Goal: Task Accomplishment & Management: Use online tool/utility

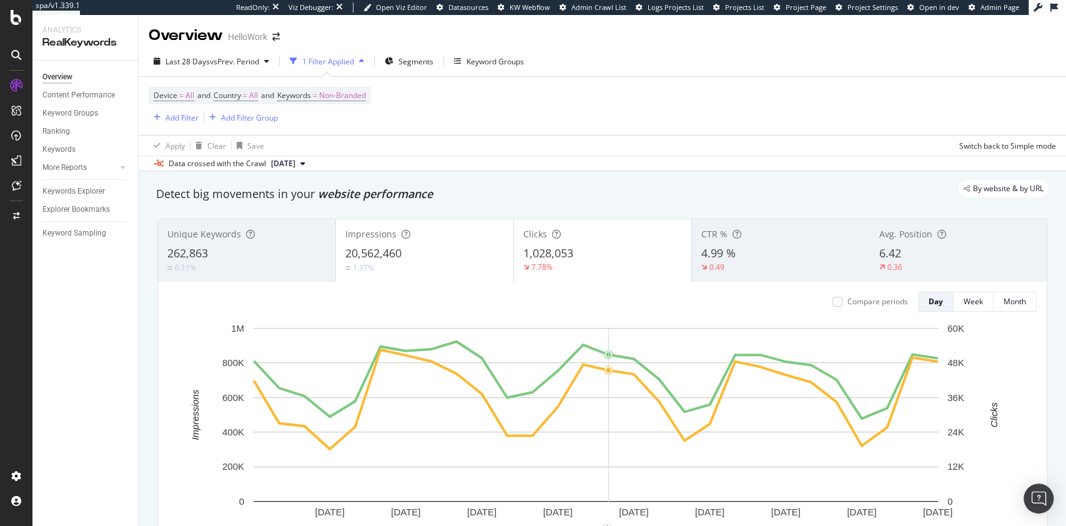
click at [632, 182] on div "By website & by URL" at bounding box center [596, 188] width 905 height 17
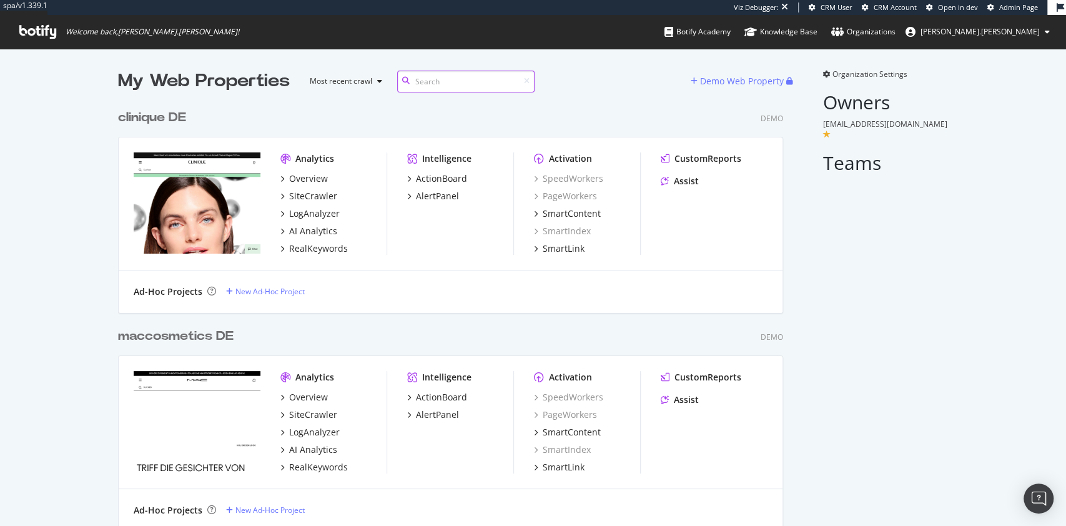
scroll to position [2867, 662]
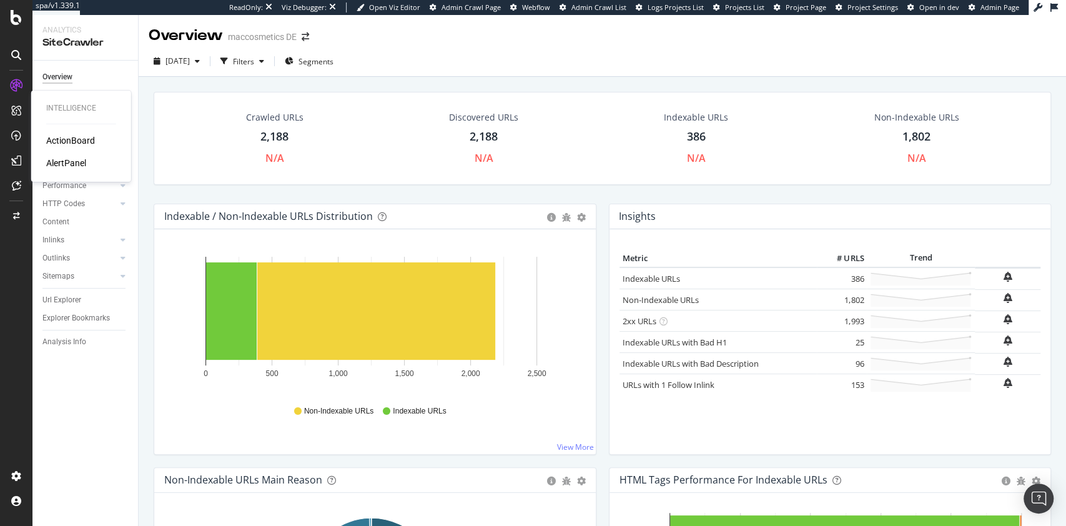
click at [81, 139] on div "ActionBoard" at bounding box center [70, 140] width 49 height 12
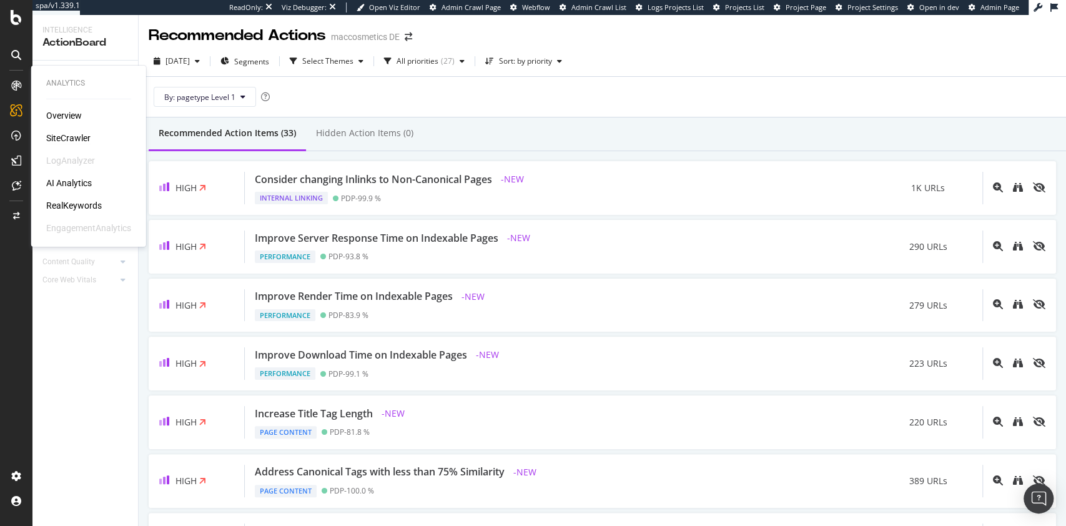
click at [59, 142] on div "SiteCrawler" at bounding box center [68, 138] width 44 height 12
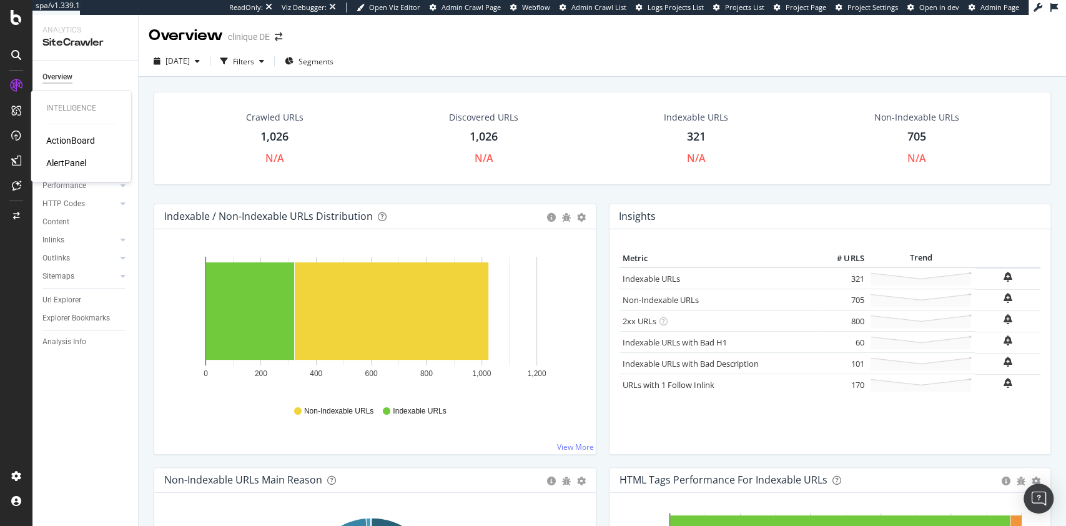
click at [76, 142] on div "ActionBoard" at bounding box center [70, 140] width 49 height 12
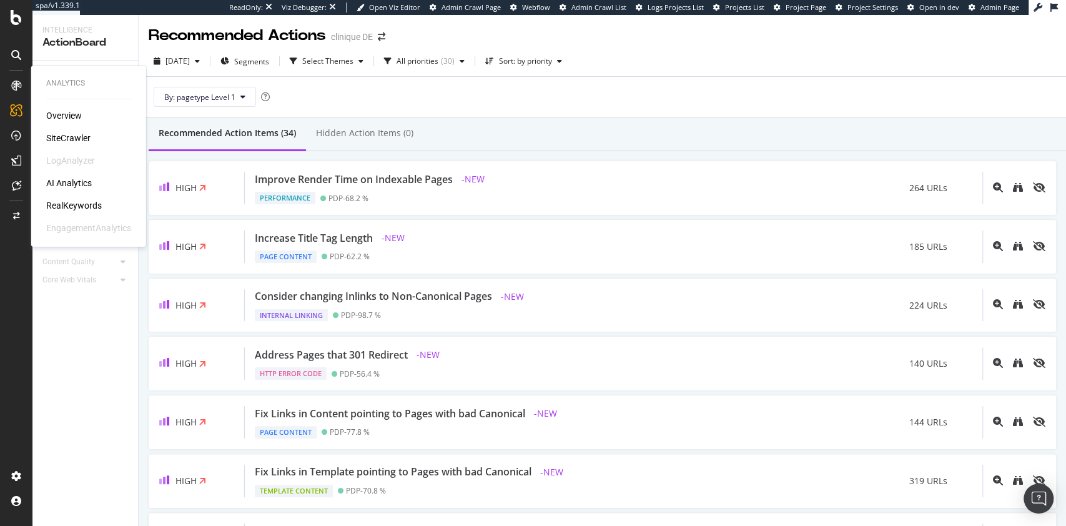
click at [47, 136] on div "SiteCrawler" at bounding box center [68, 138] width 44 height 12
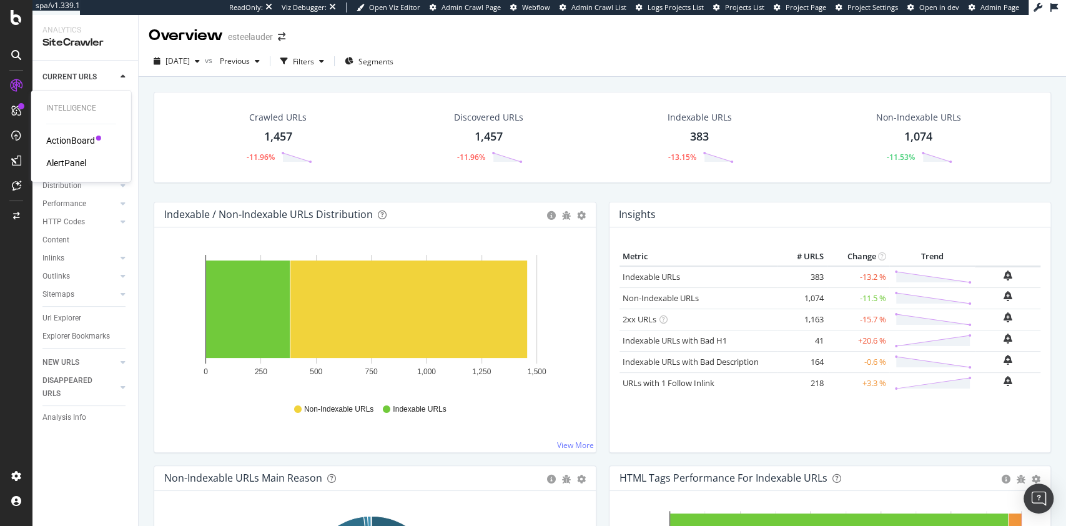
click at [69, 139] on div "ActionBoard" at bounding box center [70, 140] width 49 height 12
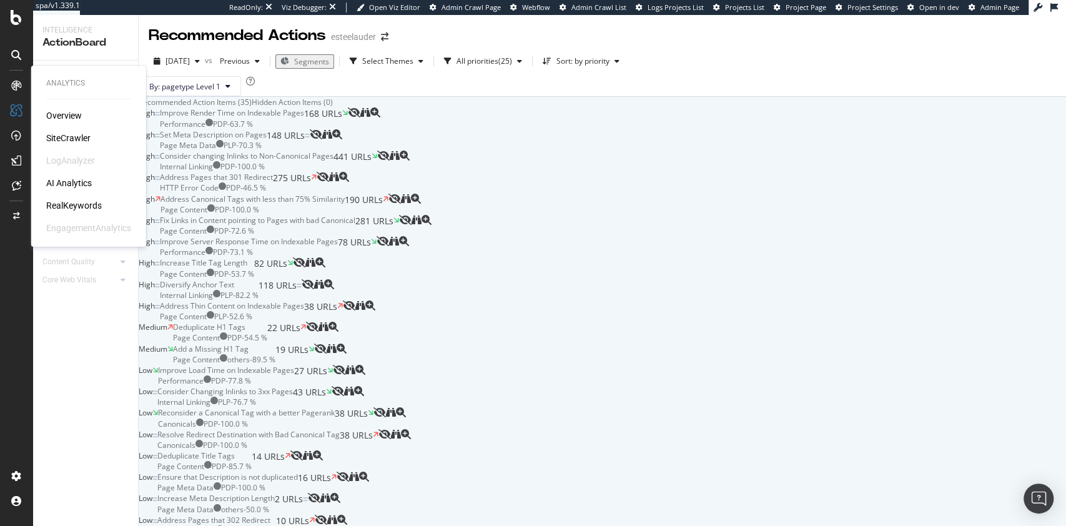
drag, startPoint x: 79, startPoint y: 137, endPoint x: 142, endPoint y: 6, distance: 146.1
click at [78, 137] on div "SiteCrawler" at bounding box center [68, 138] width 44 height 12
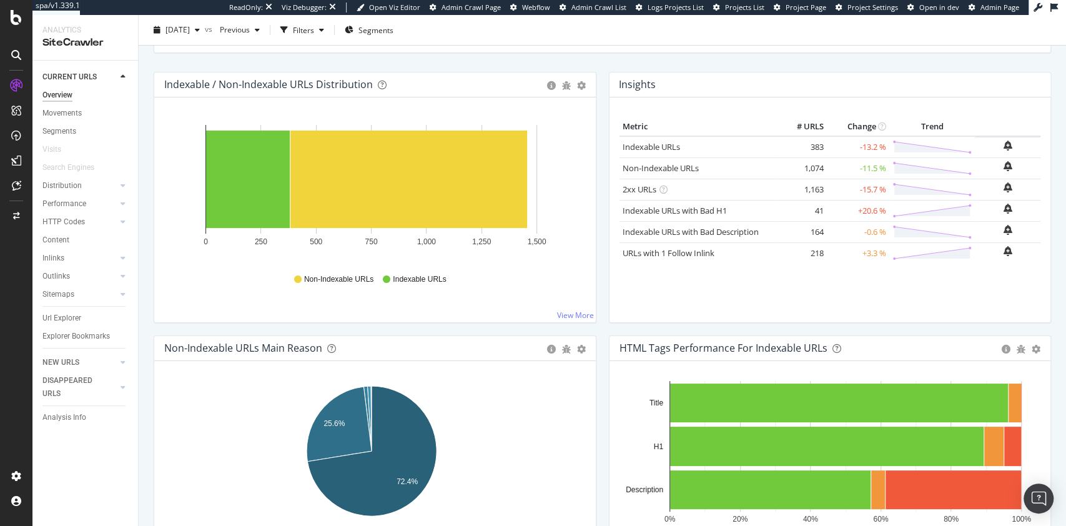
scroll to position [129, 0]
click at [603, 169] on div "Insights × Close Chart overview-insight-panel - API Requests List Area Type Req…" at bounding box center [830, 204] width 455 height 264
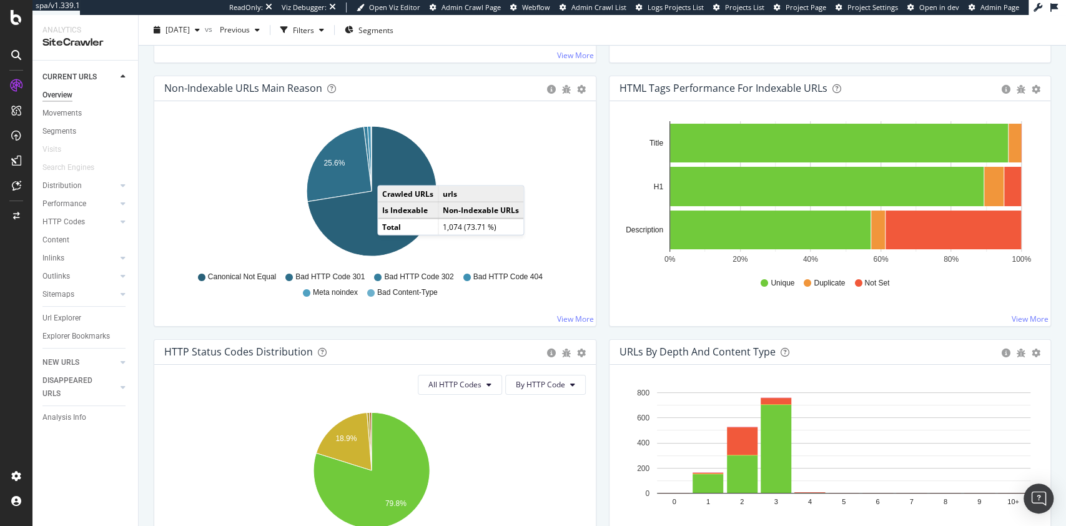
scroll to position [400, 0]
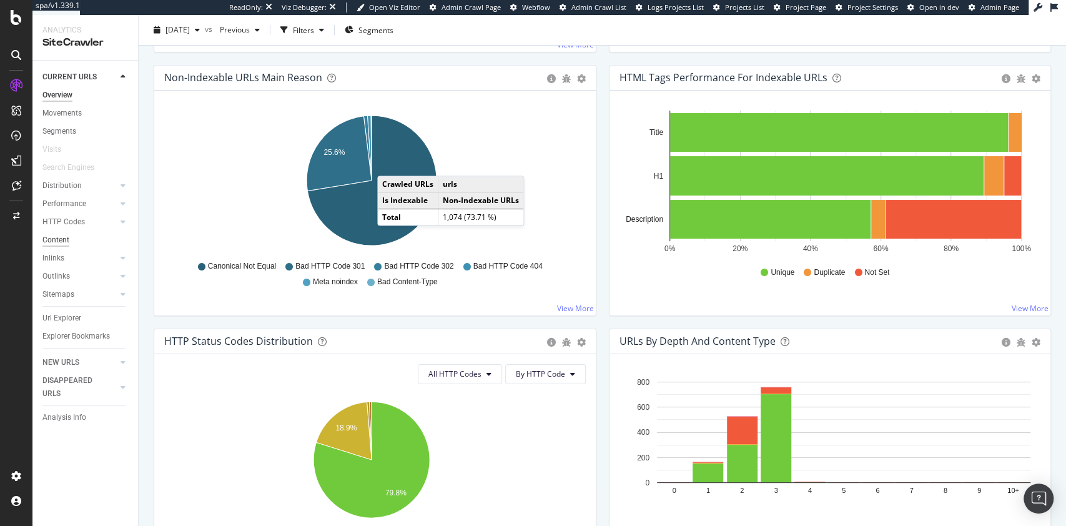
click at [47, 237] on div "Content" at bounding box center [55, 240] width 27 height 13
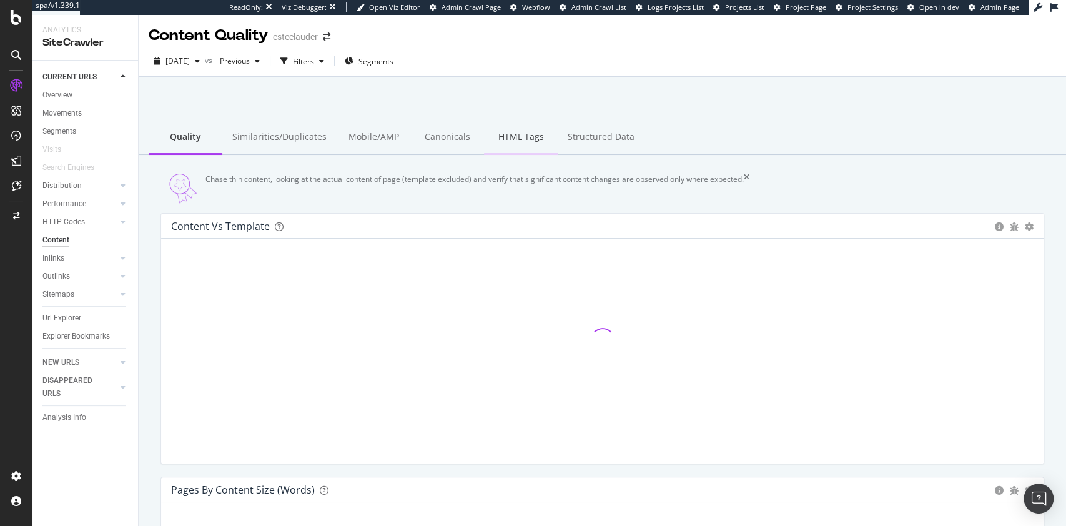
click at [513, 142] on div "HTML Tags" at bounding box center [521, 138] width 74 height 34
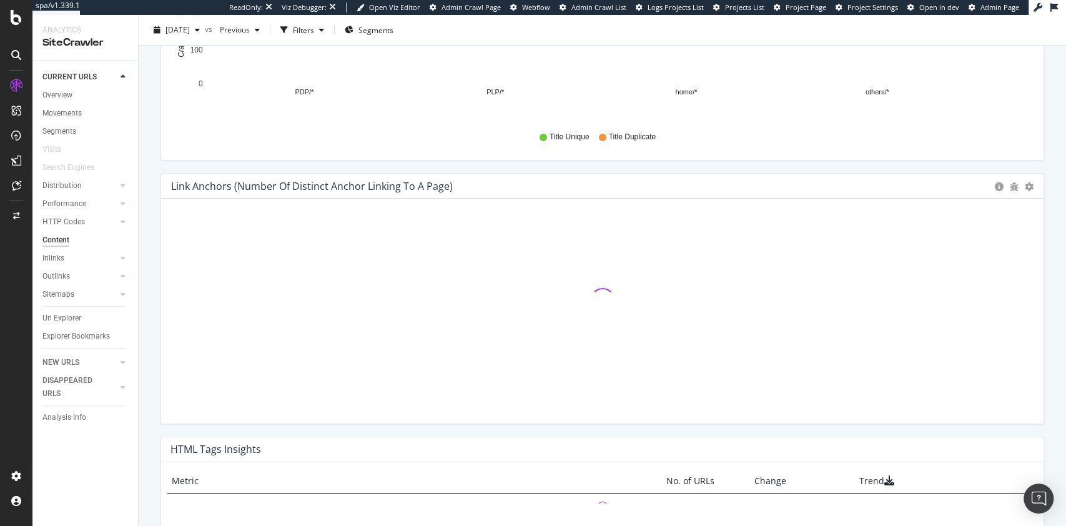
scroll to position [569, 0]
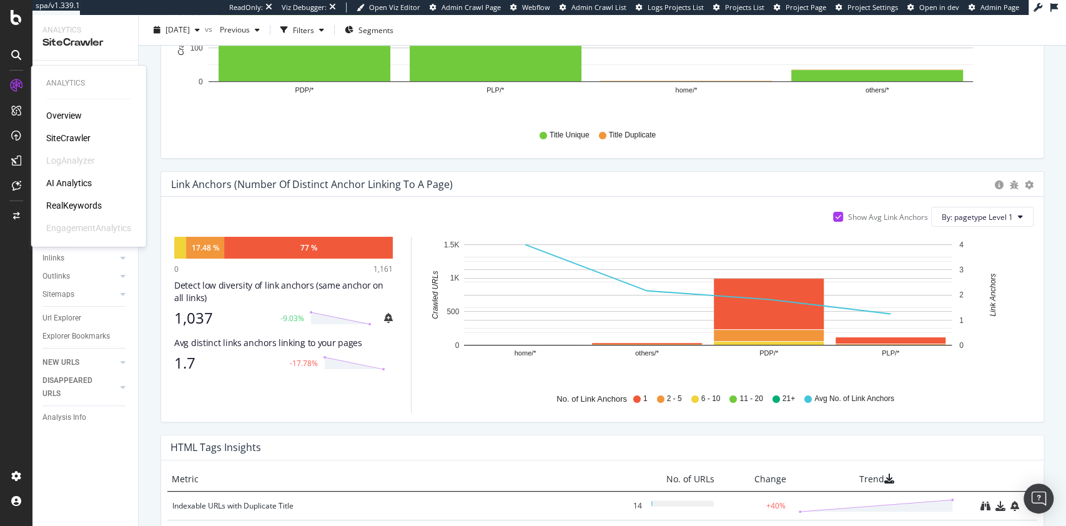
click at [79, 202] on div "RealKeywords" at bounding box center [74, 205] width 56 height 12
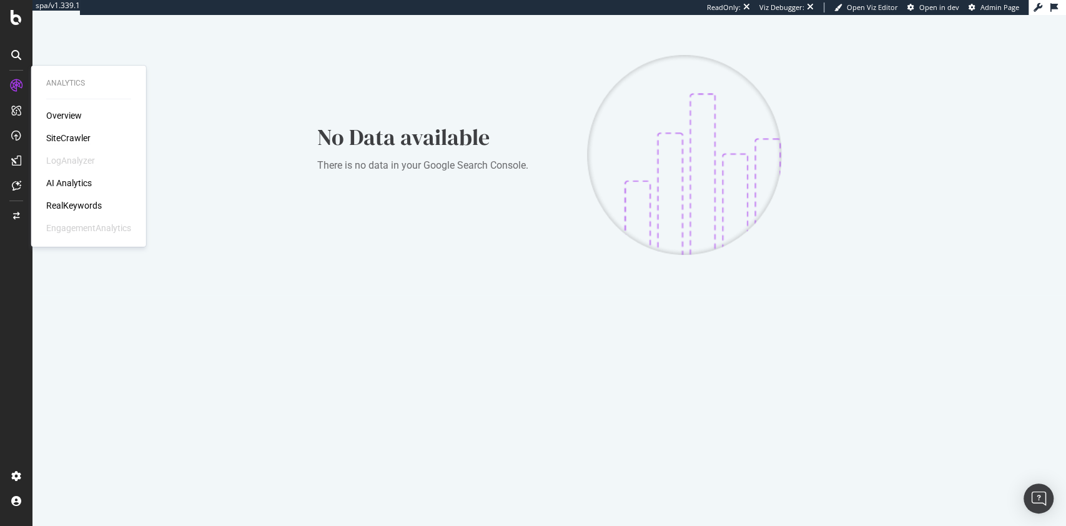
click at [73, 137] on div "SiteCrawler" at bounding box center [68, 138] width 44 height 12
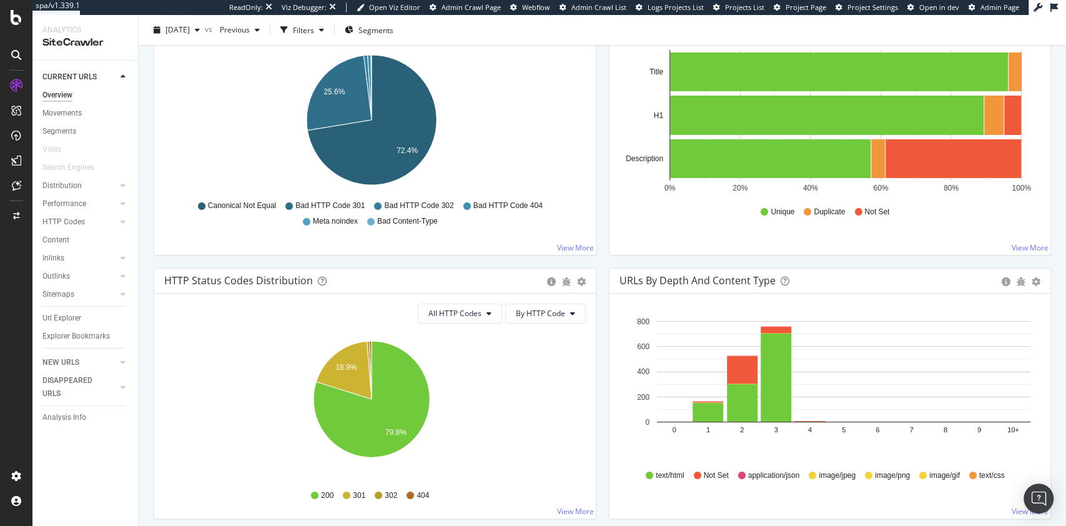
scroll to position [360, 0]
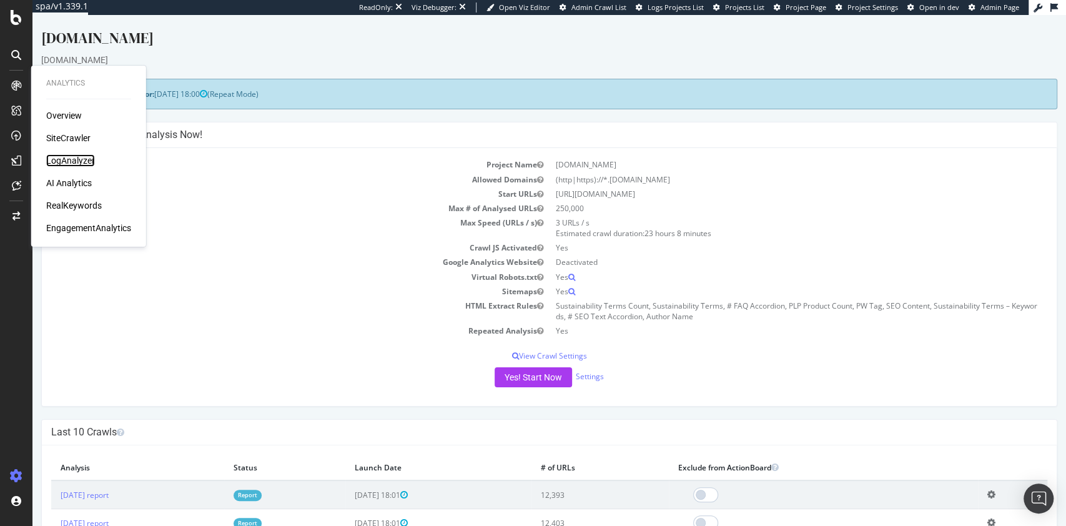
click at [77, 157] on div "LogAnalyzer" at bounding box center [70, 160] width 49 height 12
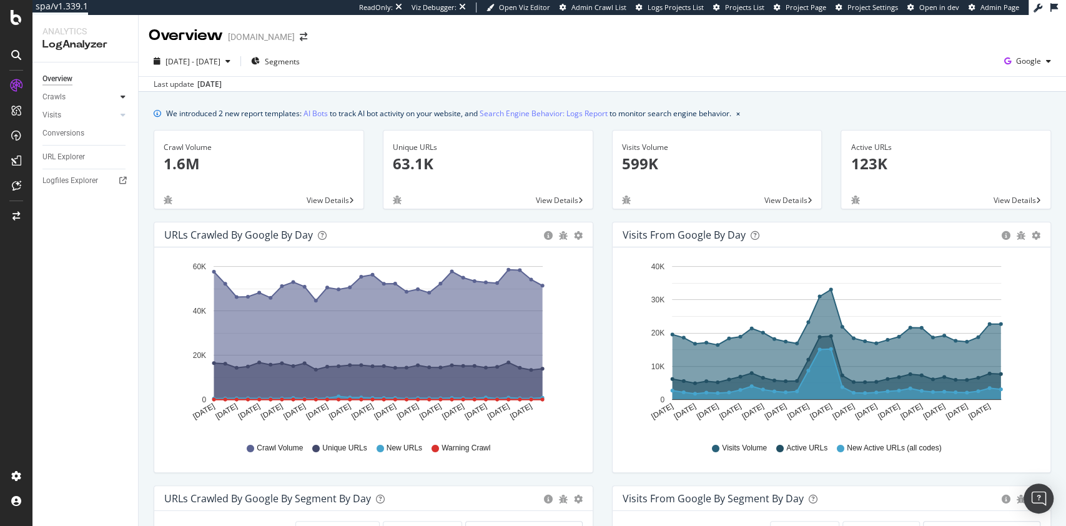
click at [121, 99] on icon at bounding box center [123, 96] width 5 height 7
click at [74, 180] on div "Resources" at bounding box center [65, 182] width 34 height 13
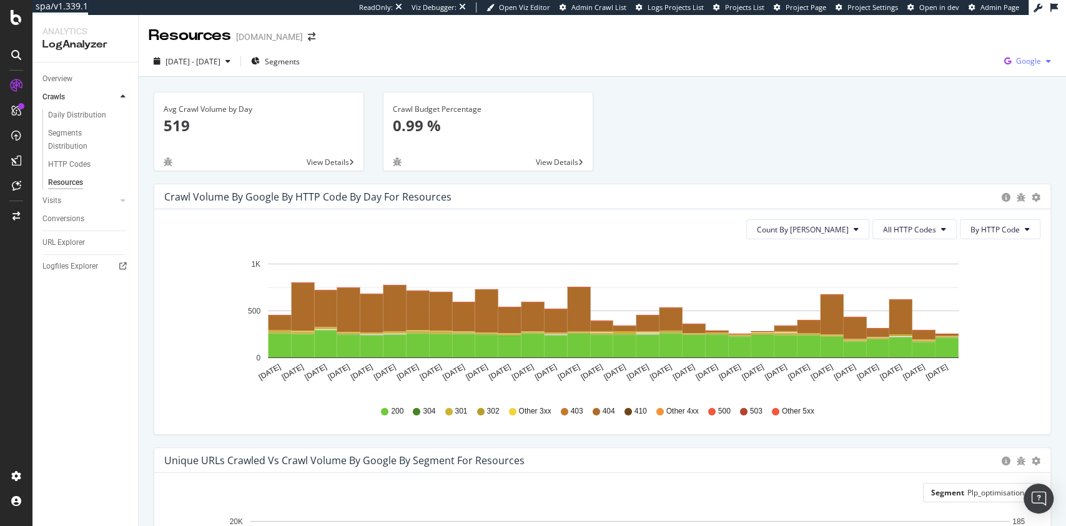
click at [1016, 61] on span "Google" at bounding box center [1028, 61] width 25 height 11
click at [58, 77] on div "Overview" at bounding box center [57, 78] width 30 height 13
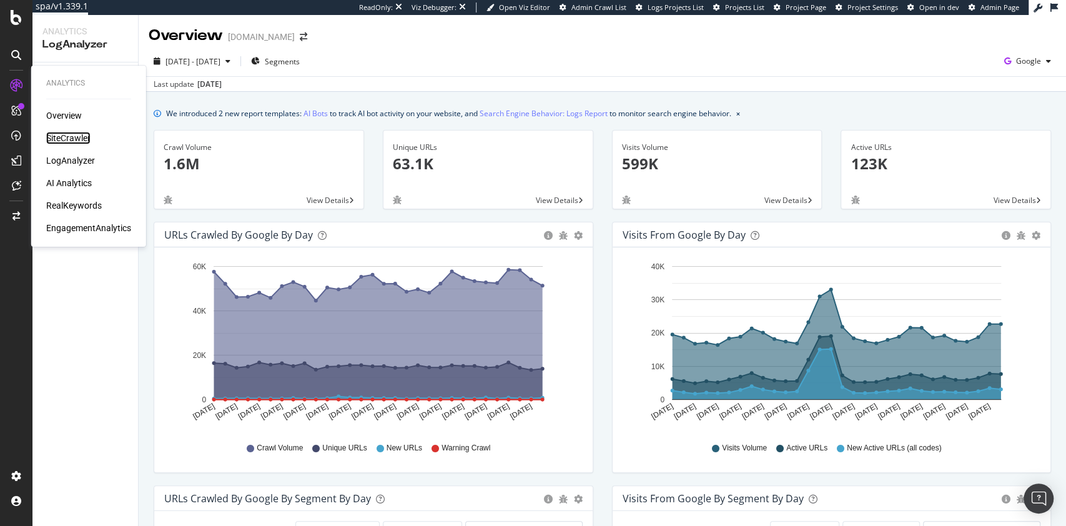
click at [64, 139] on div "SiteCrawler" at bounding box center [68, 138] width 44 height 12
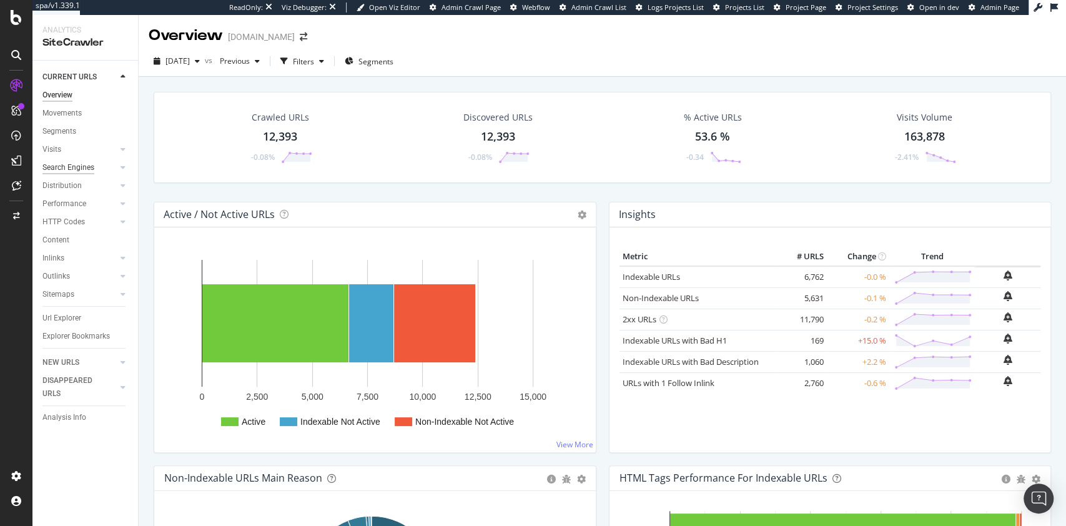
click at [75, 167] on div "Search Engines" at bounding box center [68, 167] width 52 height 13
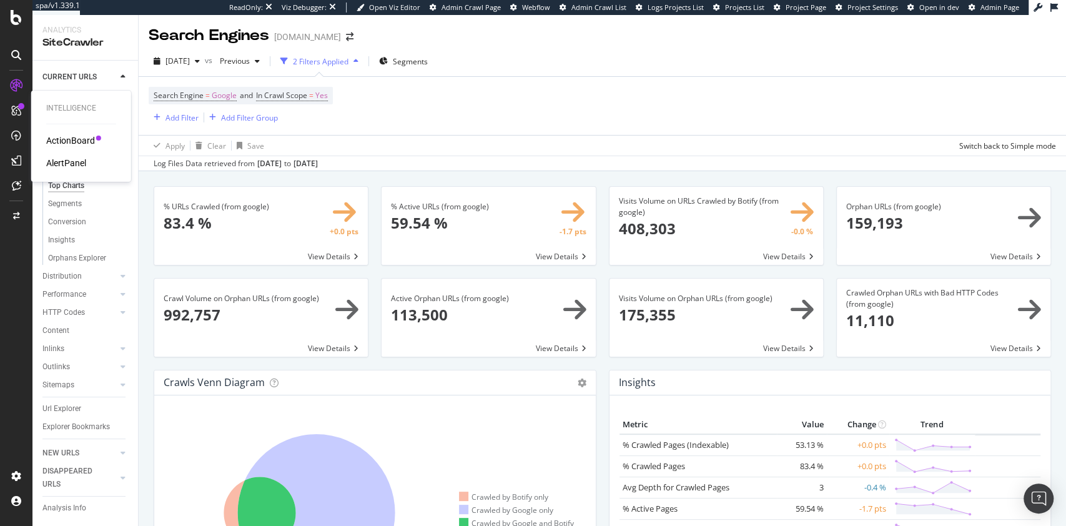
click at [66, 139] on div "ActionBoard" at bounding box center [70, 140] width 49 height 12
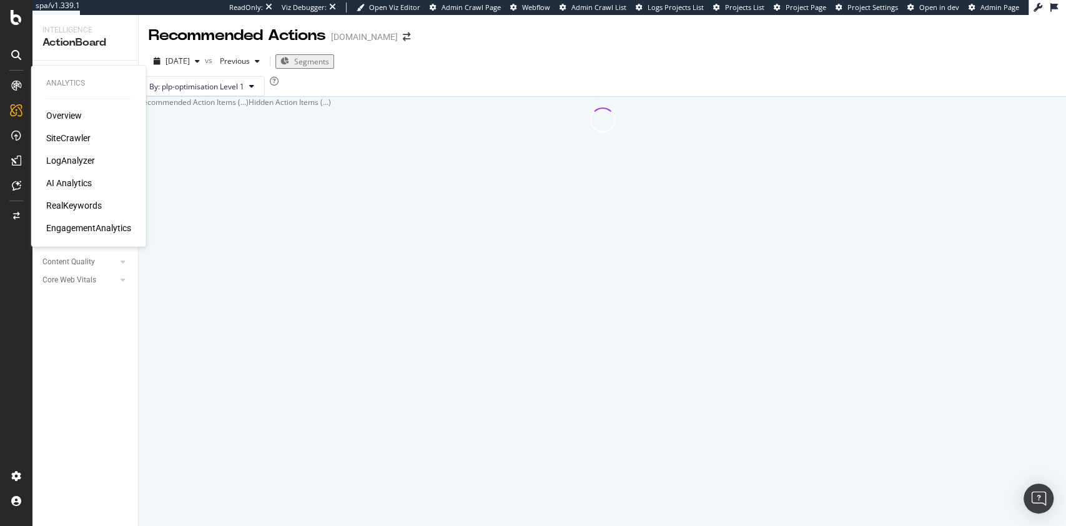
click at [70, 135] on div "SiteCrawler" at bounding box center [68, 138] width 44 height 12
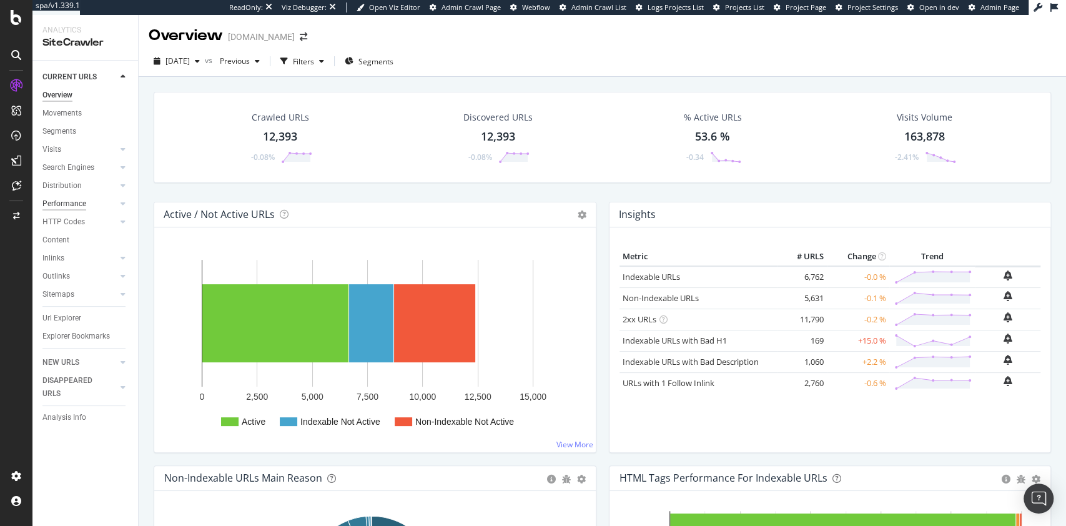
click at [68, 200] on div "Performance" at bounding box center [64, 203] width 44 height 13
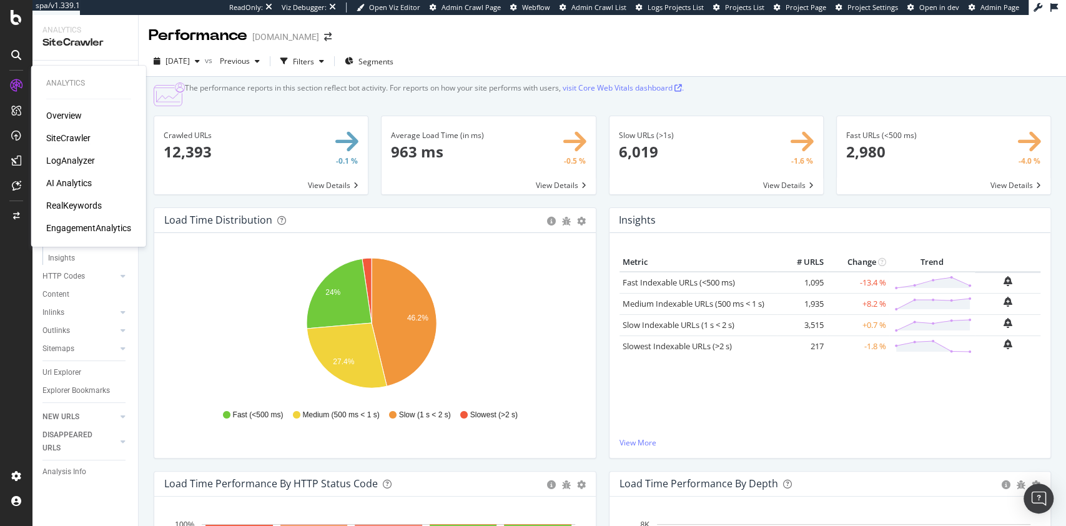
click at [81, 162] on div "LogAnalyzer" at bounding box center [70, 160] width 49 height 12
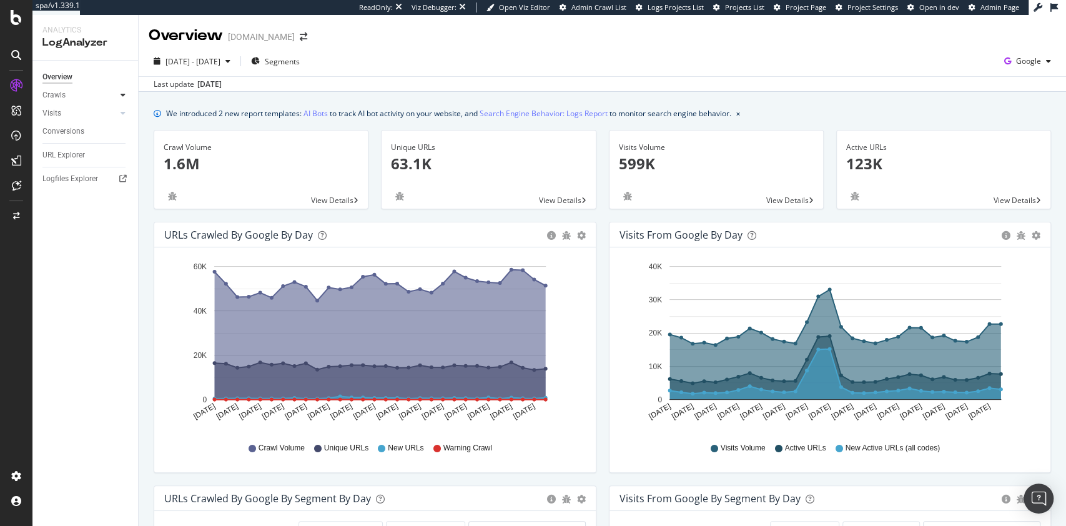
click at [123, 97] on icon at bounding box center [123, 94] width 5 height 7
click at [69, 177] on div "Resources" at bounding box center [65, 180] width 34 height 13
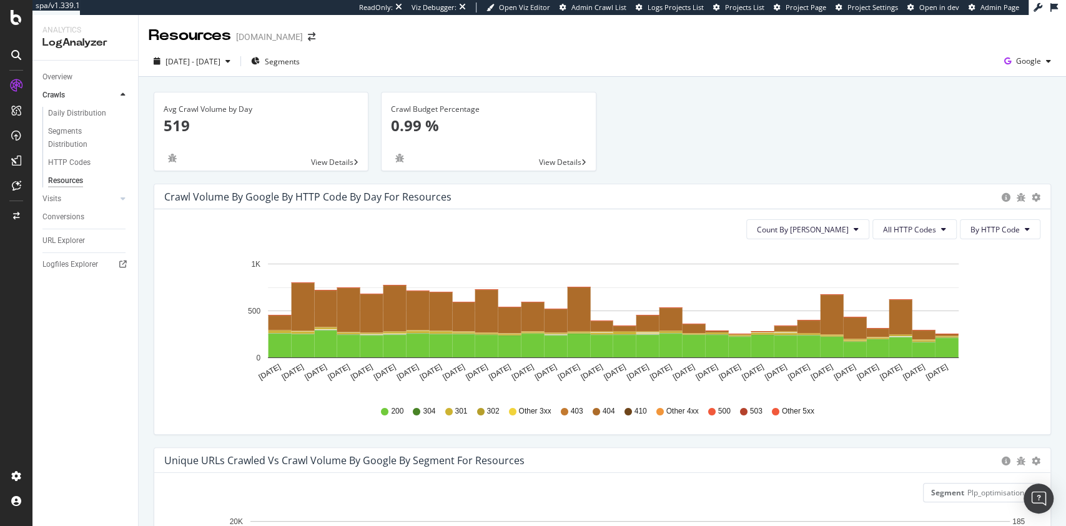
click at [215, 72] on div "2025 Sep. 14th - Oct. 13th Segments Google" at bounding box center [602, 63] width 927 height 25
click at [220, 62] on span "2025 Sep. 14th - Oct. 13th" at bounding box center [193, 61] width 55 height 11
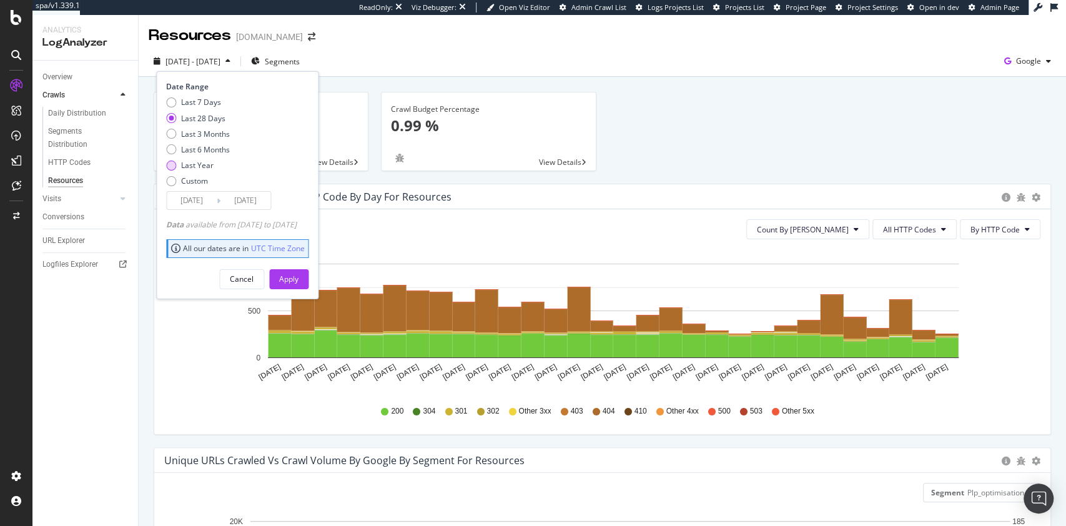
click at [198, 164] on div "Last Year" at bounding box center [197, 165] width 32 height 11
type input "2024/10/14"
click at [299, 279] on div "Apply" at bounding box center [288, 279] width 19 height 11
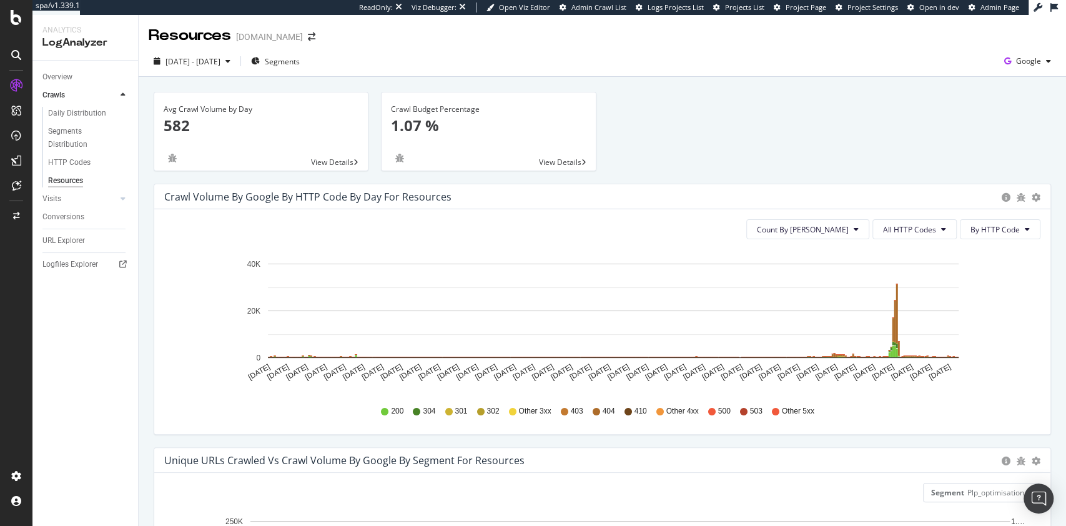
click at [275, 37] on div "[DOMAIN_NAME]" at bounding box center [269, 37] width 67 height 12
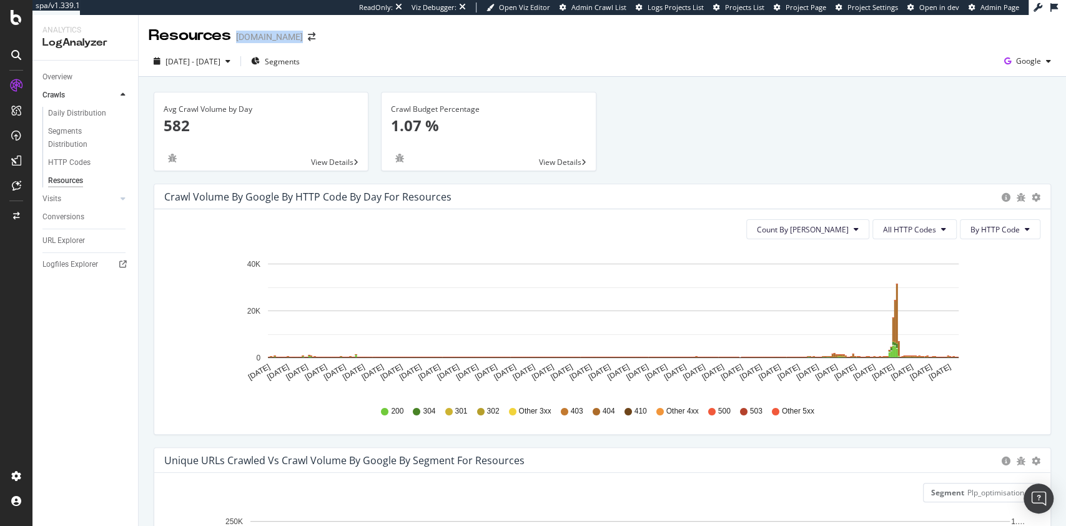
click at [275, 37] on div "[DOMAIN_NAME]" at bounding box center [269, 37] width 67 height 12
click at [64, 186] on div "CustomReports" at bounding box center [76, 190] width 61 height 12
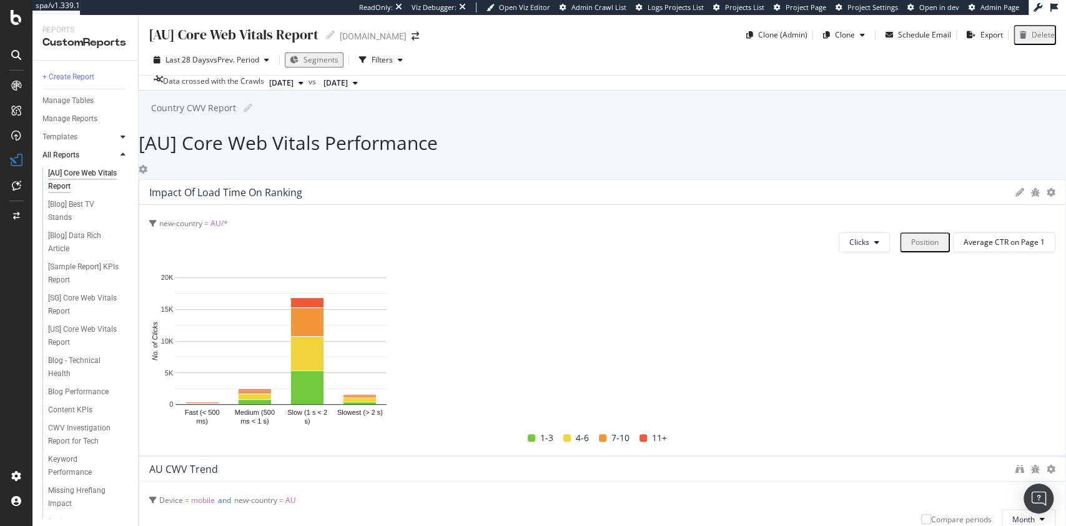
click at [123, 137] on icon at bounding box center [123, 136] width 5 height 7
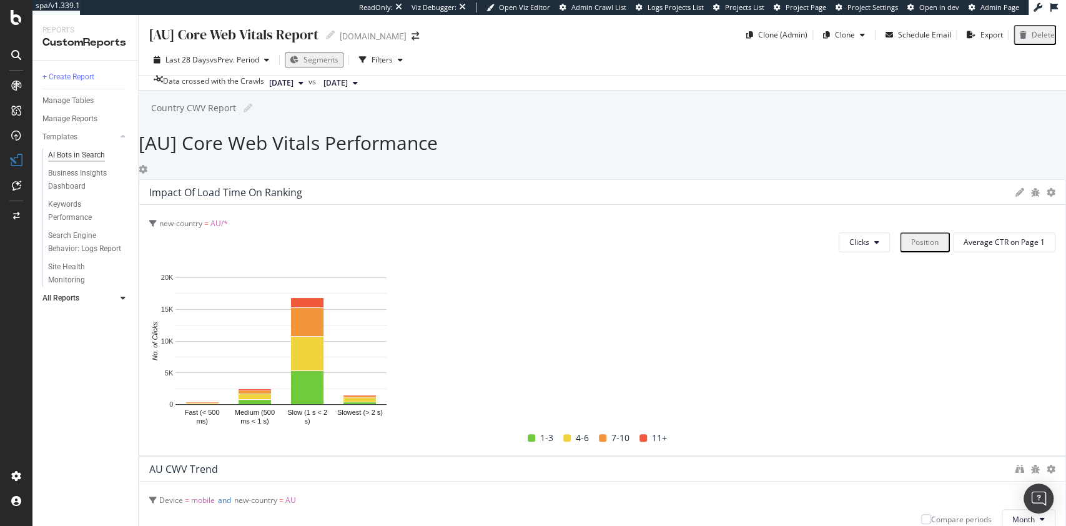
click at [81, 157] on div "AI Bots in Search" at bounding box center [76, 155] width 57 height 13
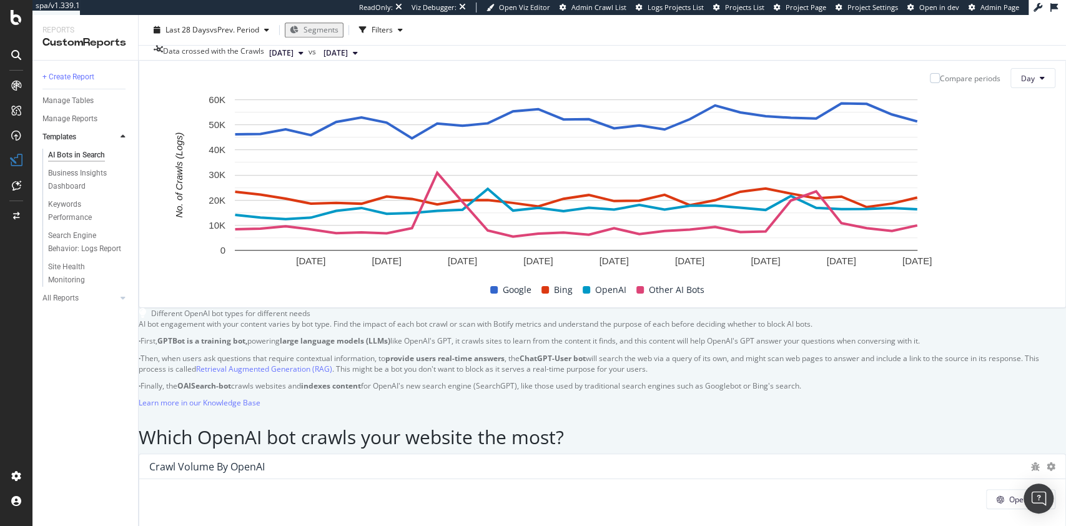
scroll to position [565, 0]
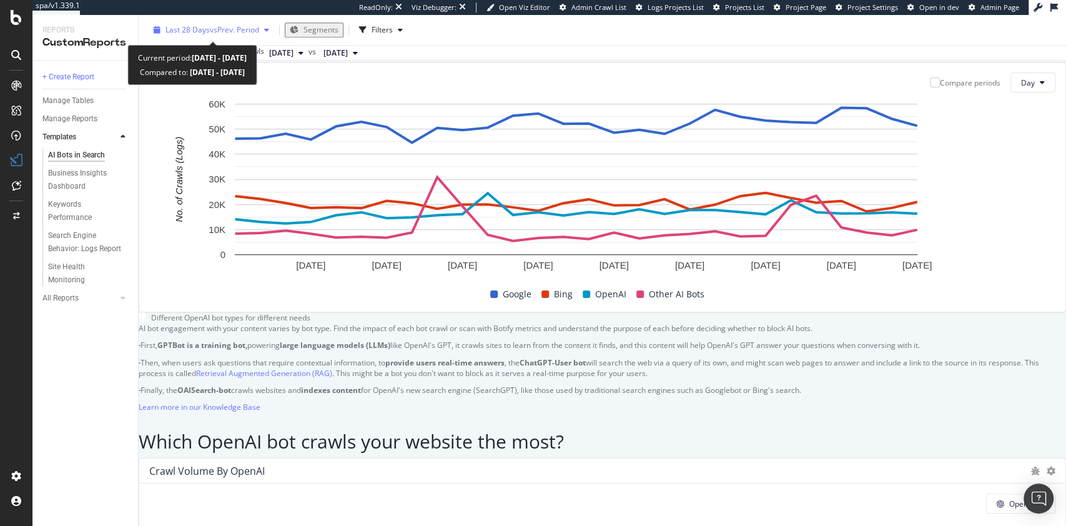
click at [244, 28] on span "vs Prev. Period" at bounding box center [234, 29] width 49 height 11
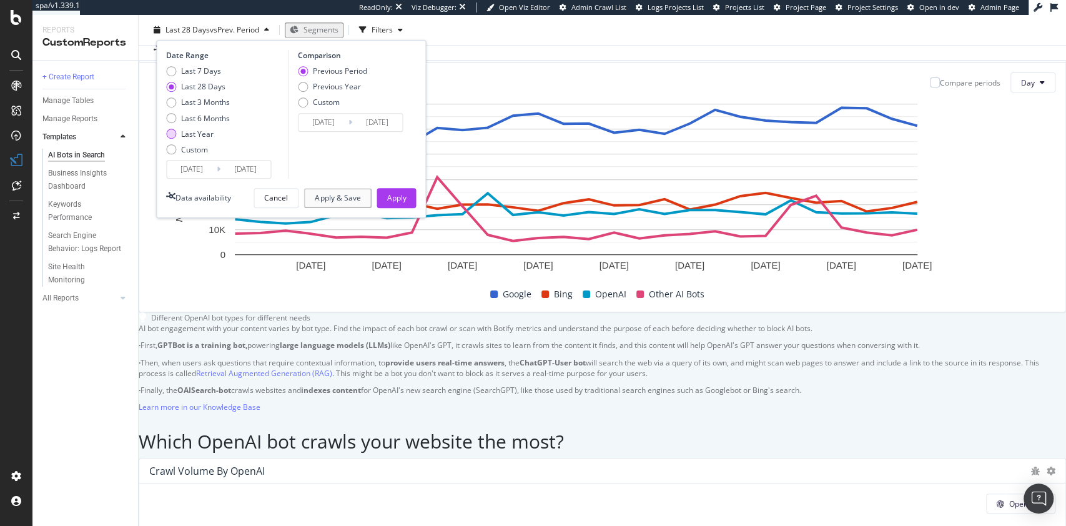
click at [197, 133] on div "Last Year" at bounding box center [197, 134] width 32 height 11
type input "2024/10/14"
type input "2023/10/15"
type input "2024/10/13"
click at [402, 196] on div "Apply" at bounding box center [396, 197] width 19 height 11
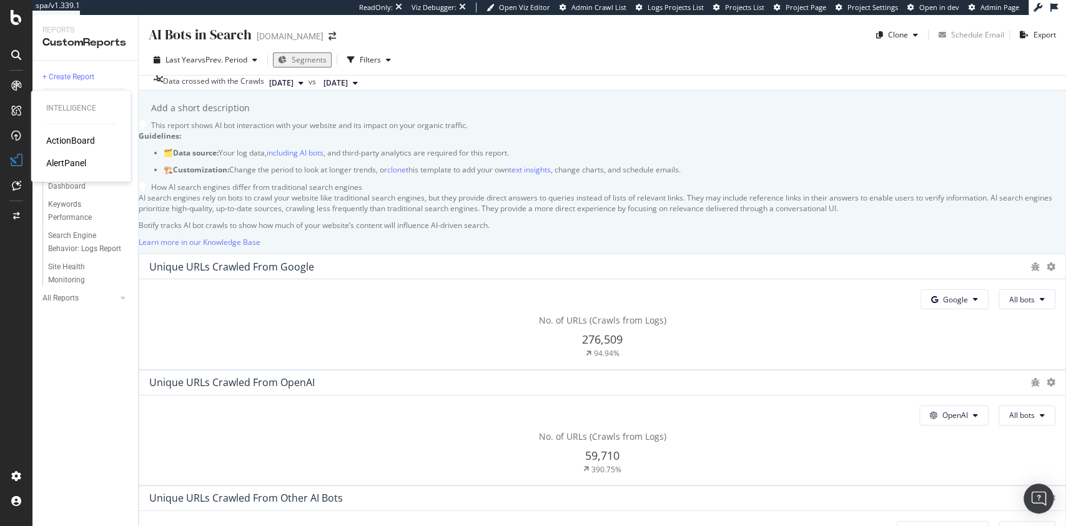
click at [69, 141] on div "ActionBoard" at bounding box center [70, 140] width 49 height 12
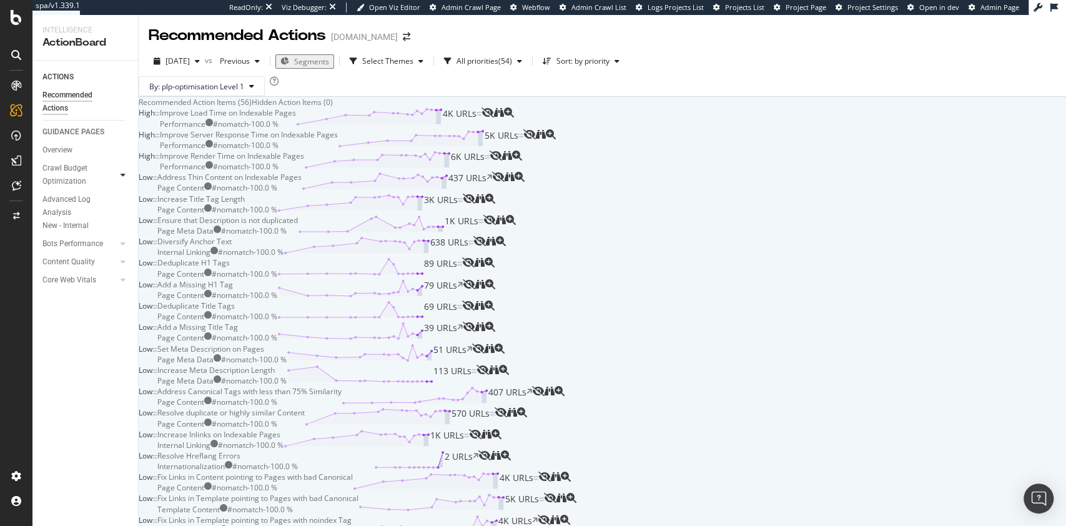
click at [120, 173] on div at bounding box center [123, 175] width 12 height 12
click at [74, 204] on div "Landing Page Crawled" at bounding box center [83, 206] width 70 height 26
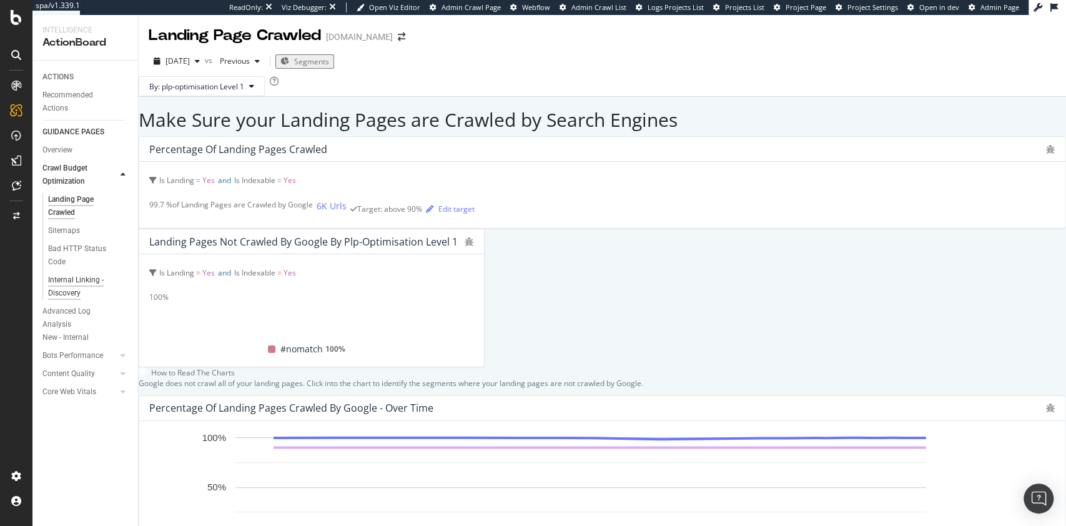
click at [81, 280] on div "Internal Linking - Discovery" at bounding box center [83, 287] width 71 height 26
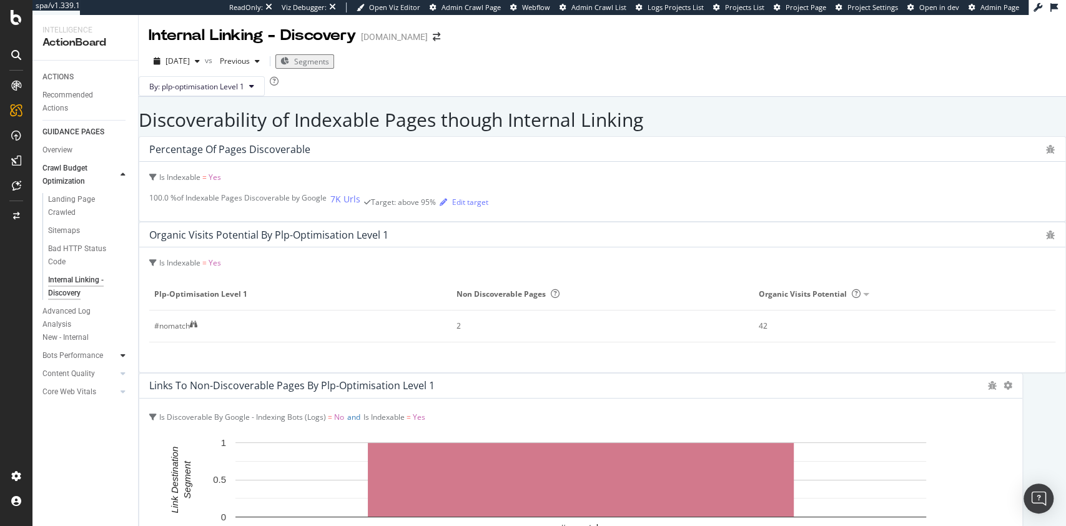
click at [120, 357] on div at bounding box center [123, 355] width 12 height 12
click at [66, 324] on div "Rendering Performance" at bounding box center [83, 336] width 70 height 26
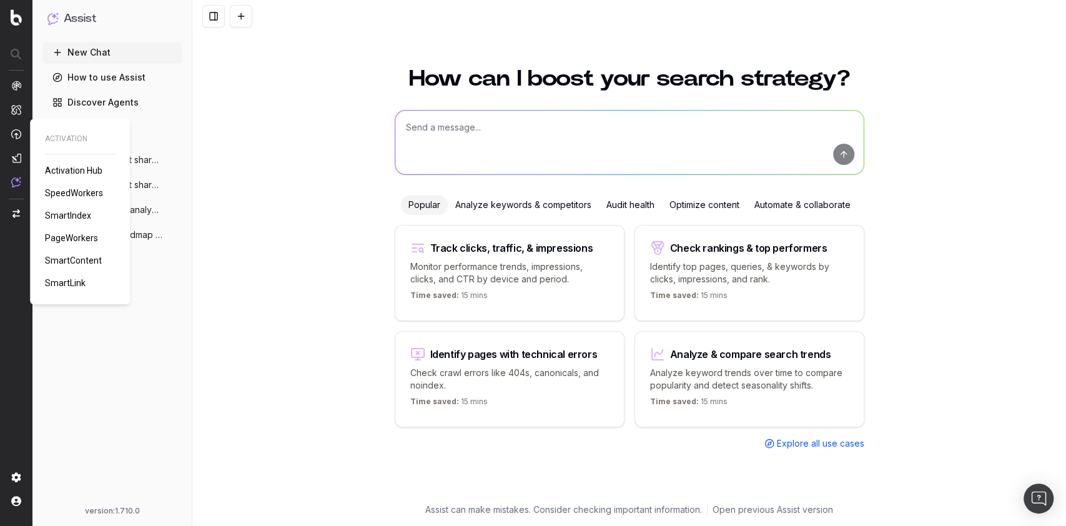
click at [81, 240] on span "PageWorkers" at bounding box center [71, 238] width 53 height 10
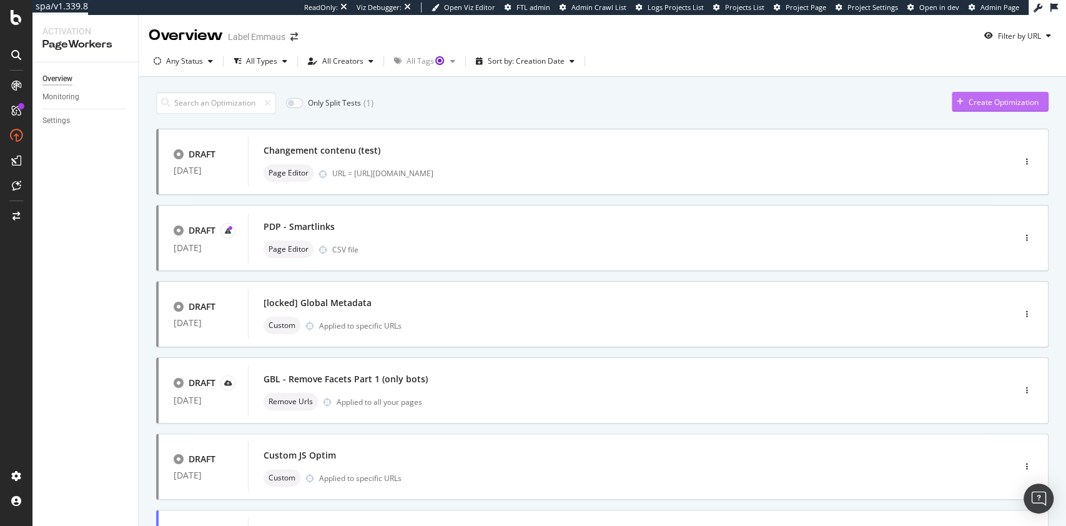
click at [969, 100] on div "Create Optimization" at bounding box center [1004, 102] width 70 height 11
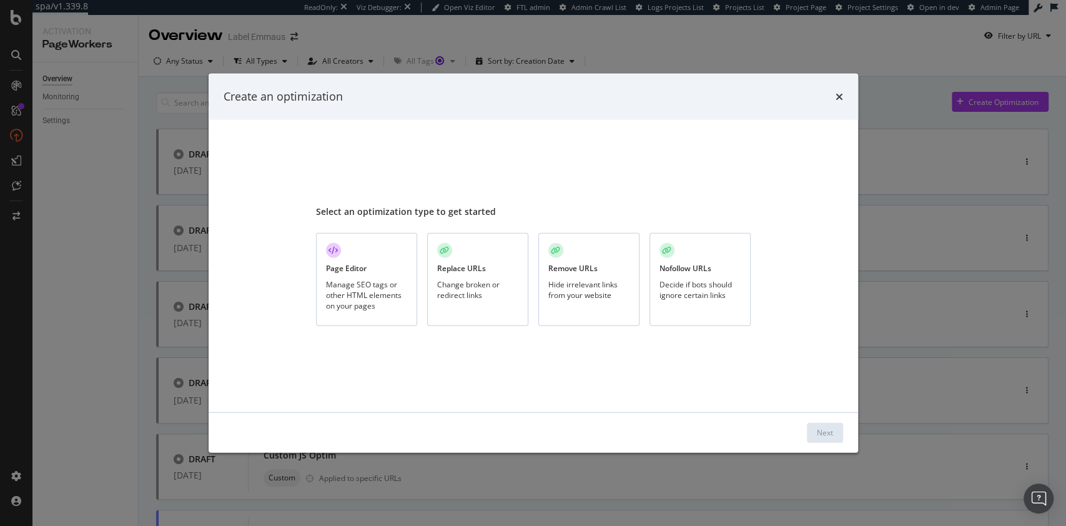
click at [494, 277] on div "Replace URLs Change broken or redirect links" at bounding box center [477, 279] width 101 height 93
click at [819, 425] on div "Next" at bounding box center [825, 432] width 16 height 19
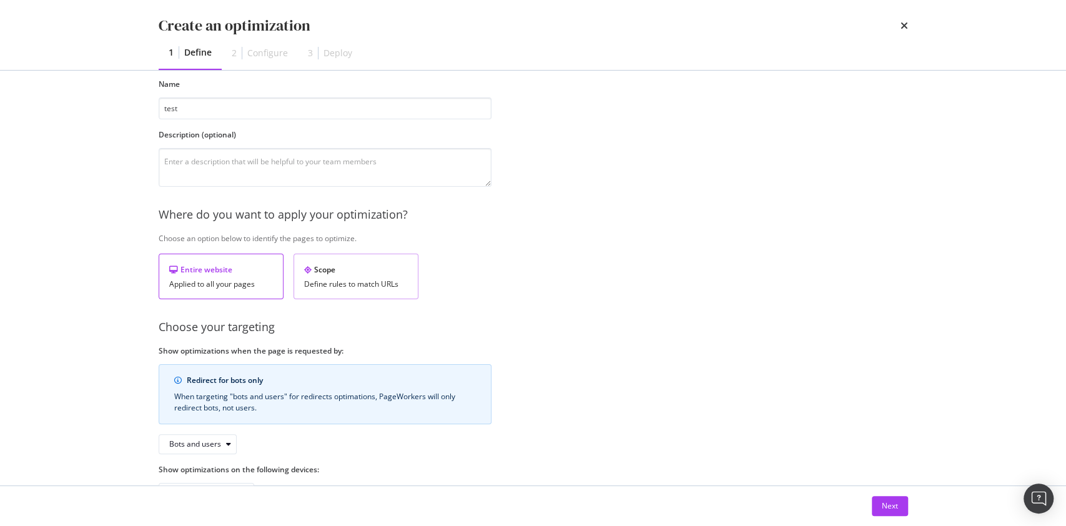
scroll to position [101, 0]
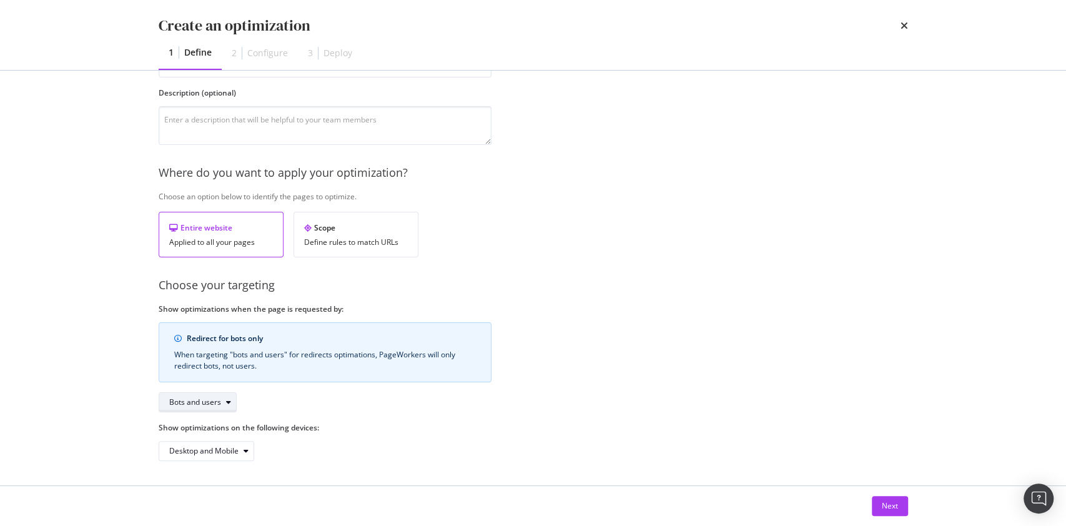
type input "test"
click at [222, 403] on div "modal" at bounding box center [228, 401] width 15 height 7
click at [285, 409] on div "Redirect for bots only When targeting "bots and users" for redirects optimation…" at bounding box center [325, 367] width 333 height 90
click at [227, 448] on div "Desktop and Mobile" at bounding box center [203, 450] width 69 height 7
click at [368, 395] on div "Redirect for bots only When targeting "bots and users" for redirects optimation…" at bounding box center [325, 367] width 333 height 90
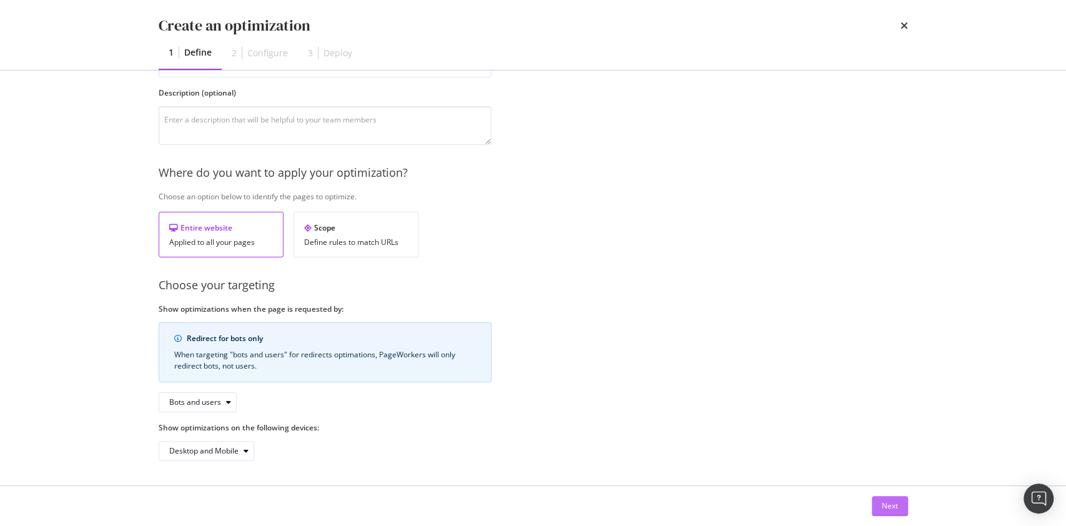
click at [894, 497] on div "Next" at bounding box center [890, 506] width 16 height 19
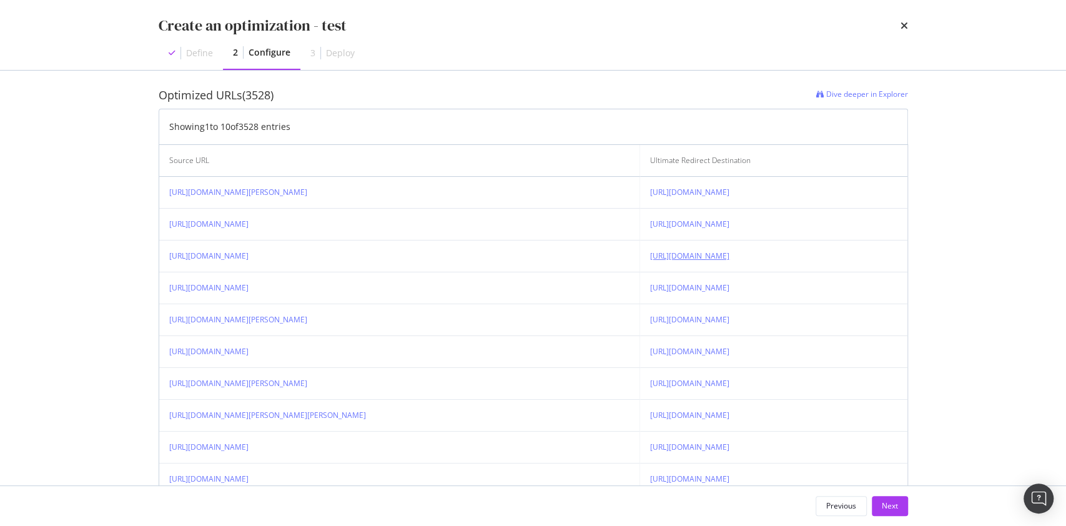
scroll to position [363, 0]
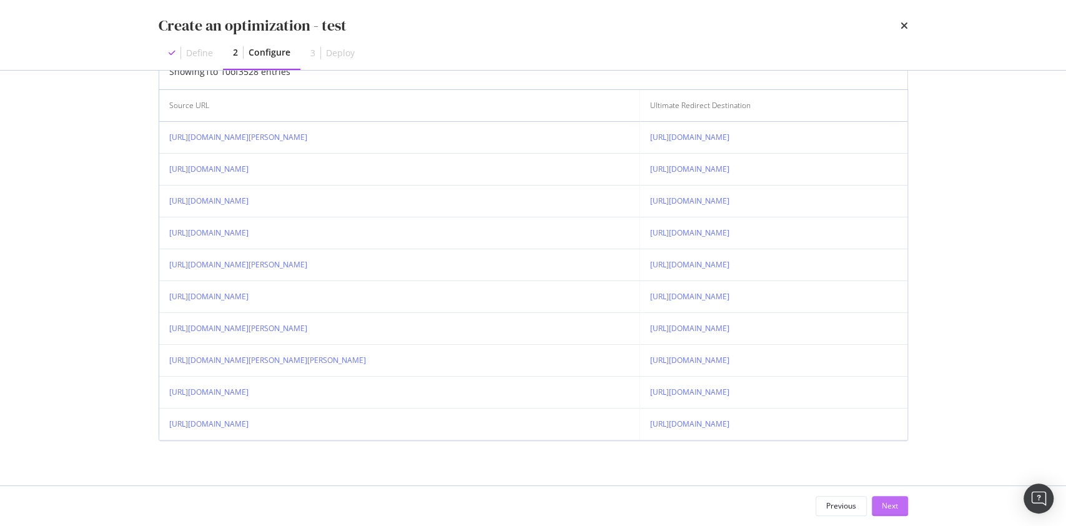
click at [894, 501] on div "Next" at bounding box center [890, 505] width 16 height 11
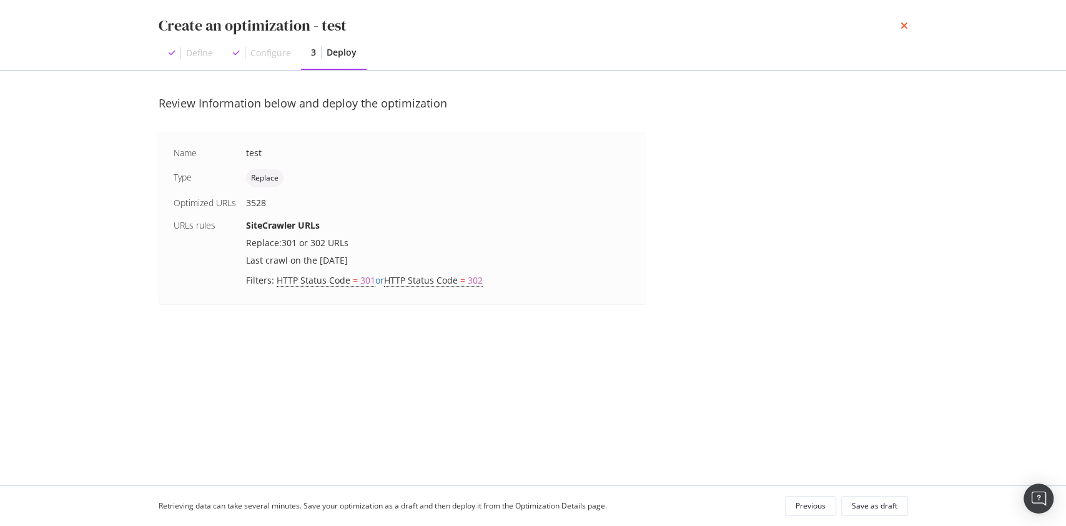
click at [904, 27] on icon "times" at bounding box center [904, 26] width 7 height 10
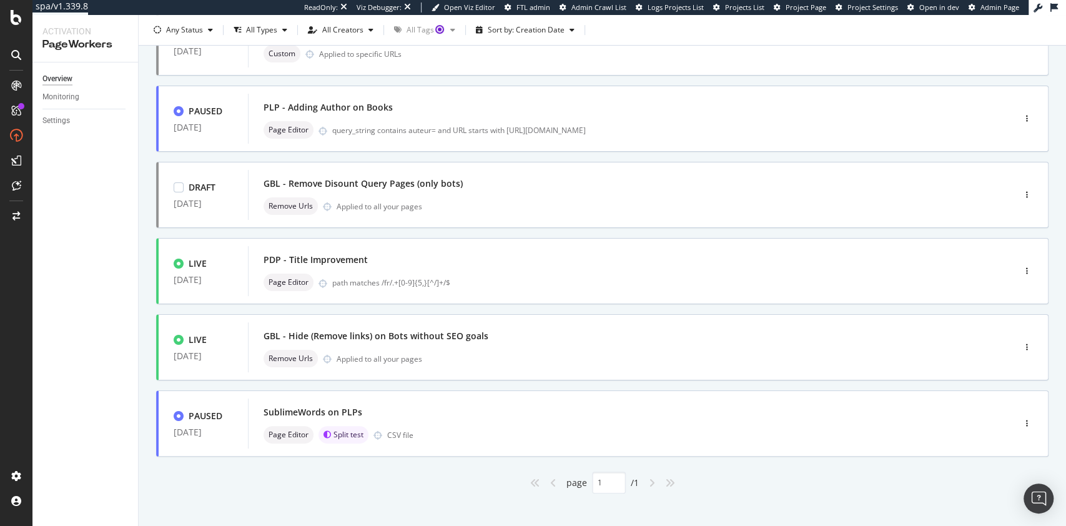
scroll to position [427, 0]
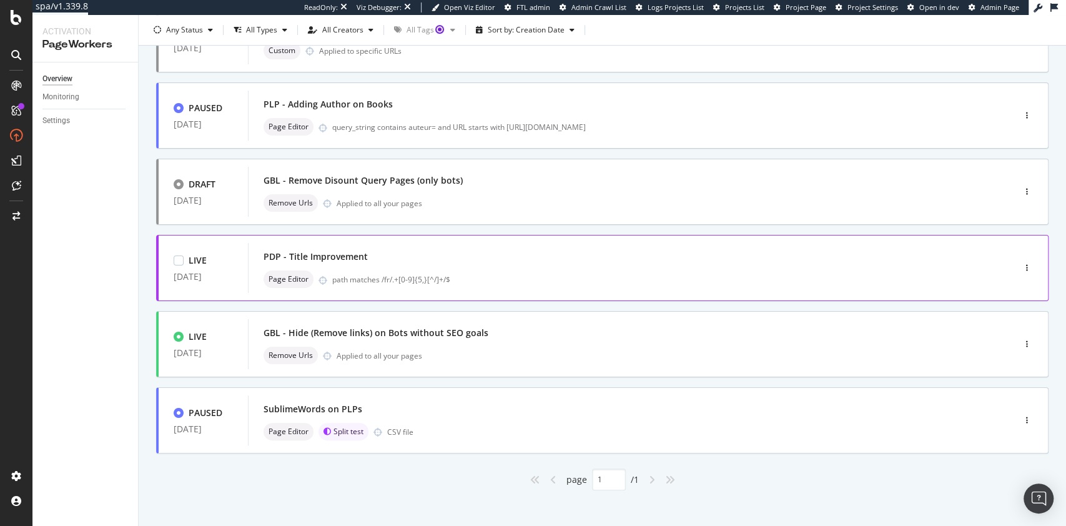
click at [495, 264] on div "PDP - Title Improvement" at bounding box center [613, 256] width 698 height 17
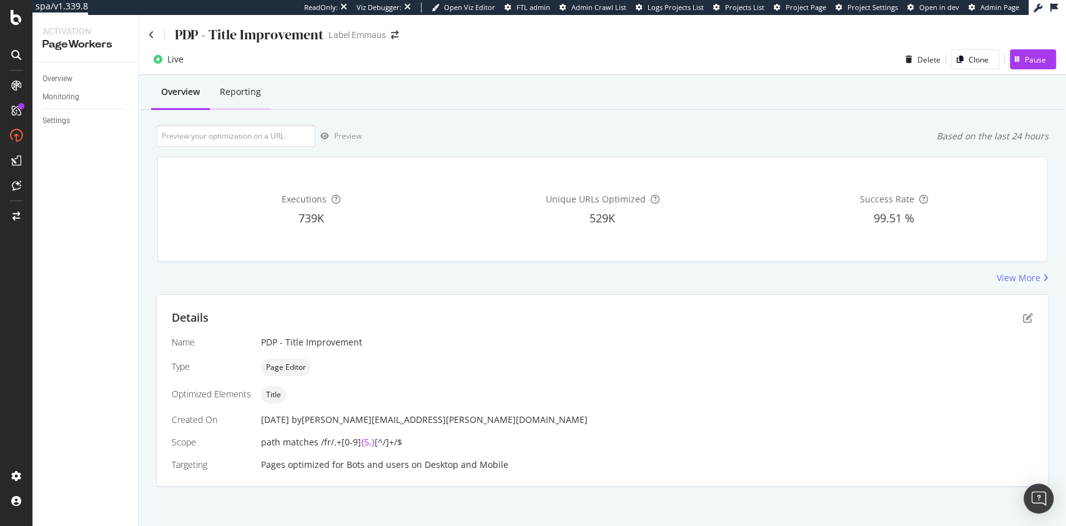
click at [250, 93] on div "Reporting" at bounding box center [240, 92] width 41 height 12
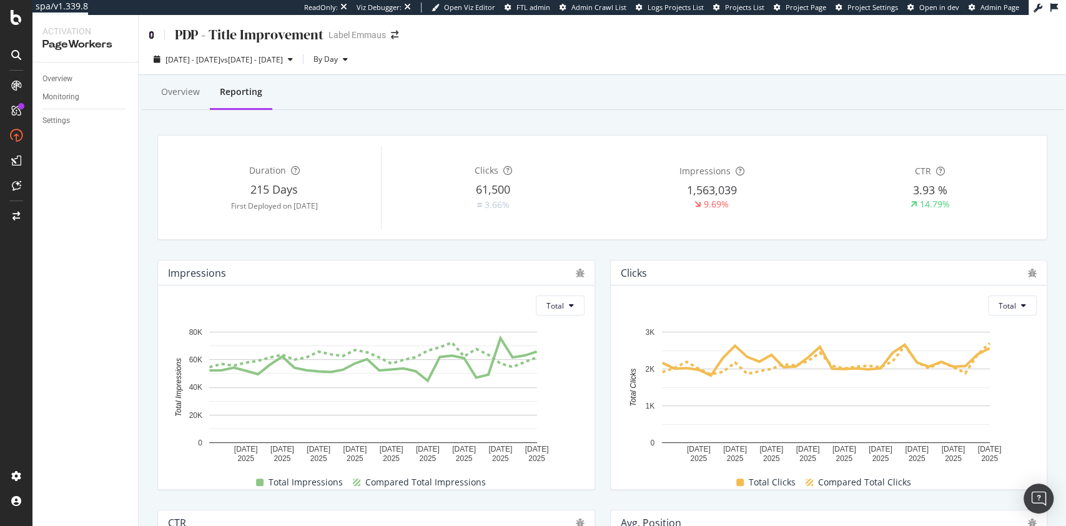
click at [150, 31] on icon at bounding box center [152, 35] width 6 height 9
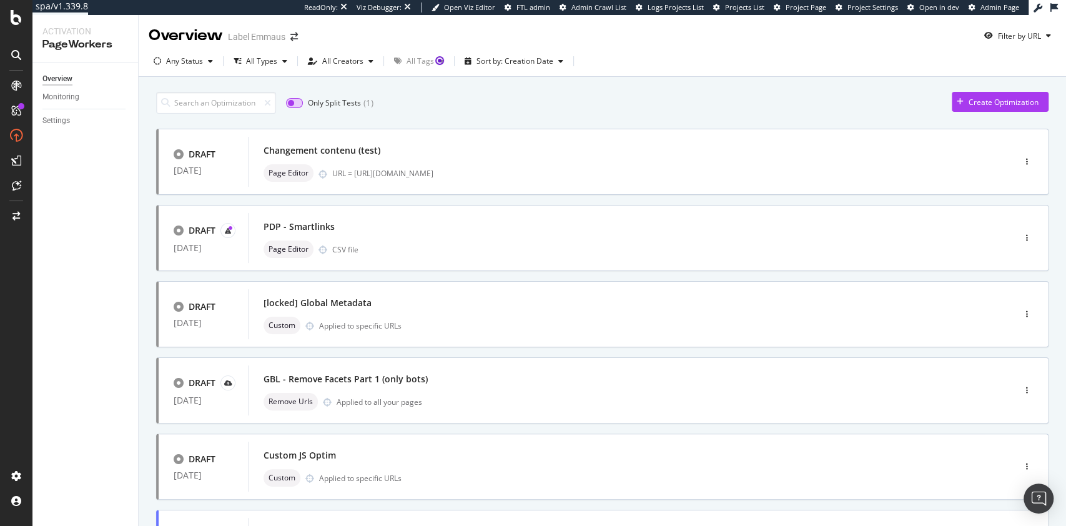
click at [295, 102] on input "checkbox" at bounding box center [294, 103] width 17 height 10
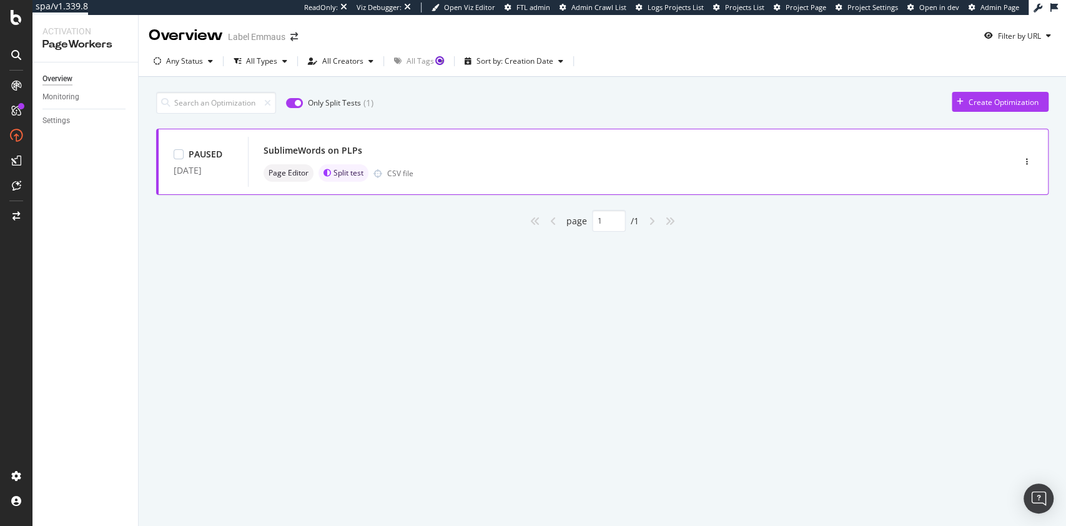
click at [408, 152] on div "SublimeWords on PLPs" at bounding box center [613, 150] width 698 height 17
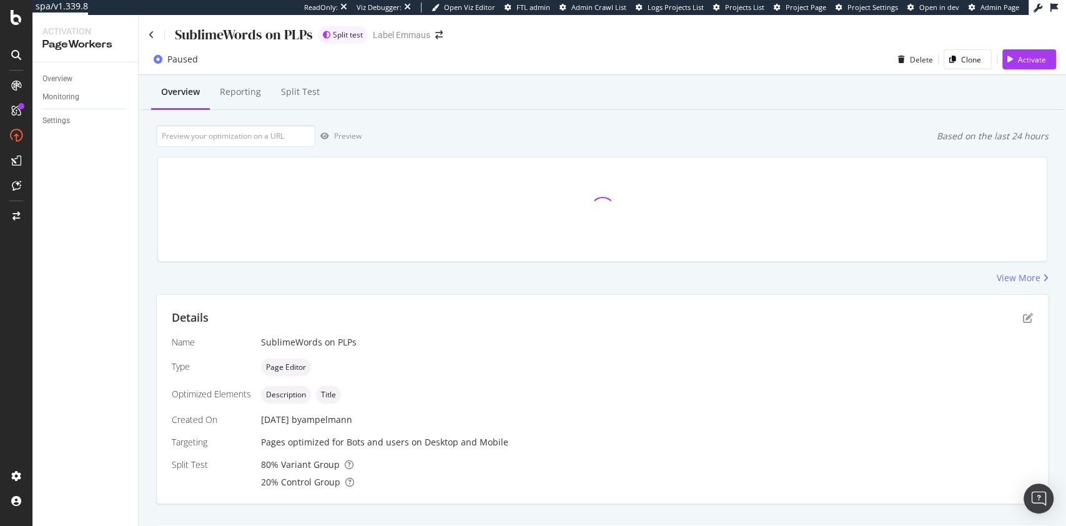
scroll to position [238, 0]
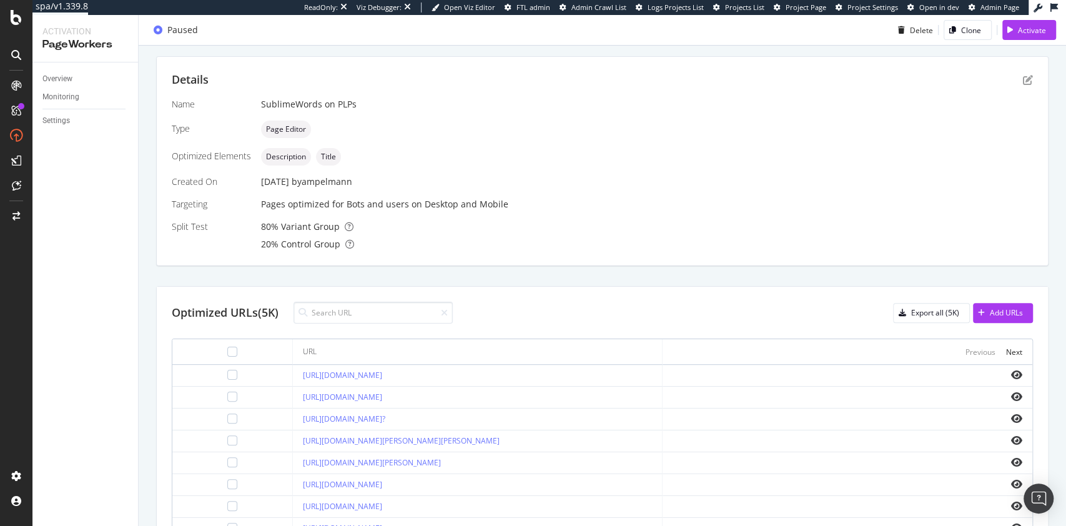
click at [306, 90] on div "Details Name SublimeWords on PLPs Type Page Editor Optimized Elements Descripti…" at bounding box center [602, 161] width 891 height 209
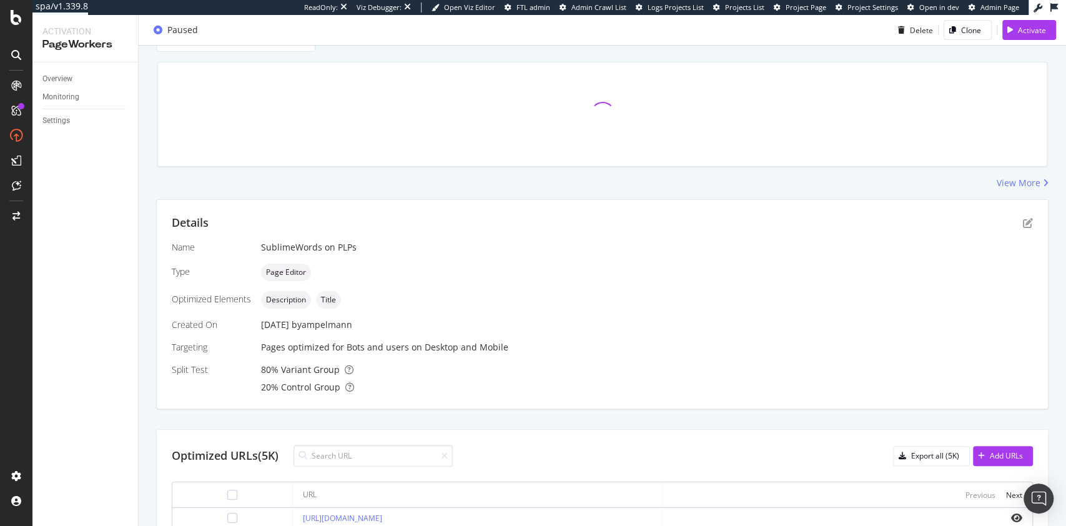
scroll to position [0, 0]
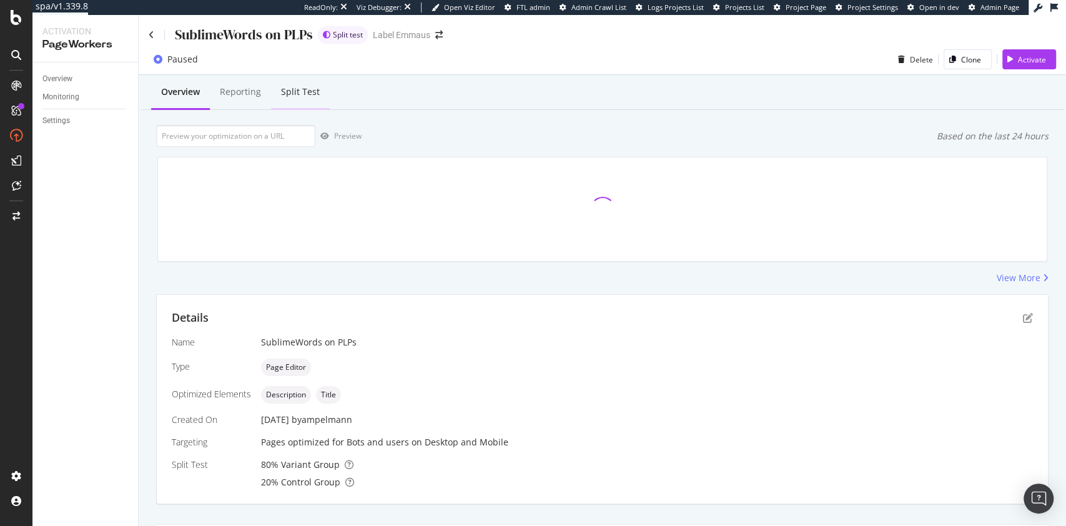
click at [310, 97] on div "Split Test" at bounding box center [300, 92] width 39 height 12
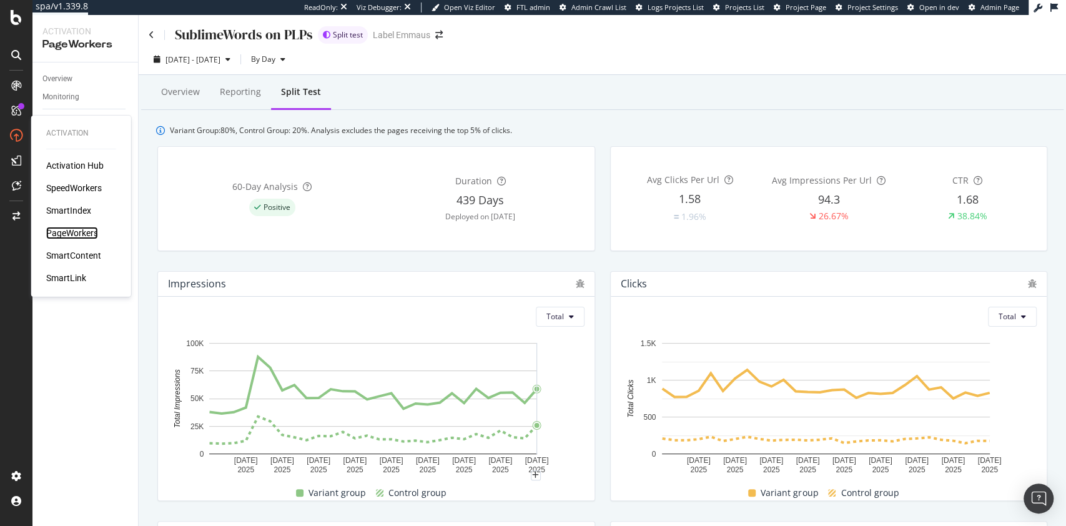
click at [81, 233] on div "PageWorkers" at bounding box center [72, 233] width 52 height 12
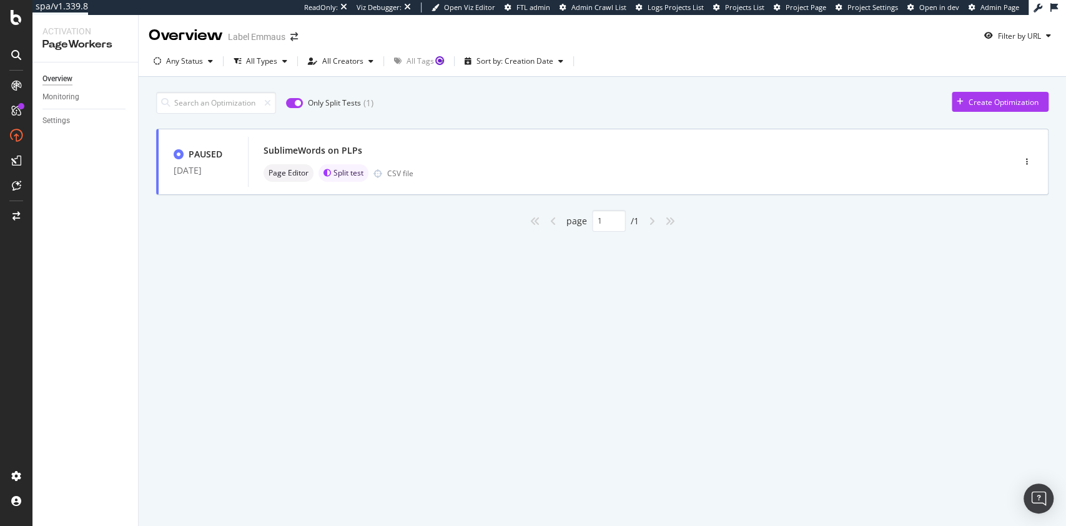
click at [294, 102] on input "checkbox" at bounding box center [294, 103] width 17 height 10
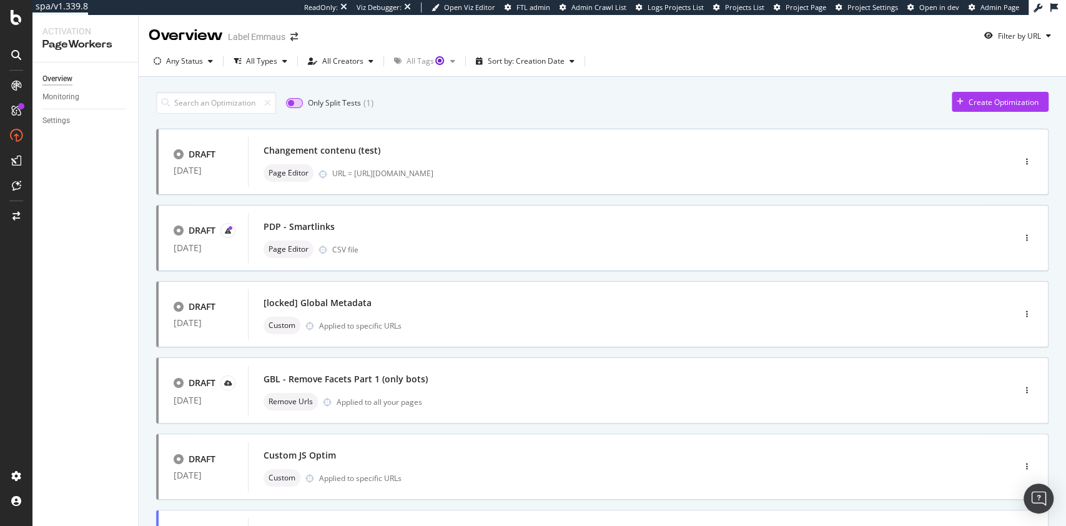
click at [295, 102] on input "checkbox" at bounding box center [294, 103] width 17 height 10
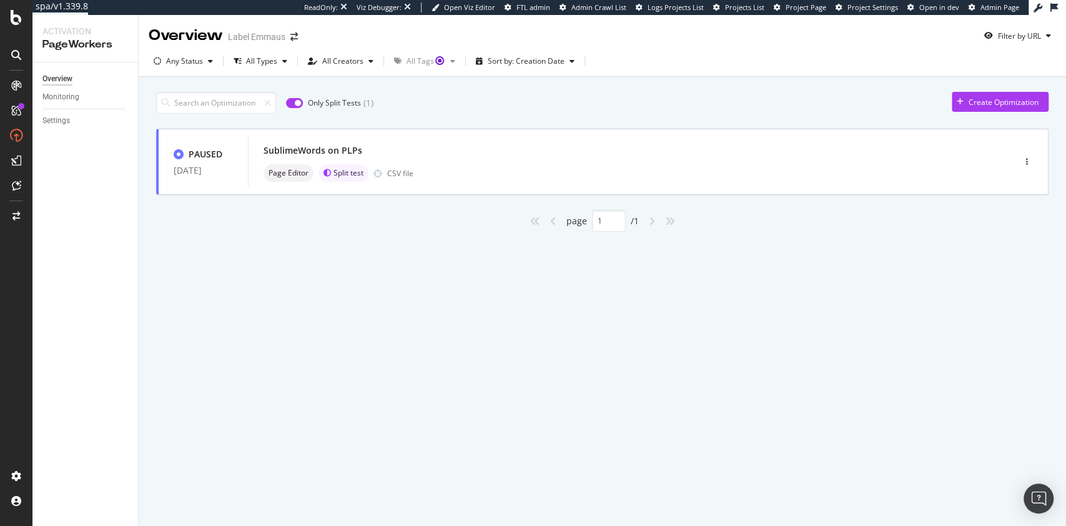
click at [295, 102] on input "checkbox" at bounding box center [294, 103] width 17 height 10
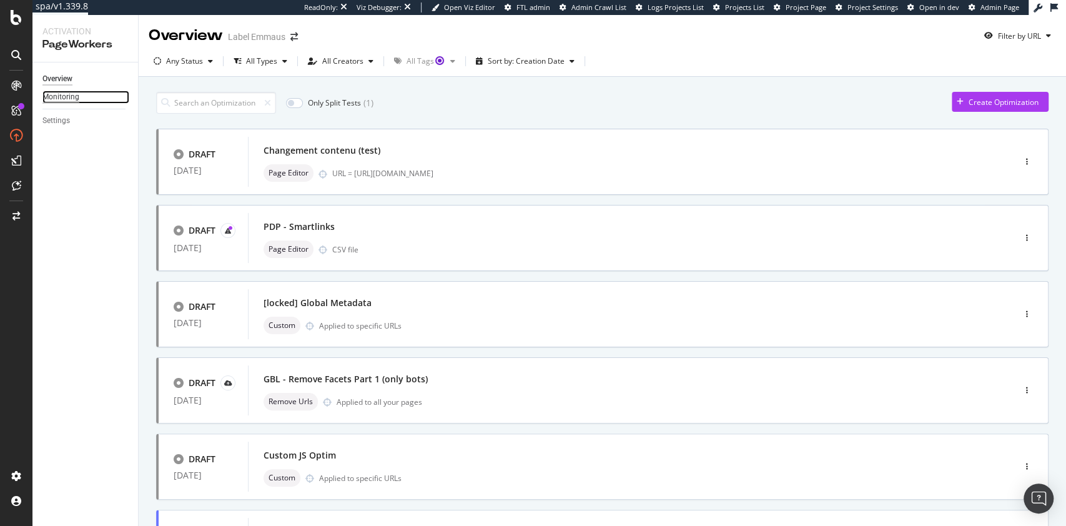
click at [74, 99] on div "Monitoring" at bounding box center [60, 97] width 37 height 13
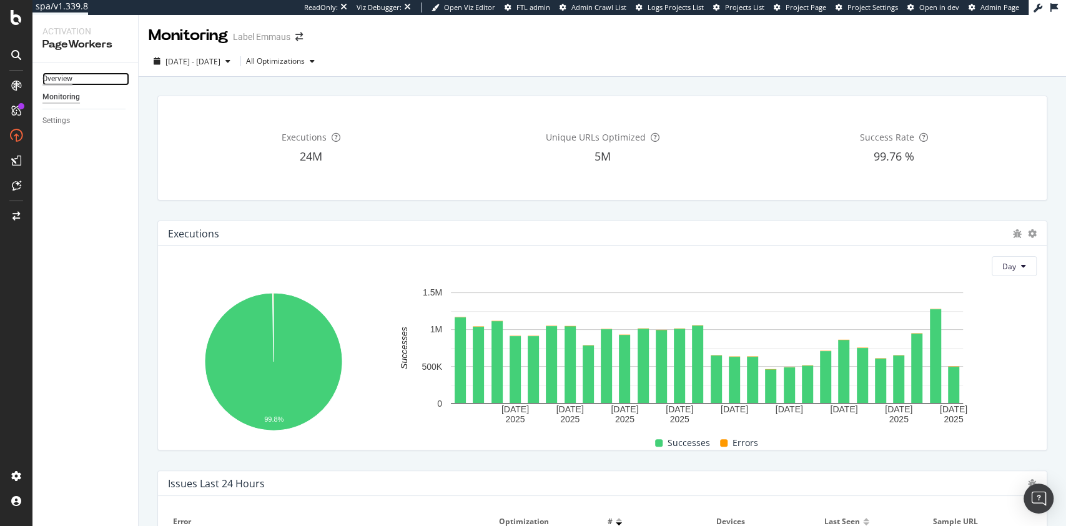
click at [60, 75] on div "Overview" at bounding box center [57, 78] width 30 height 13
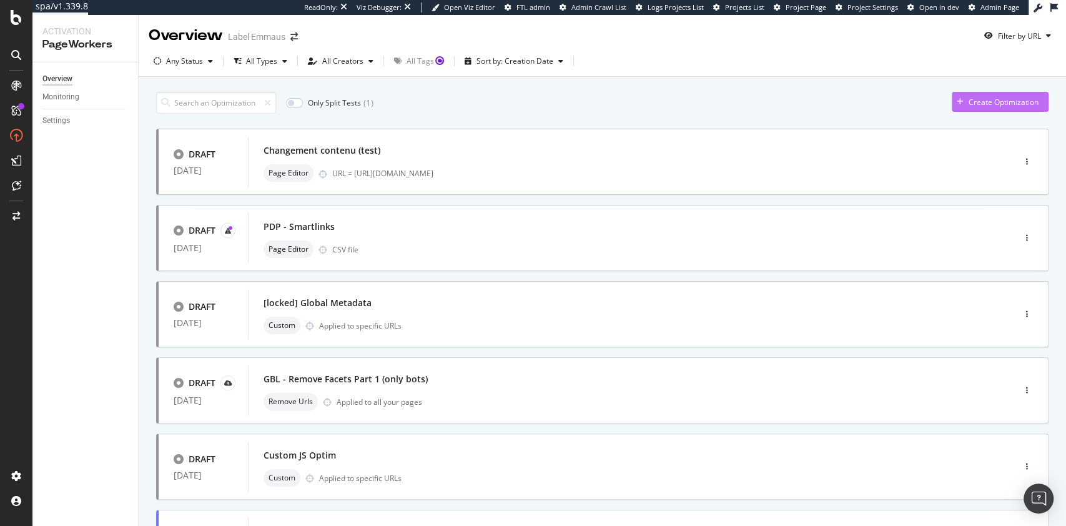
click at [972, 105] on div "Create Optimization" at bounding box center [1004, 102] width 70 height 11
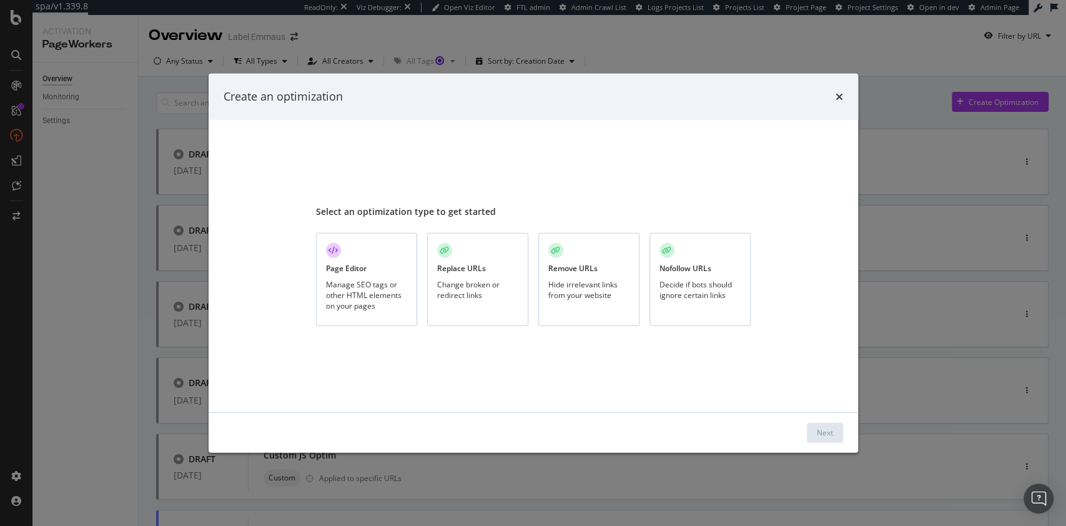
click at [505, 258] on div "Replace URLs Change broken or redirect links" at bounding box center [477, 279] width 101 height 93
click at [821, 432] on div "Next" at bounding box center [825, 432] width 16 height 11
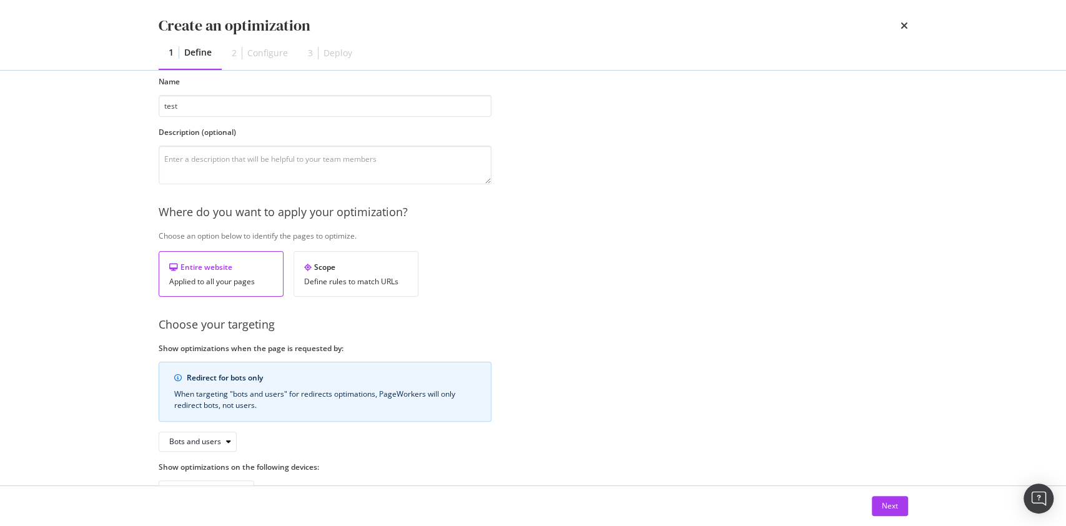
scroll to position [101, 0]
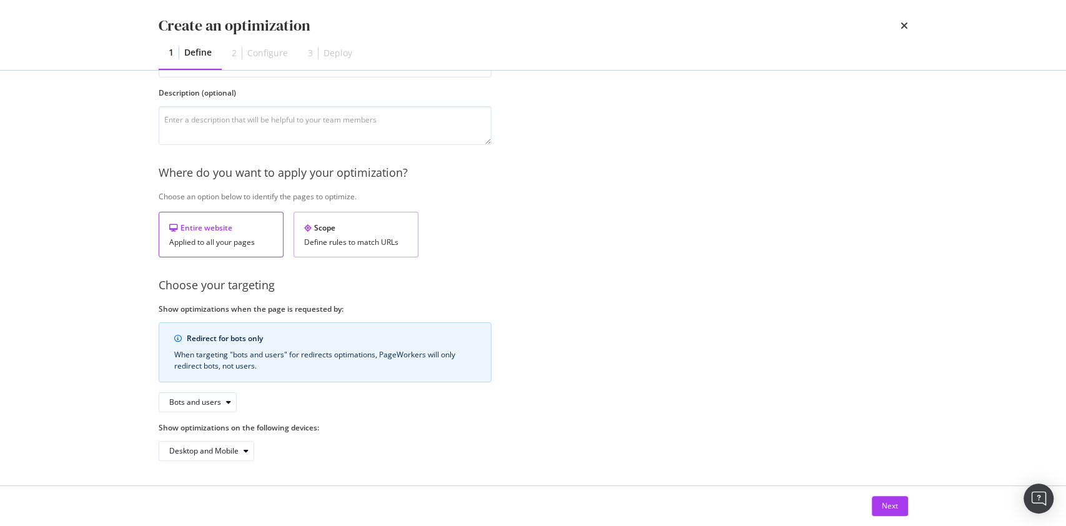
type input "test"
click at [324, 232] on div "Scope Define rules to match URLs" at bounding box center [356, 235] width 125 height 46
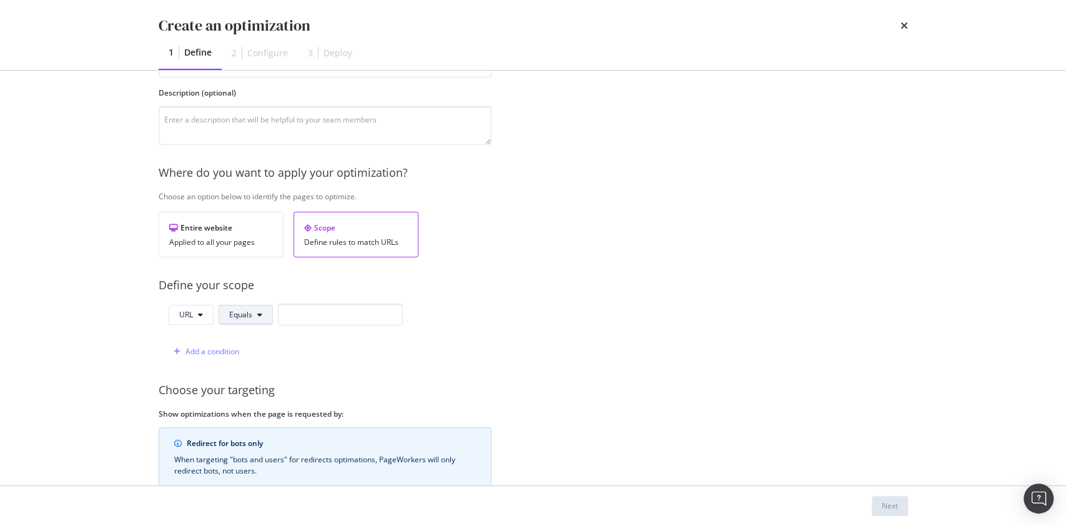
click at [257, 313] on icon "modal" at bounding box center [259, 314] width 5 height 7
click at [261, 155] on span "Contains" at bounding box center [266, 150] width 74 height 11
click at [209, 343] on div "Add a condition" at bounding box center [204, 351] width 71 height 19
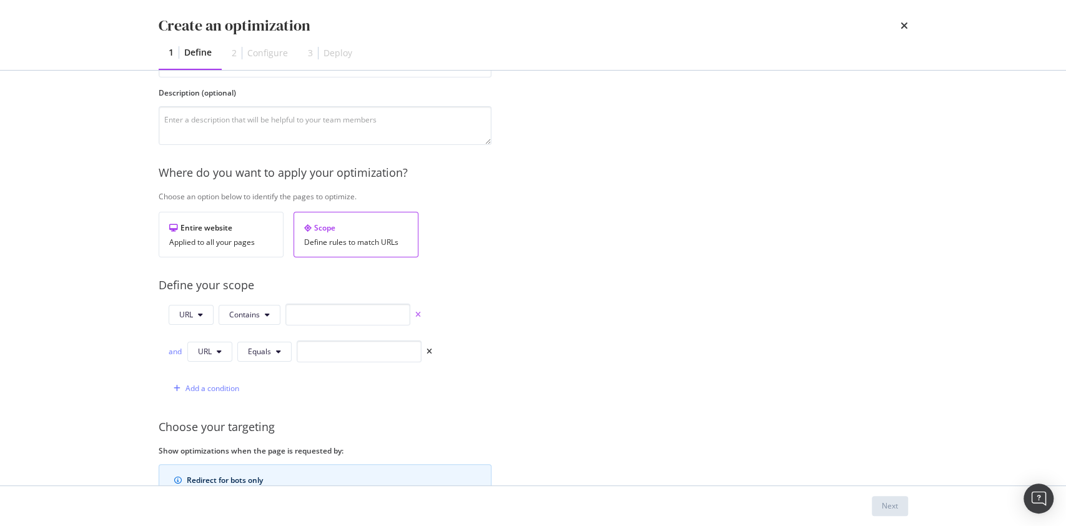
click at [416, 314] on icon "times" at bounding box center [418, 314] width 6 height 7
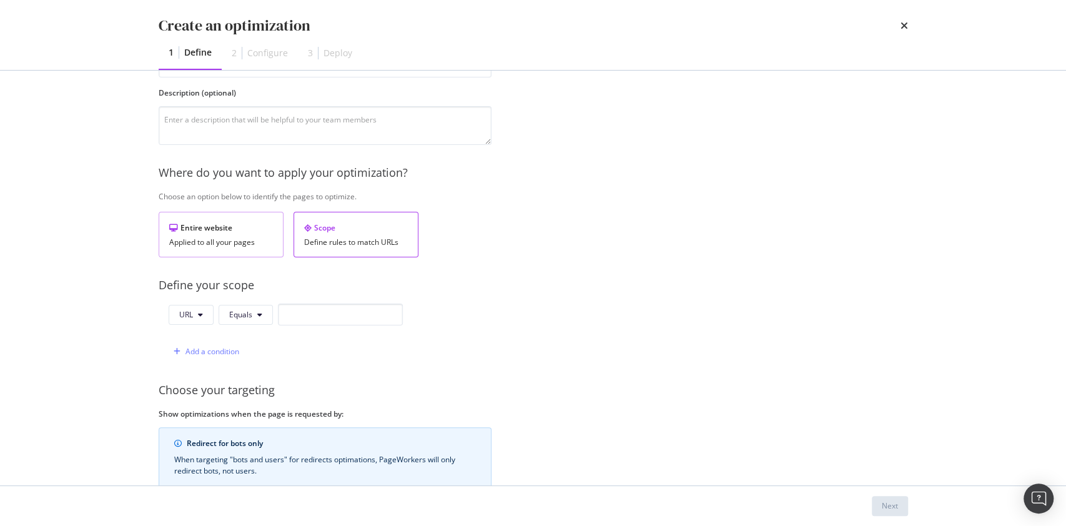
click at [204, 247] on div "Entire website Applied to all your pages" at bounding box center [221, 235] width 125 height 46
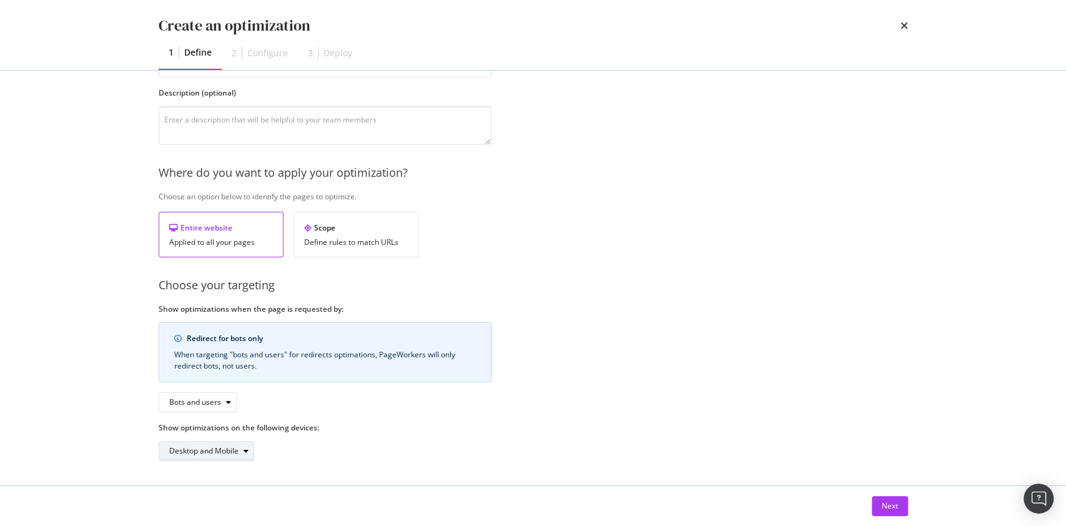
click at [235, 455] on div "Desktop and Mobile" at bounding box center [211, 450] width 84 height 17
click at [706, 377] on div "Provide a name and description to help identify the change that will be made by…" at bounding box center [533, 238] width 749 height 445
click at [885, 500] on div "Next" at bounding box center [890, 505] width 16 height 11
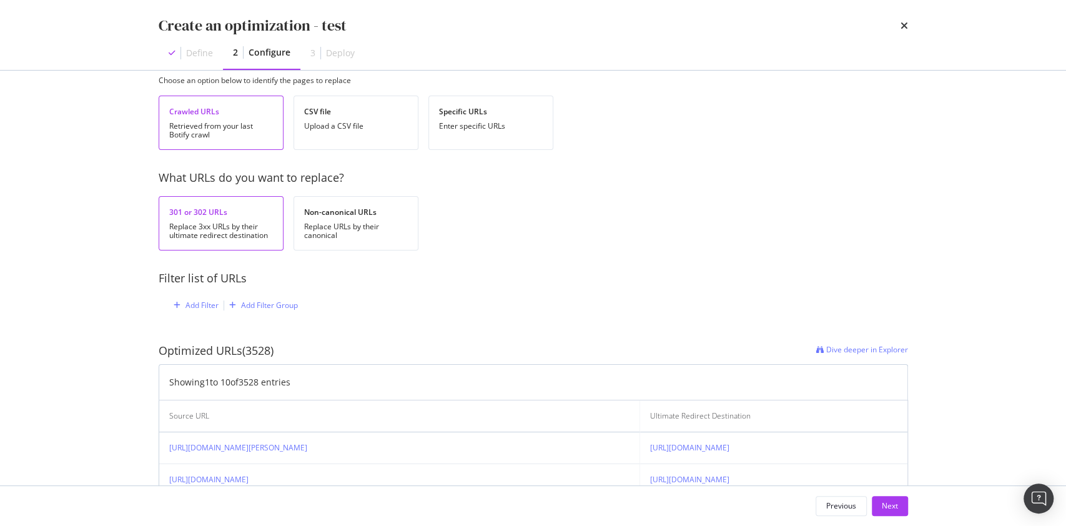
scroll to position [41, 0]
click at [200, 309] on div "Add Filter" at bounding box center [201, 305] width 33 height 11
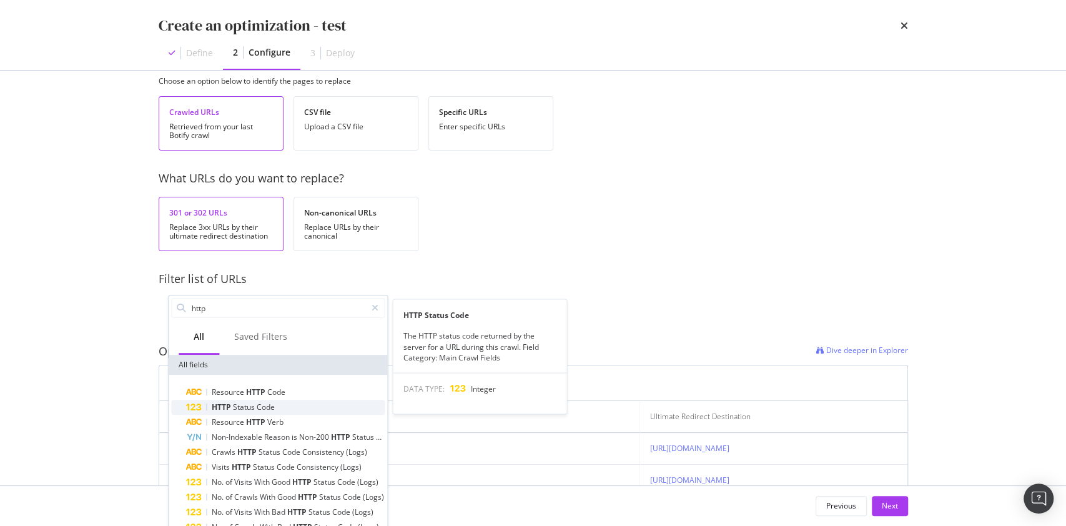
type input "http"
click at [324, 406] on div "HTTP Status Code" at bounding box center [285, 407] width 199 height 15
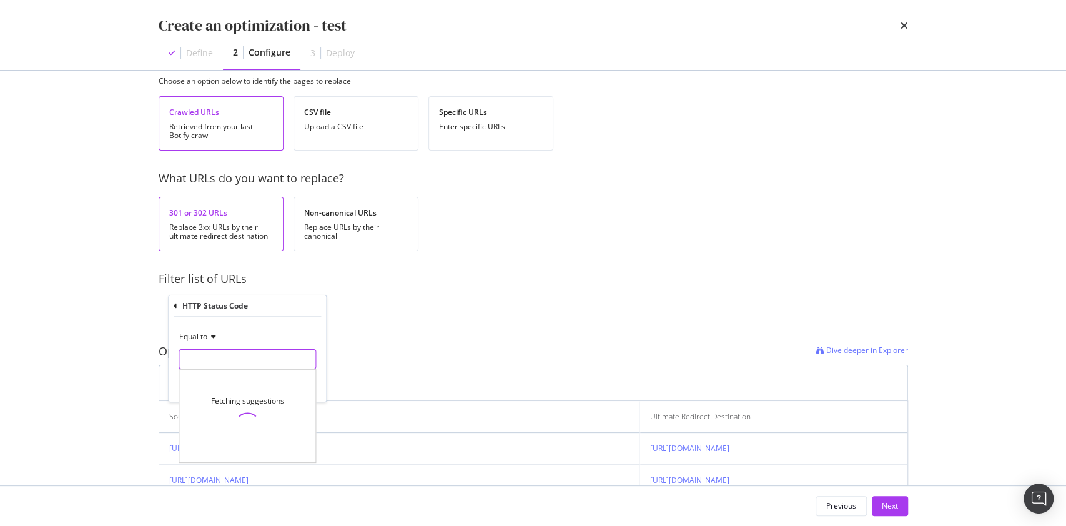
click at [237, 361] on input "modal" at bounding box center [247, 359] width 137 height 20
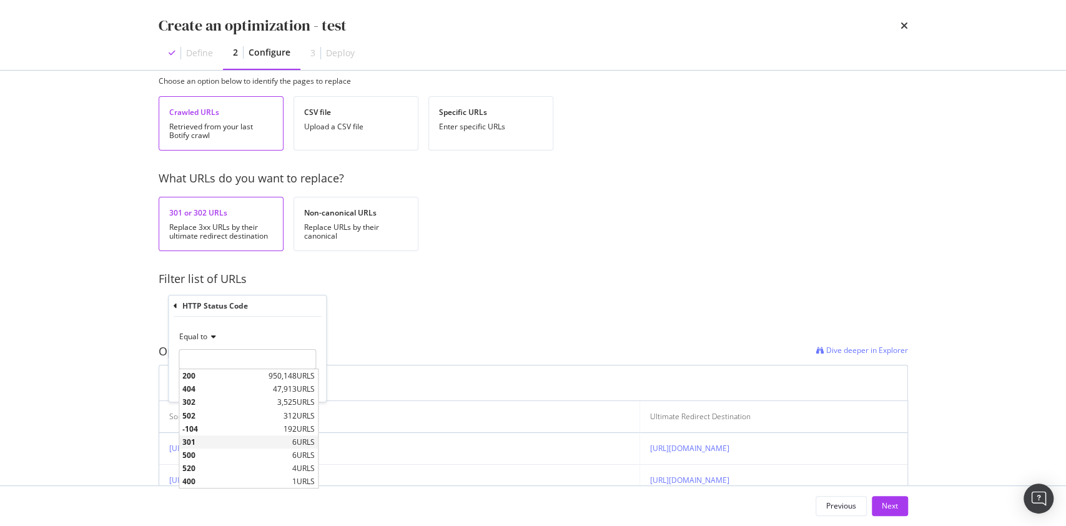
click at [206, 442] on span "301" at bounding box center [235, 442] width 107 height 11
type input "301"
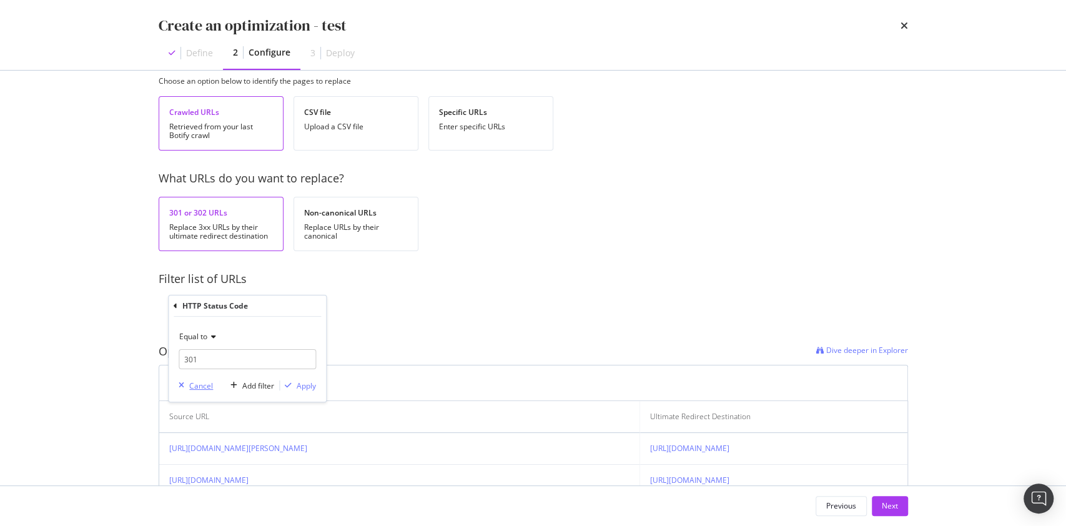
click at [206, 382] on div "Cancel" at bounding box center [201, 385] width 24 height 11
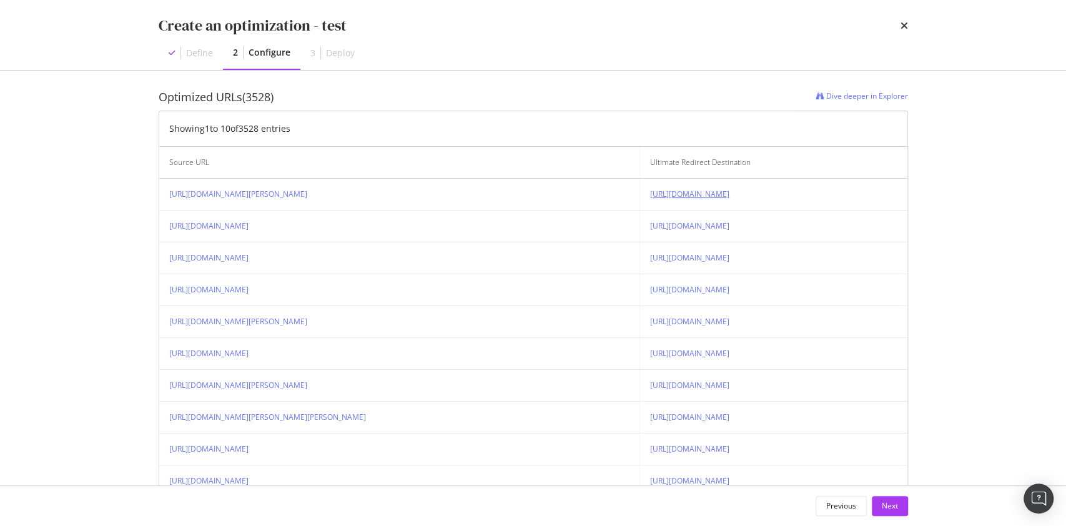
scroll to position [363, 0]
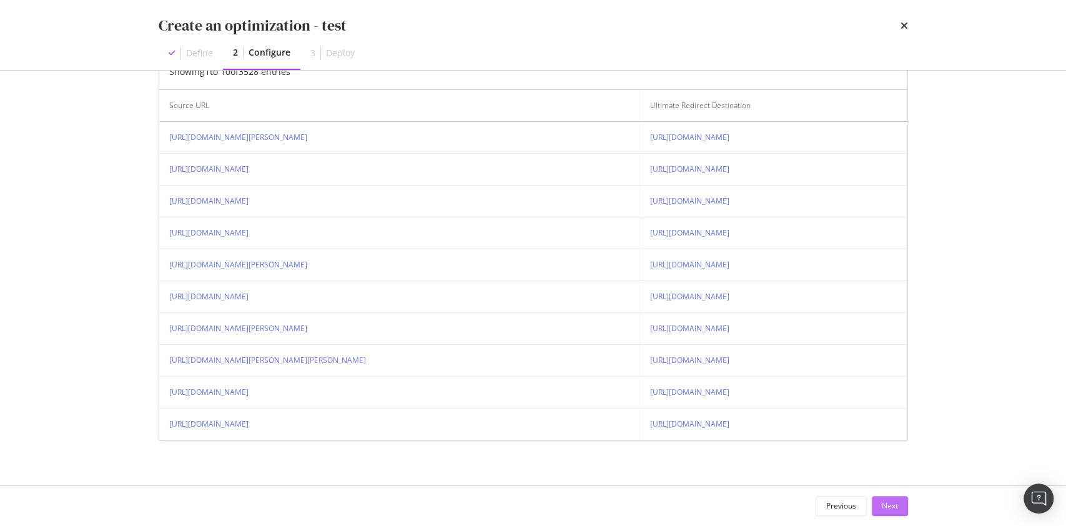
click at [899, 503] on button "Next" at bounding box center [890, 506] width 36 height 20
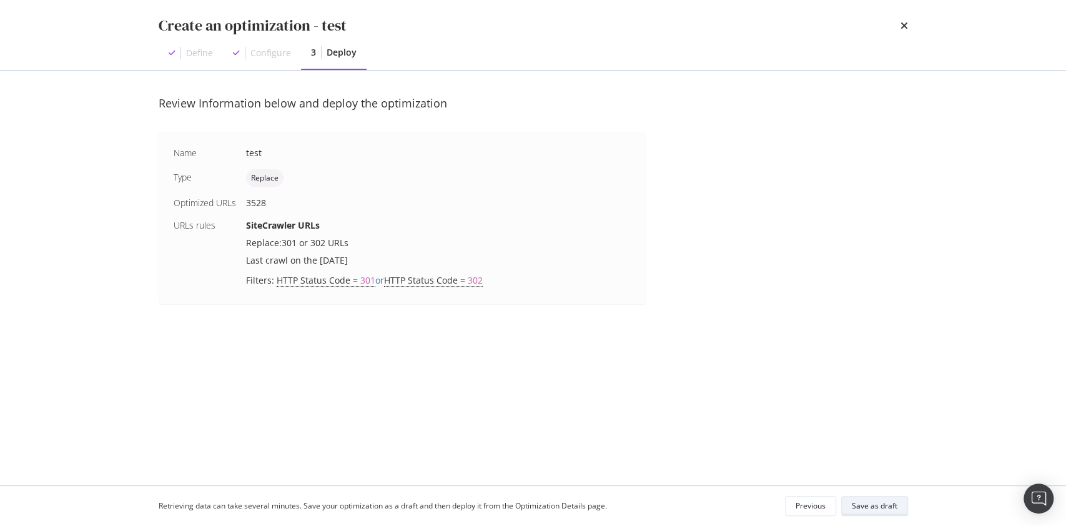
scroll to position [0, 0]
click at [813, 504] on div "Previous" at bounding box center [811, 505] width 30 height 11
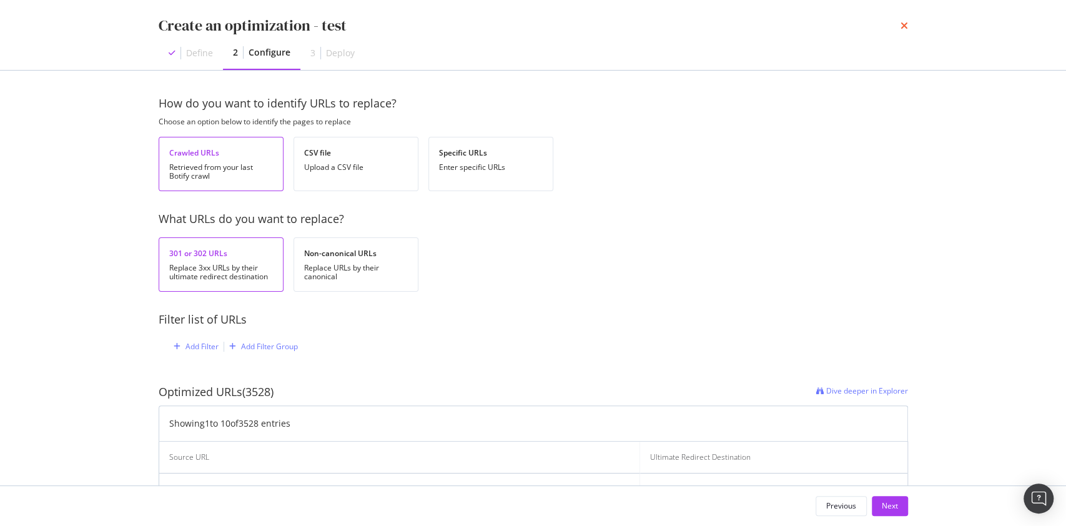
click at [902, 24] on icon "times" at bounding box center [904, 26] width 7 height 10
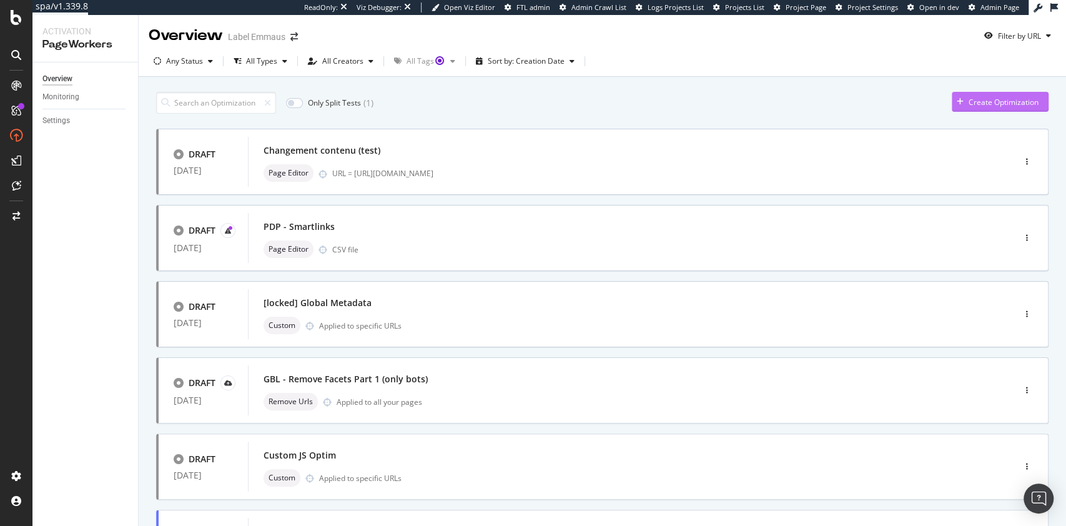
click at [970, 96] on div "Create Optimization" at bounding box center [995, 101] width 87 height 19
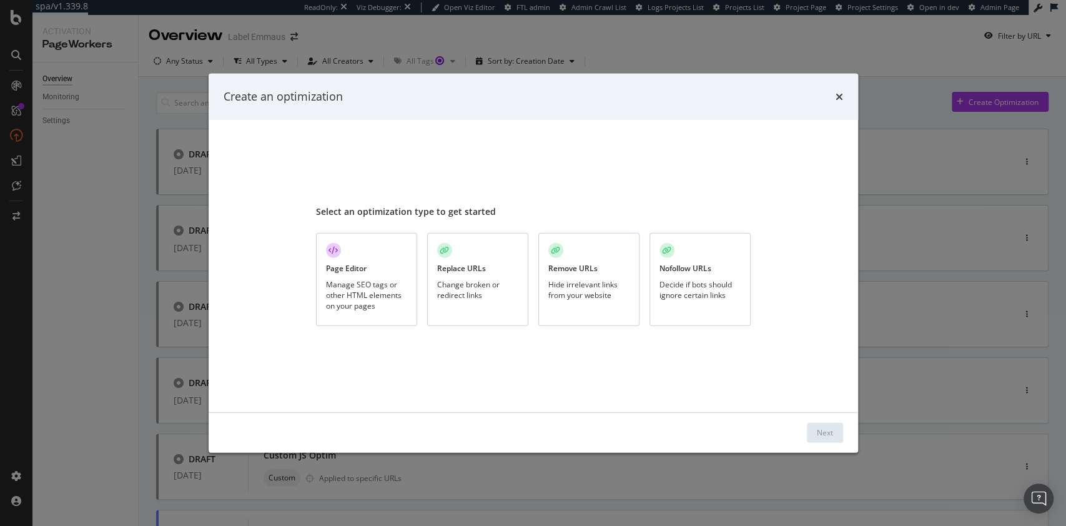
click at [601, 252] on div "Remove URLs Hide irrelevant links from your website" at bounding box center [588, 279] width 101 height 93
click at [827, 431] on div "Next" at bounding box center [825, 432] width 16 height 11
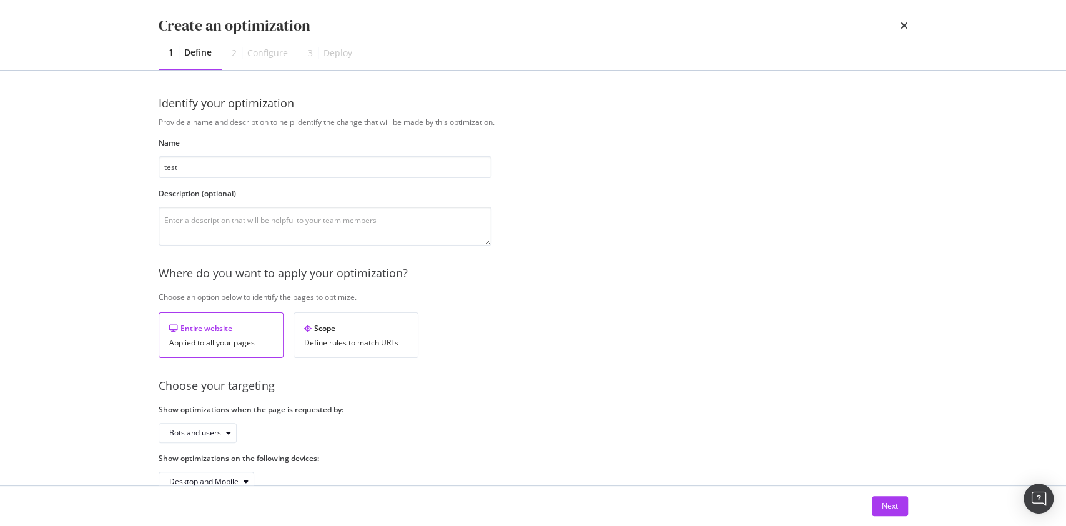
scroll to position [31, 0]
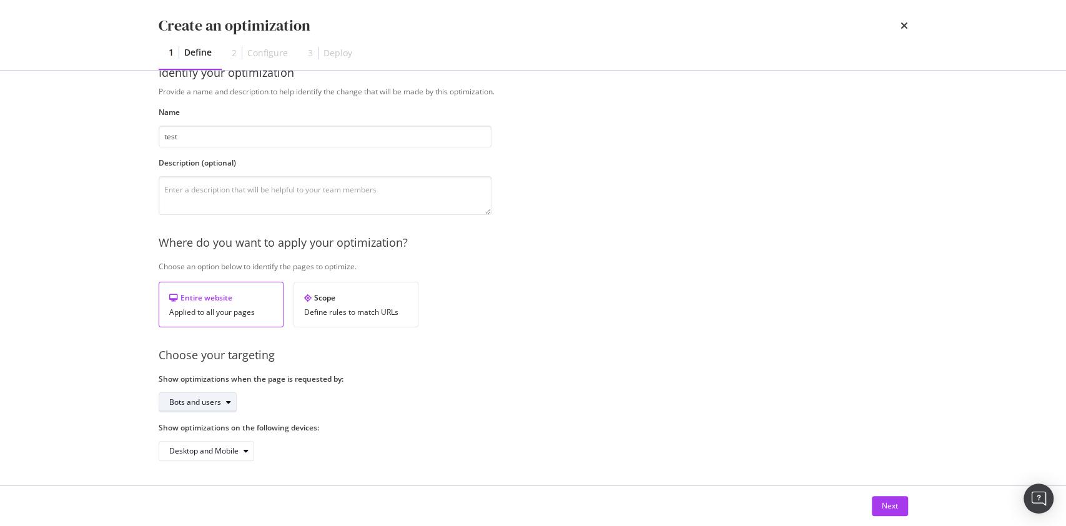
type input "test"
click at [210, 398] on div "Bots and users" at bounding box center [195, 401] width 52 height 7
click at [212, 438] on div "Bots only" at bounding box center [201, 443] width 74 height 16
click at [887, 502] on div "Next" at bounding box center [890, 505] width 16 height 11
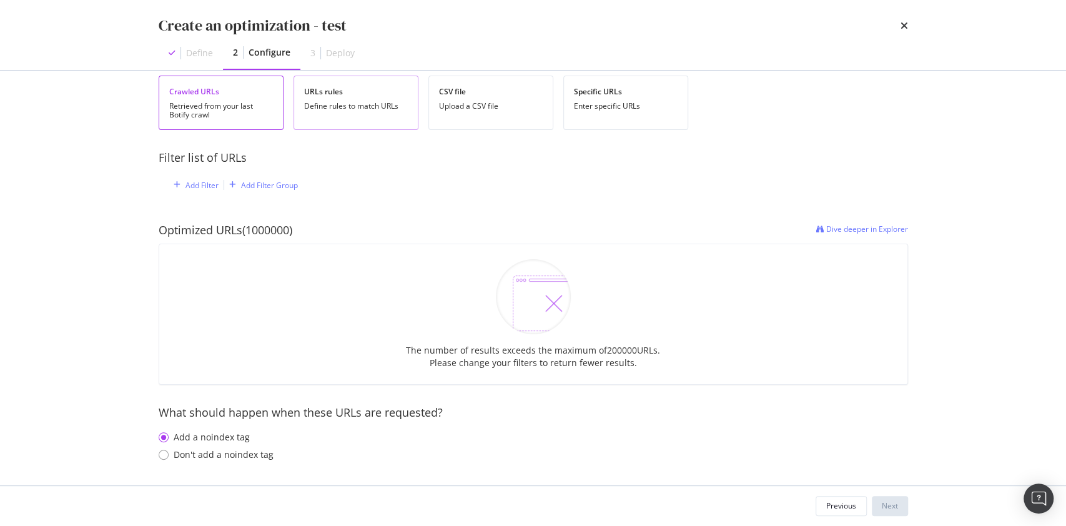
scroll to position [0, 0]
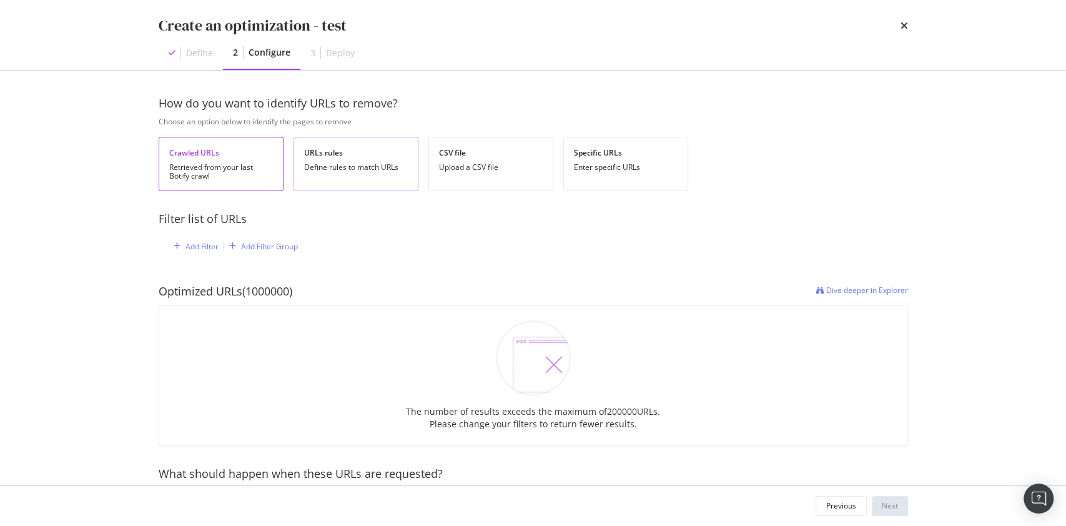
click at [356, 168] on div "Define rules to match URLs" at bounding box center [356, 167] width 104 height 9
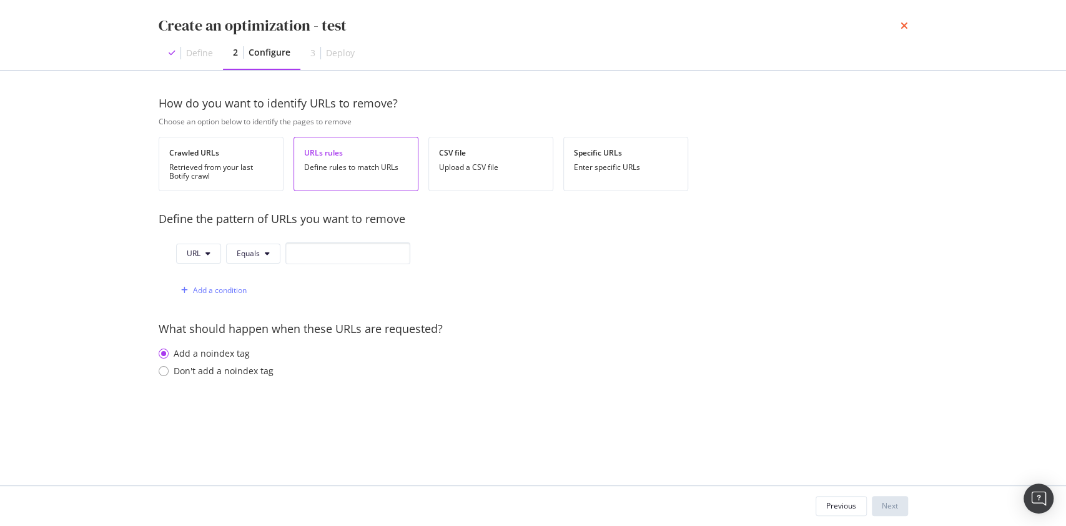
click at [904, 26] on icon "times" at bounding box center [904, 26] width 7 height 10
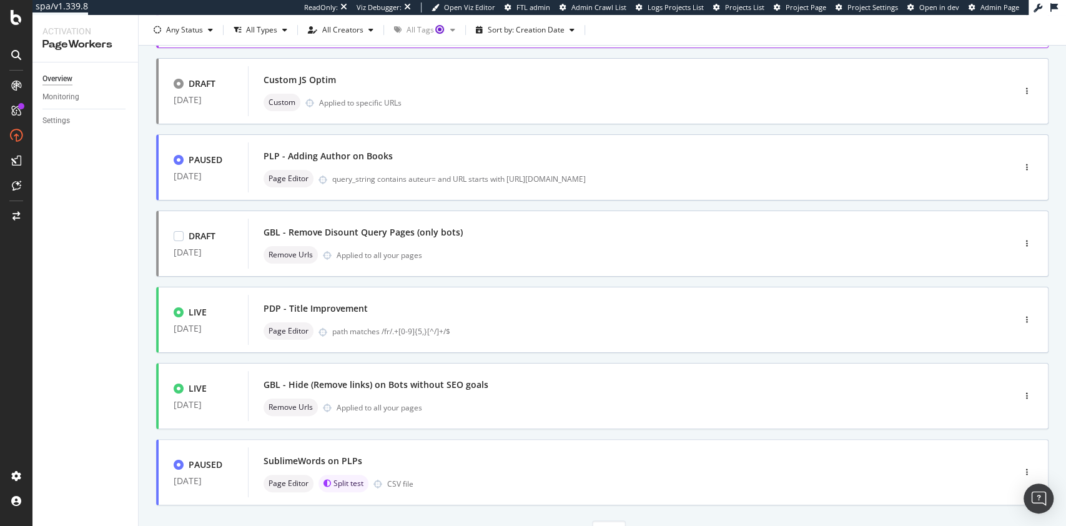
scroll to position [380, 0]
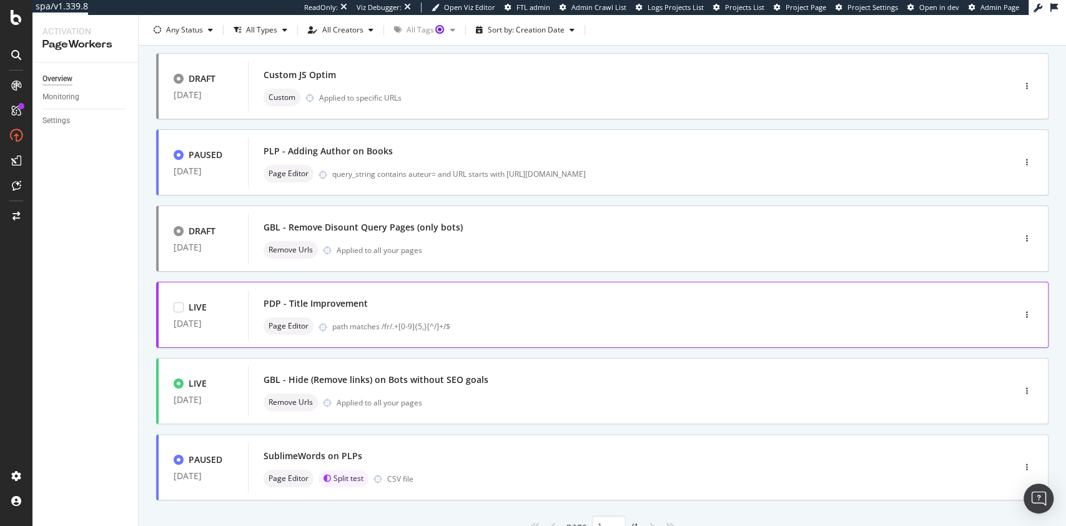
click at [453, 314] on div "PDP - Title Improvement Page Editor path matches /fr/.+[0-9]{5,}[^/]+/$" at bounding box center [613, 315] width 698 height 40
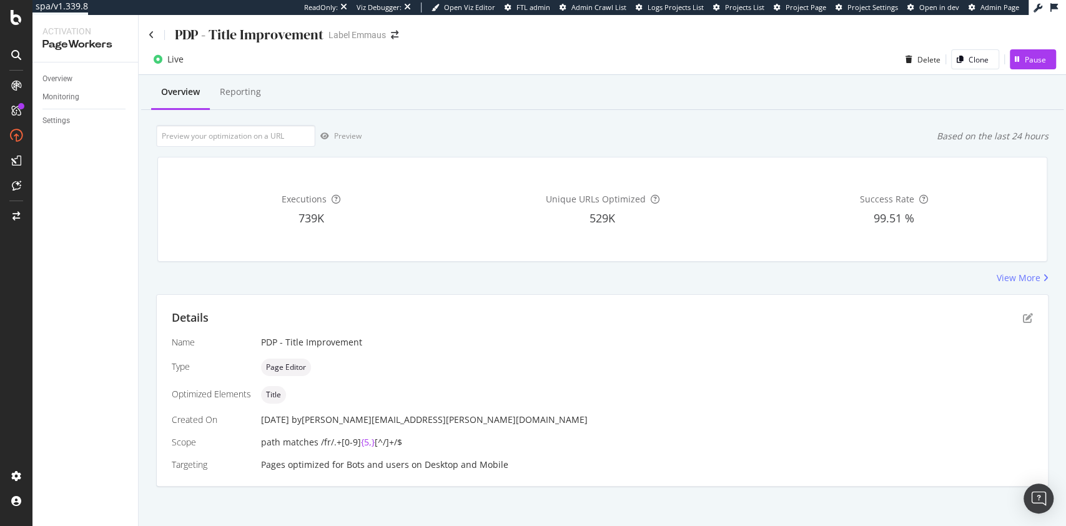
scroll to position [4, 0]
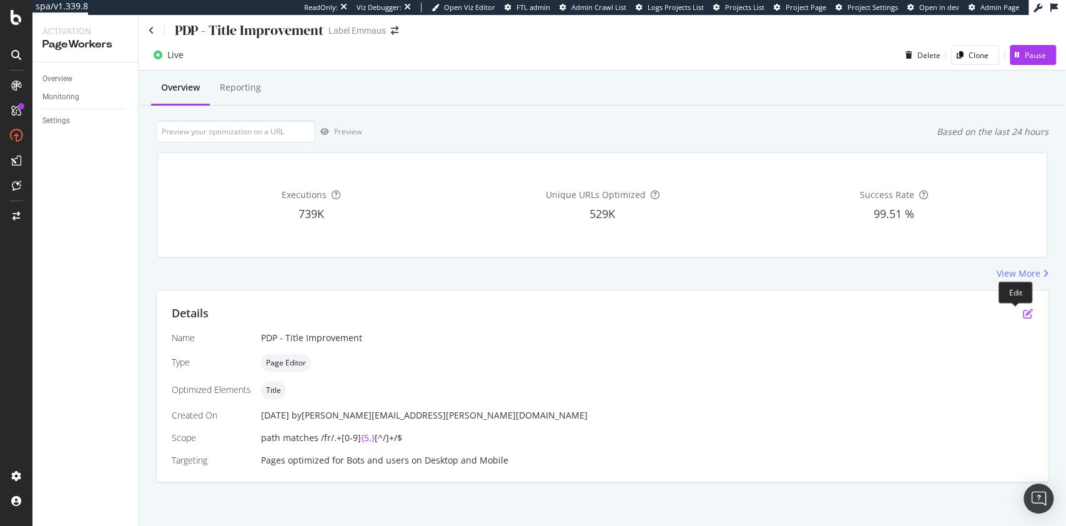
click at [1023, 315] on icon "pen-to-square" at bounding box center [1028, 314] width 10 height 10
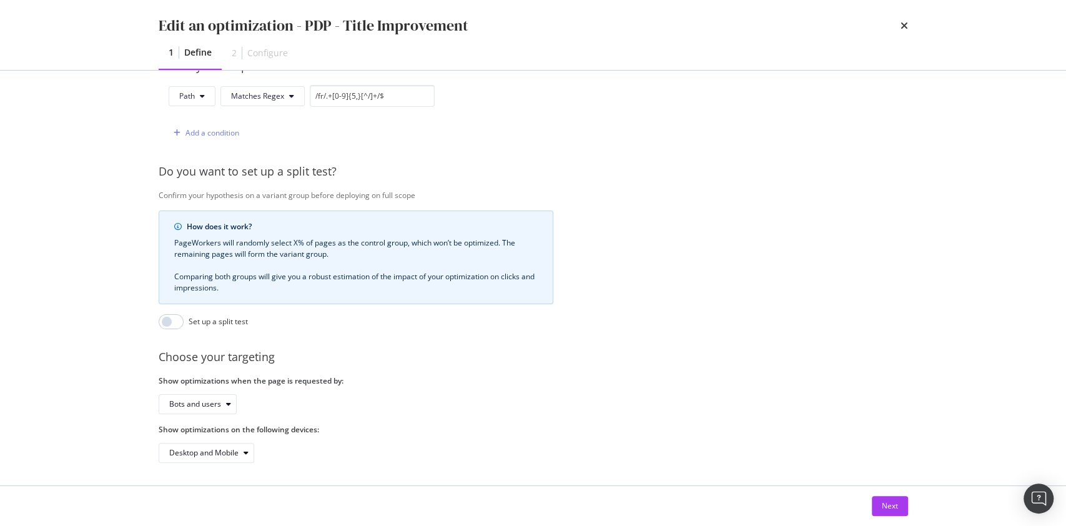
scroll to position [342, 0]
click at [180, 312] on input "modal" at bounding box center [171, 319] width 25 height 15
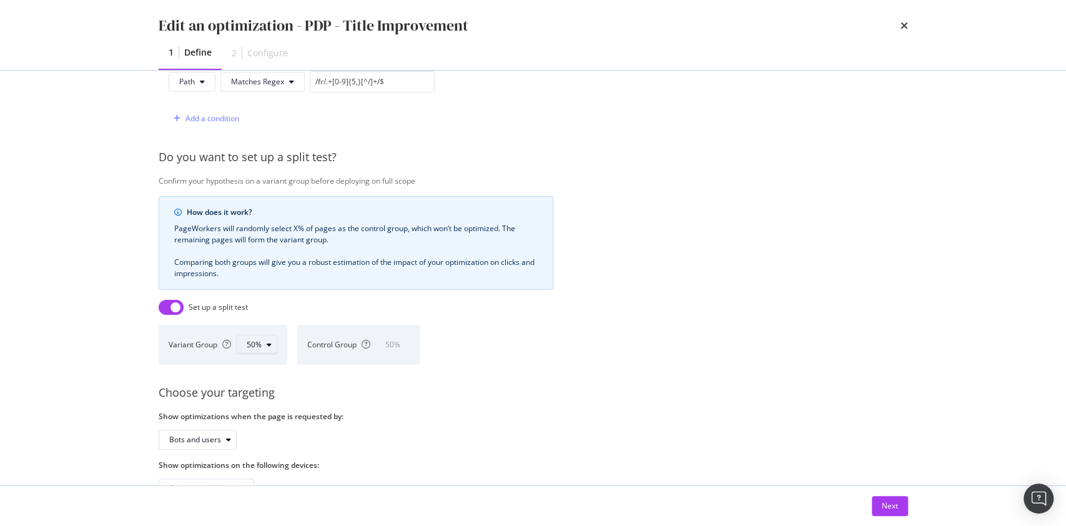
click at [267, 341] on icon "modal" at bounding box center [269, 344] width 5 height 7
click at [295, 319] on div "How does it work? PageWorkers will randomly select X% of pages as the control g…" at bounding box center [356, 280] width 395 height 169
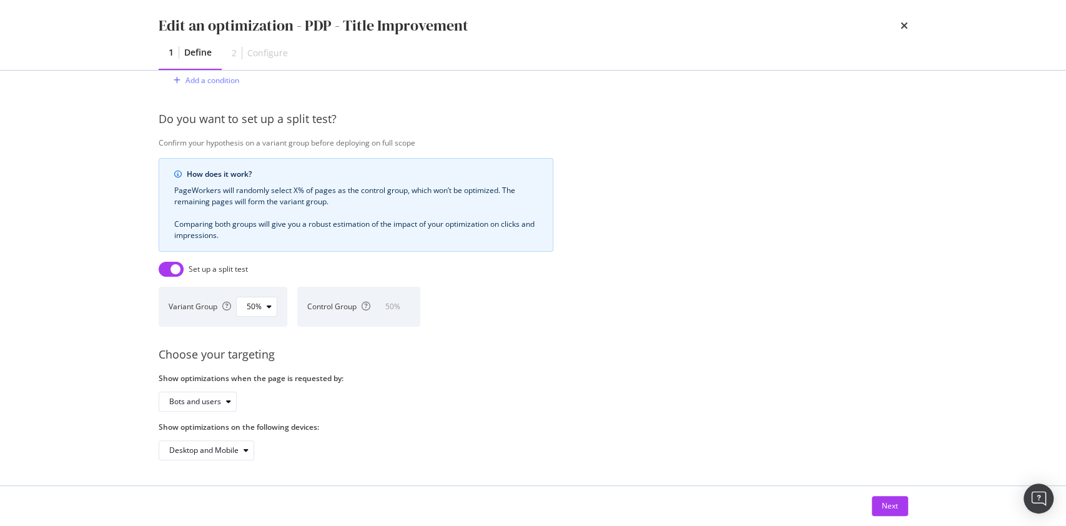
click at [168, 262] on input "modal" at bounding box center [171, 269] width 25 height 15
checkbox input "false"
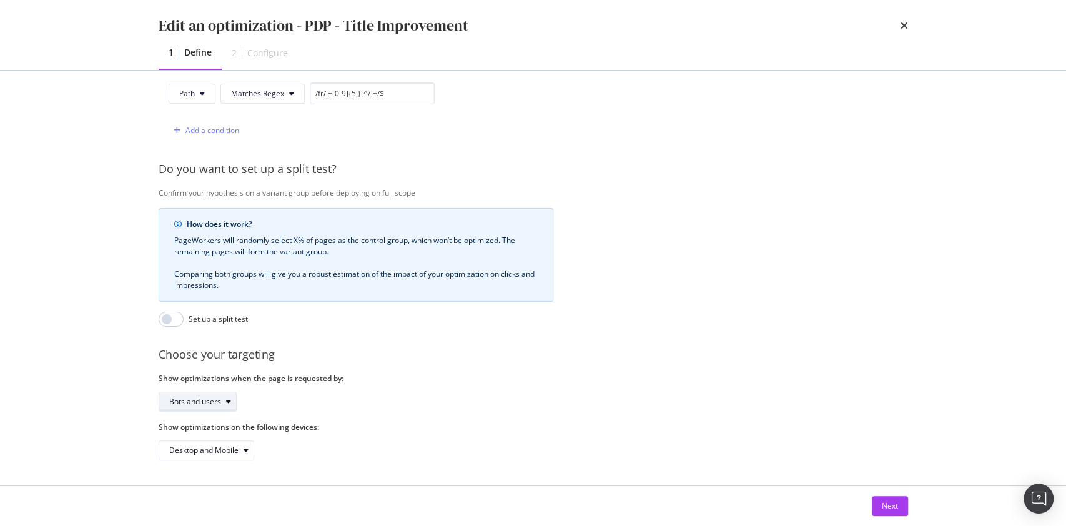
click at [219, 398] on div "Bots and users" at bounding box center [195, 401] width 52 height 7
click at [348, 392] on div "Bots and users" at bounding box center [356, 402] width 395 height 20
click at [890, 507] on div "Next" at bounding box center [890, 505] width 16 height 11
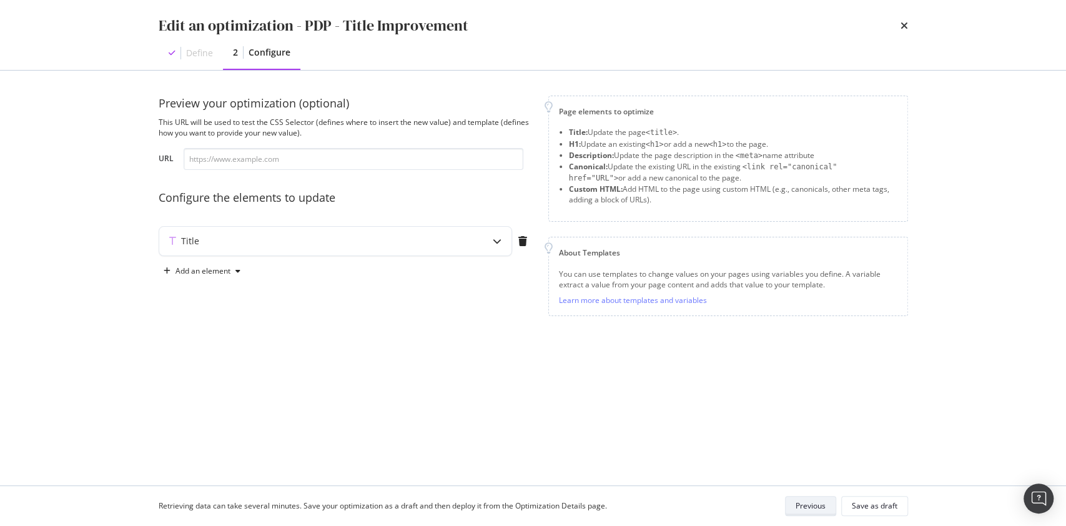
scroll to position [0, 0]
click at [345, 249] on div "Title" at bounding box center [335, 241] width 352 height 29
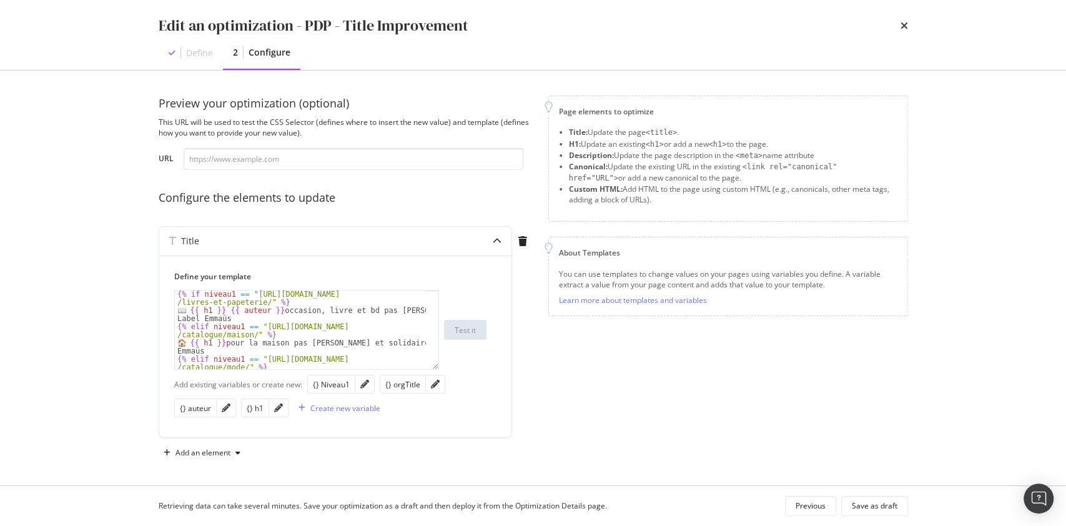
scroll to position [2, 0]
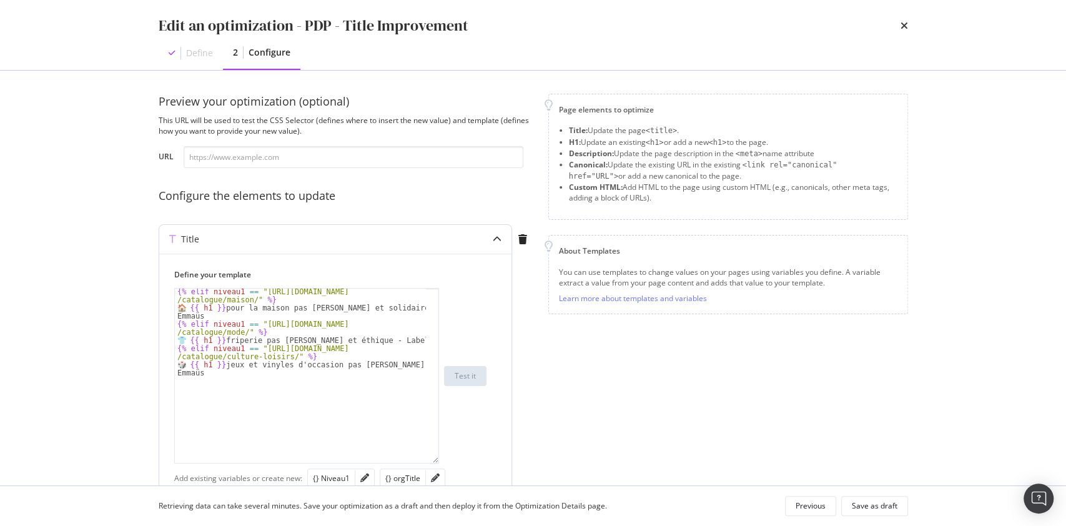
drag, startPoint x: 432, startPoint y: 362, endPoint x: 431, endPoint y: 458, distance: 95.6
click at [431, 458] on div "{% elif niveau1 == "https://www.label-emmaus.co/fr /catalogue/maison/" %} 🏠 {{ …" at bounding box center [306, 375] width 265 height 175
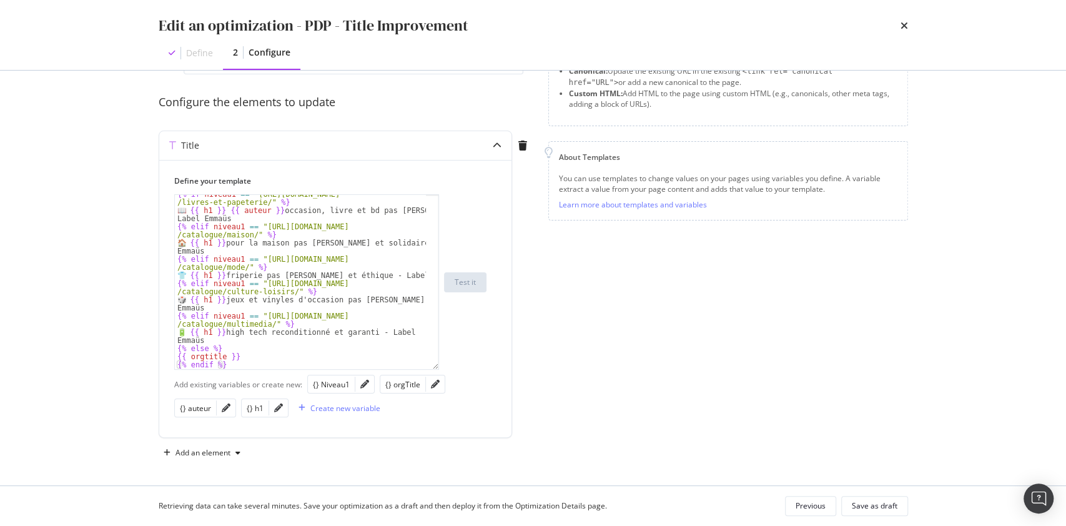
scroll to position [97, 0]
click at [365, 383] on icon "pencil" at bounding box center [364, 382] width 9 height 9
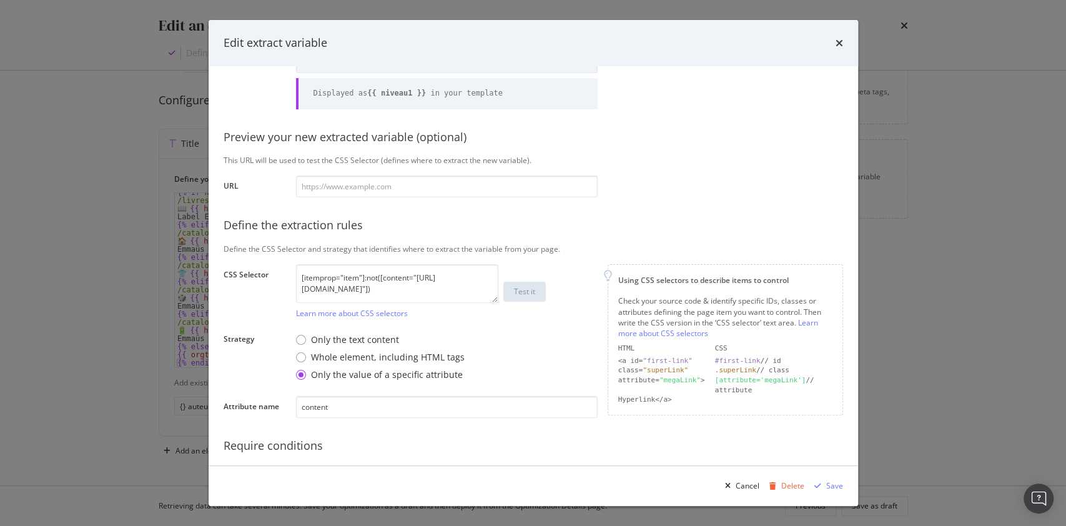
scroll to position [46, 0]
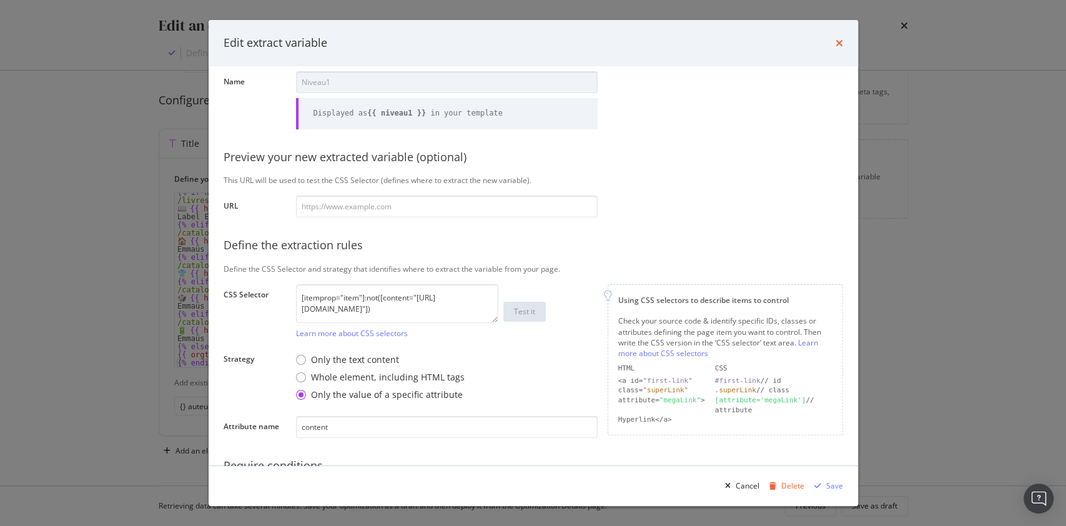
click at [839, 45] on icon "times" at bounding box center [839, 43] width 7 height 10
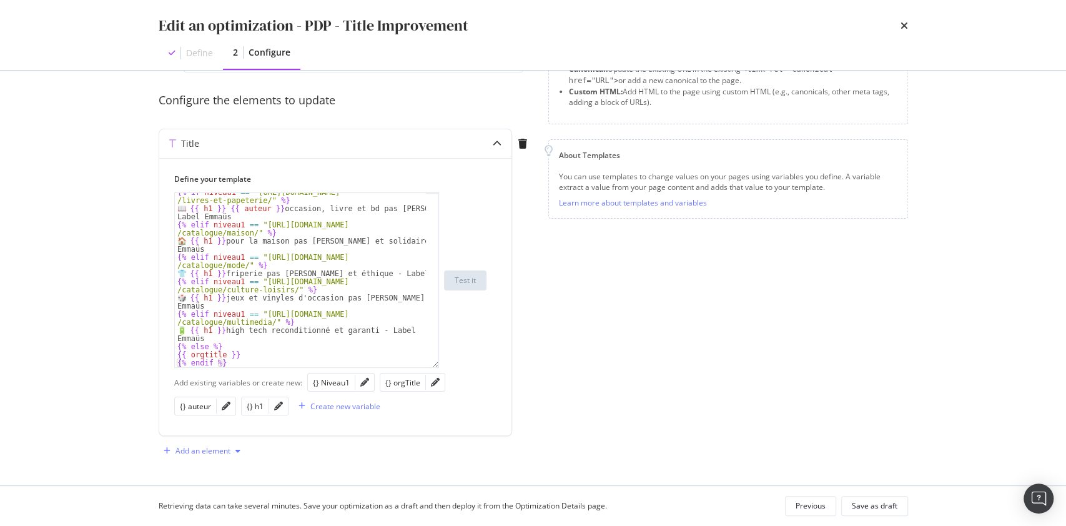
click at [230, 457] on div "Add an element" at bounding box center [202, 451] width 87 height 19
click at [669, 300] on div "Page elements to optimize Title: Update the page <title> . H1: Update an existi…" at bounding box center [728, 229] width 360 height 463
click at [906, 23] on icon "times" at bounding box center [904, 26] width 7 height 10
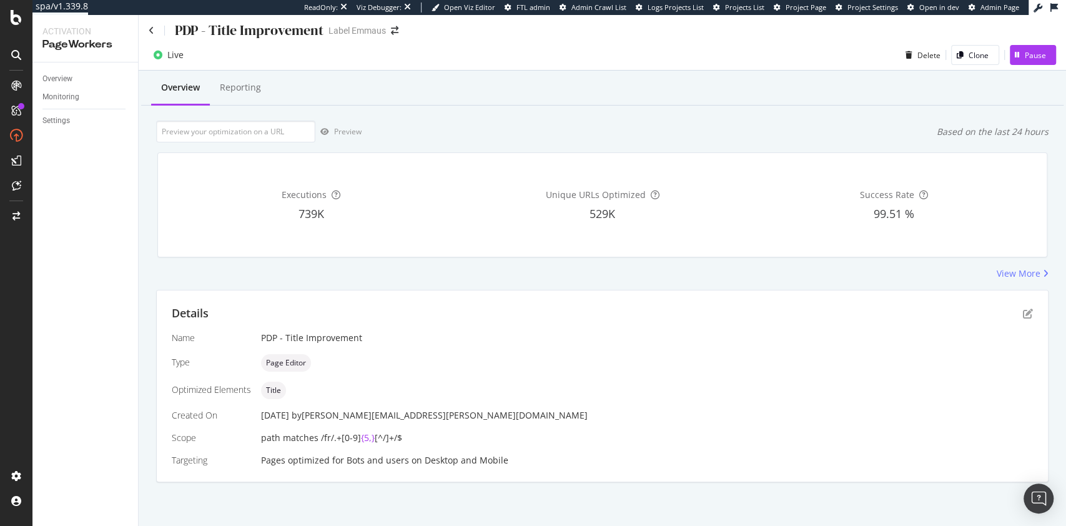
click at [155, 29] on div "PDP - Title Improvement" at bounding box center [236, 30] width 175 height 19
click at [60, 94] on div "Monitoring" at bounding box center [60, 97] width 37 height 13
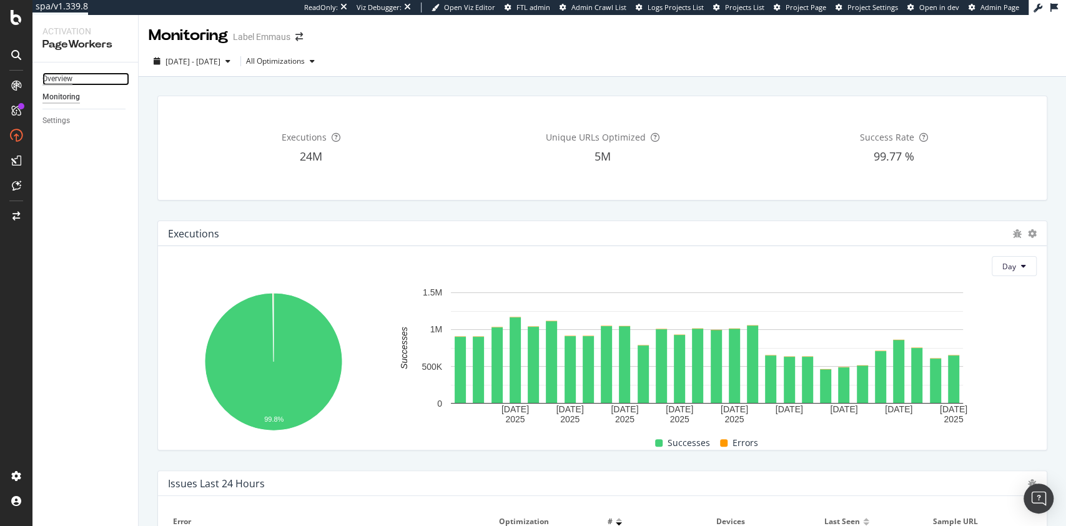
click at [62, 74] on div "Overview" at bounding box center [57, 78] width 30 height 13
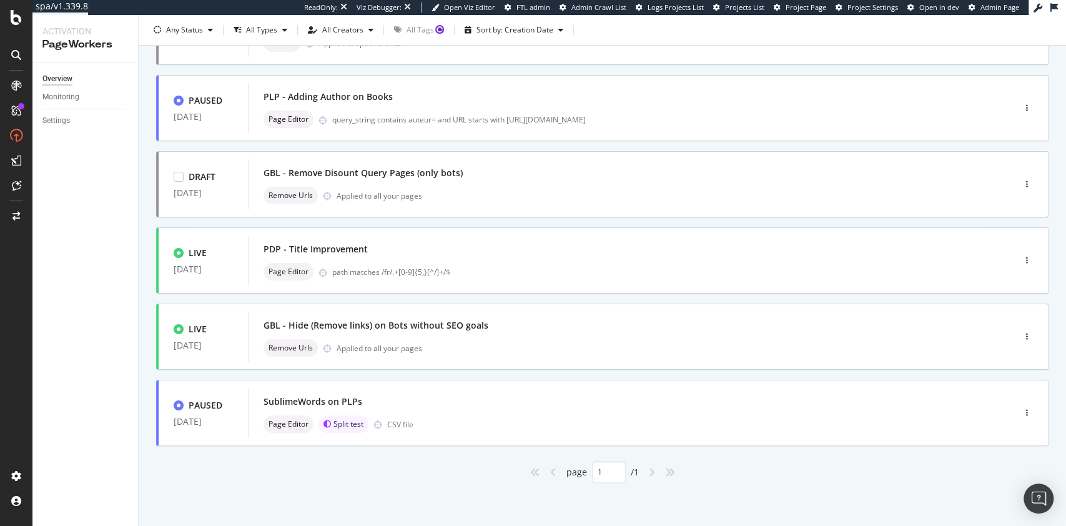
scroll to position [425, 0]
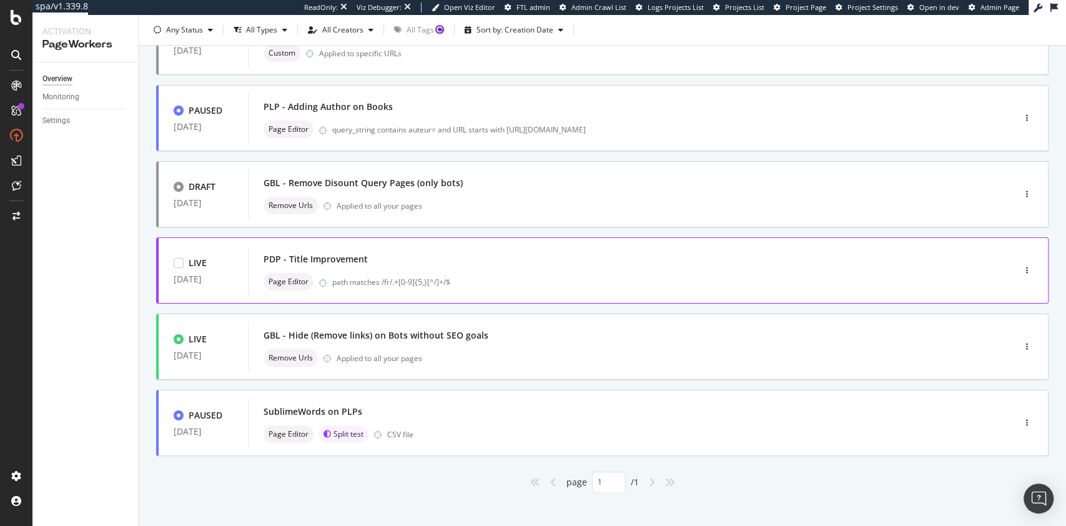
click at [457, 260] on div "PDP - Title Improvement" at bounding box center [613, 258] width 698 height 17
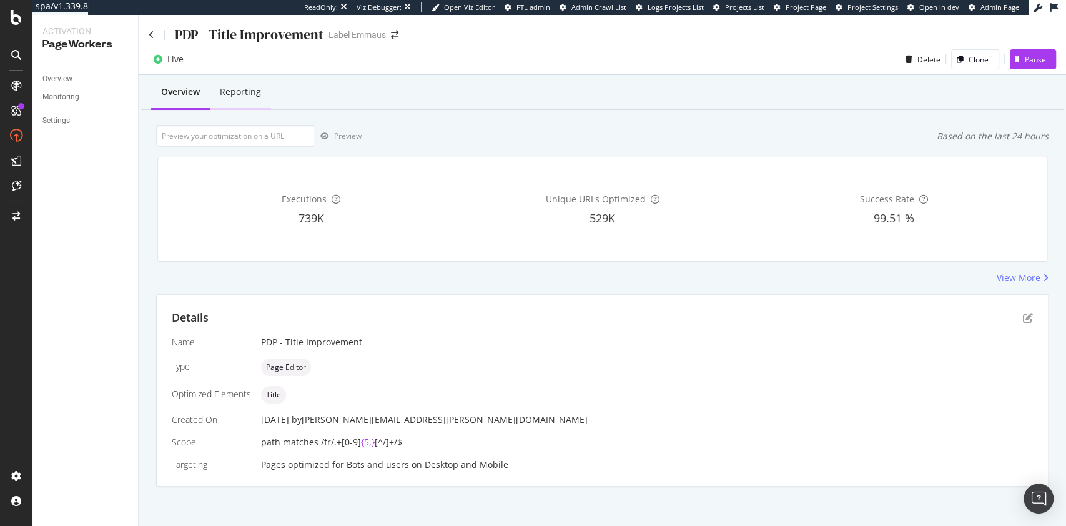
click at [249, 97] on div "Reporting" at bounding box center [240, 92] width 41 height 12
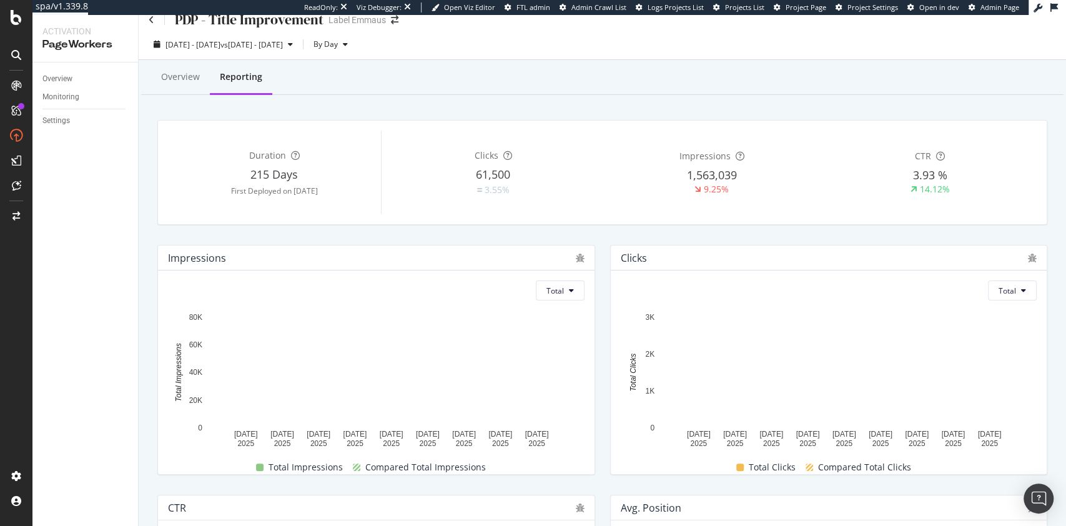
scroll to position [5, 0]
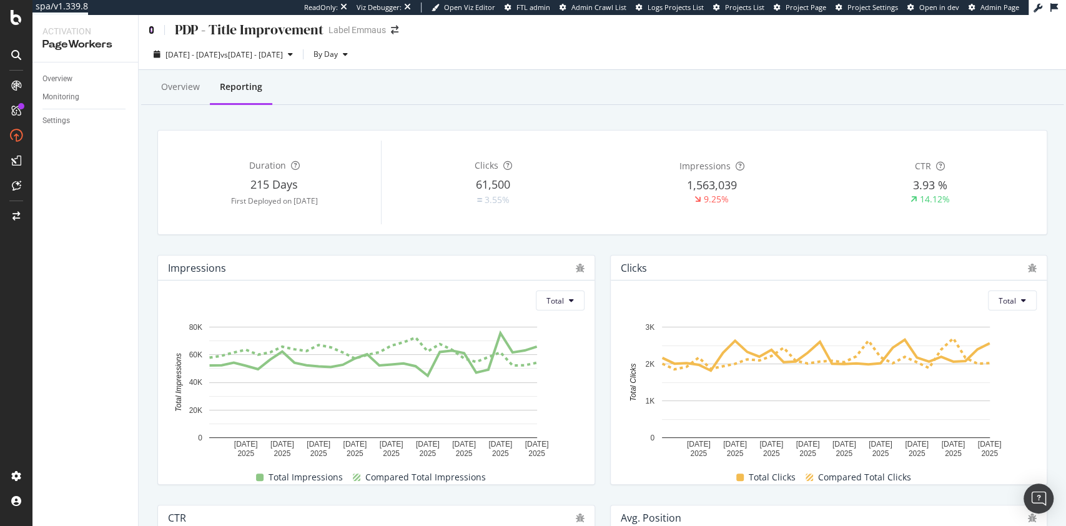
click at [152, 28] on icon at bounding box center [152, 30] width 6 height 9
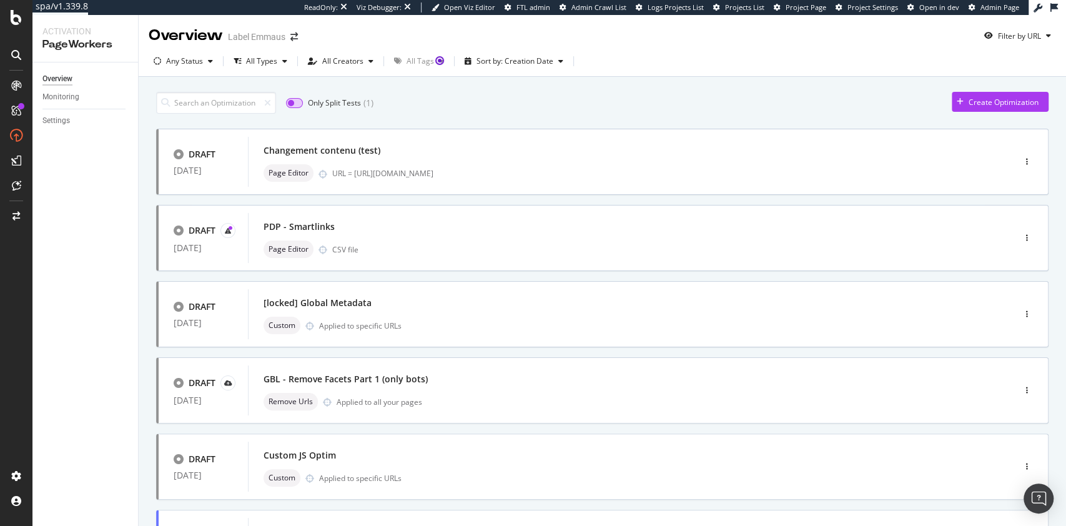
click at [296, 107] on input "checkbox" at bounding box center [294, 103] width 17 height 10
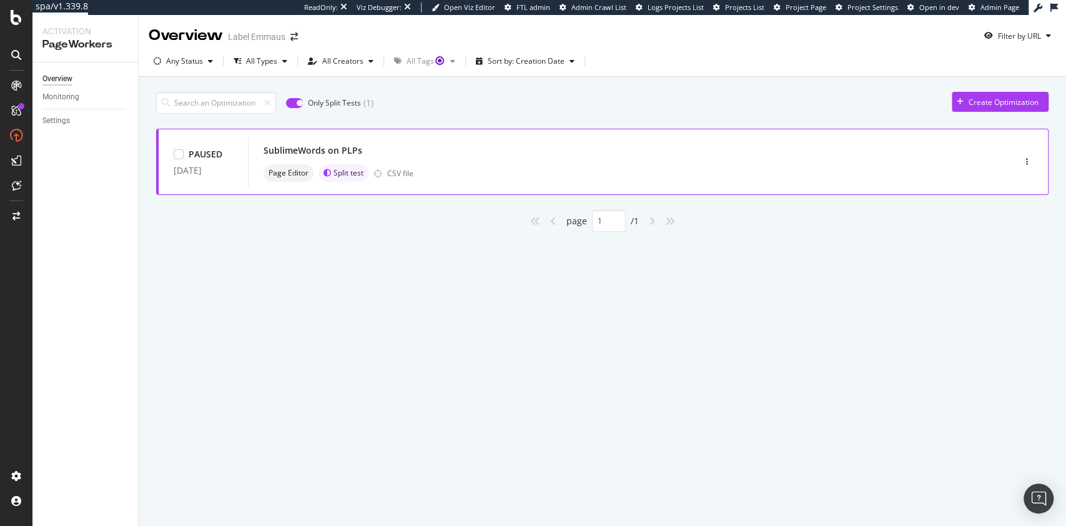
click at [421, 153] on div "SublimeWords on PLPs" at bounding box center [613, 150] width 698 height 17
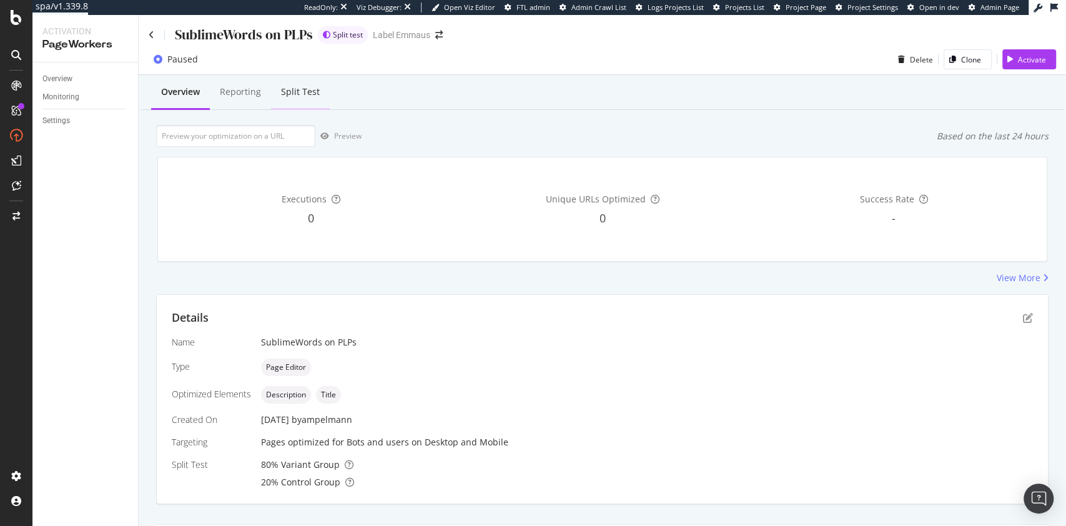
scroll to position [238, 0]
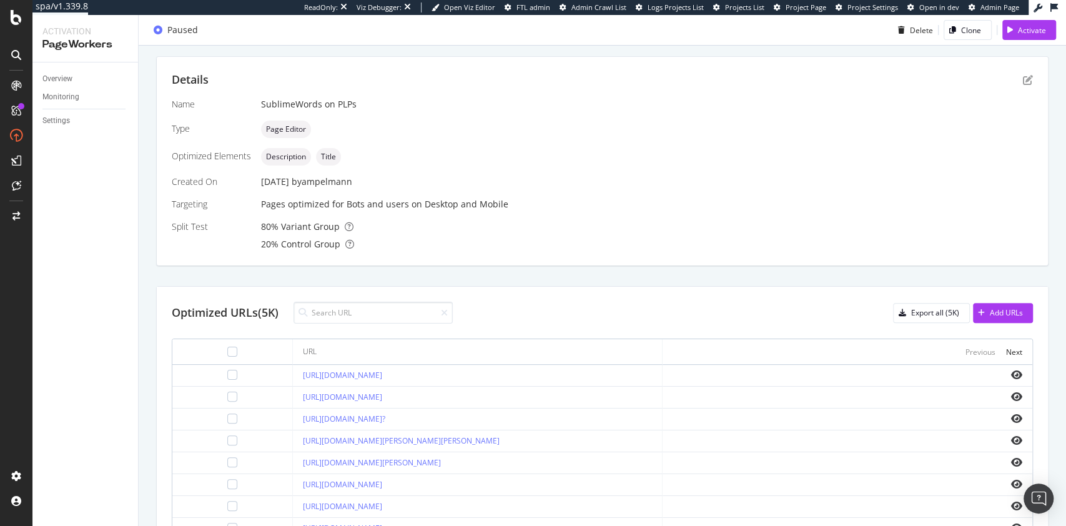
click at [290, 84] on div "Details" at bounding box center [602, 80] width 861 height 16
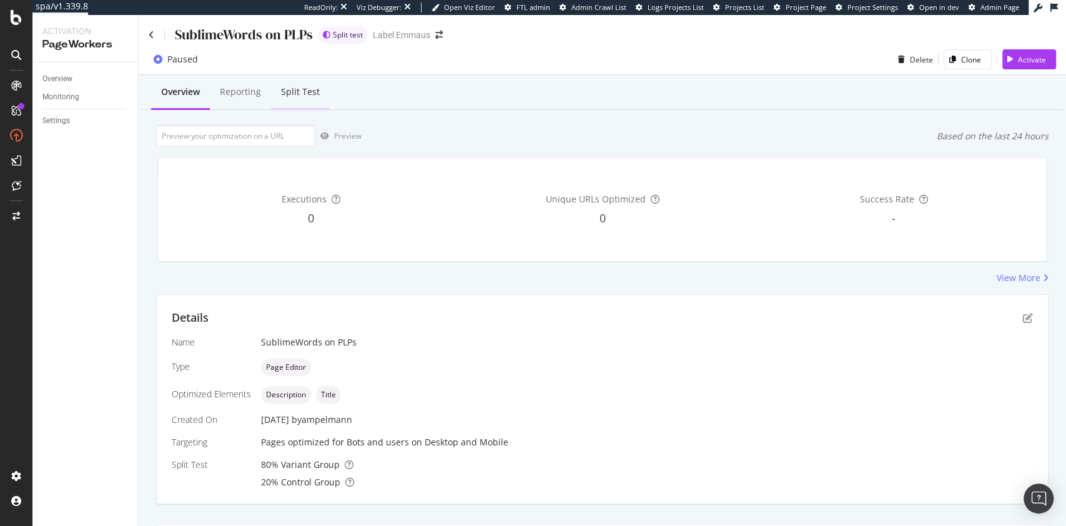
click at [315, 99] on div "Split Test" at bounding box center [300, 93] width 59 height 34
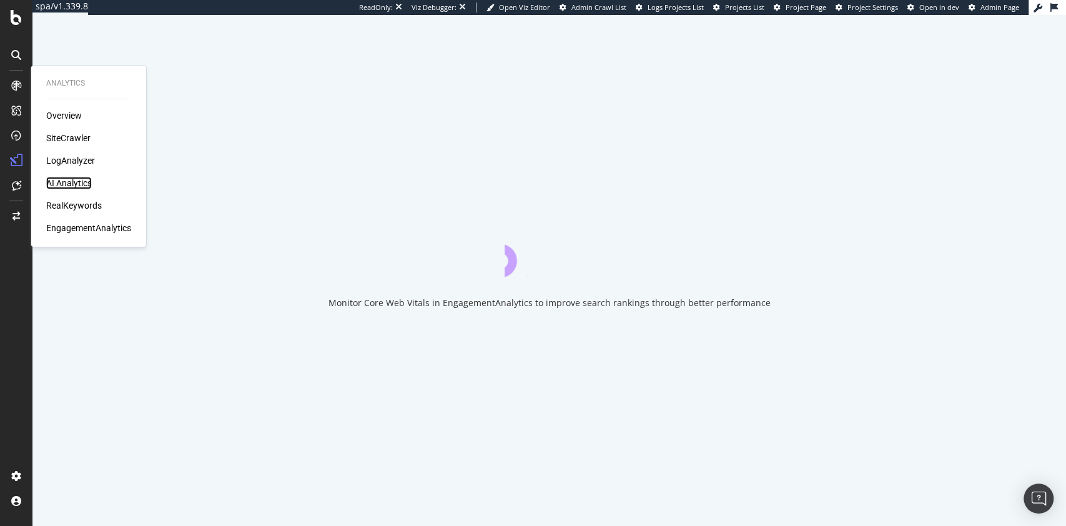
click at [79, 181] on div "AI Analytics" at bounding box center [69, 183] width 46 height 12
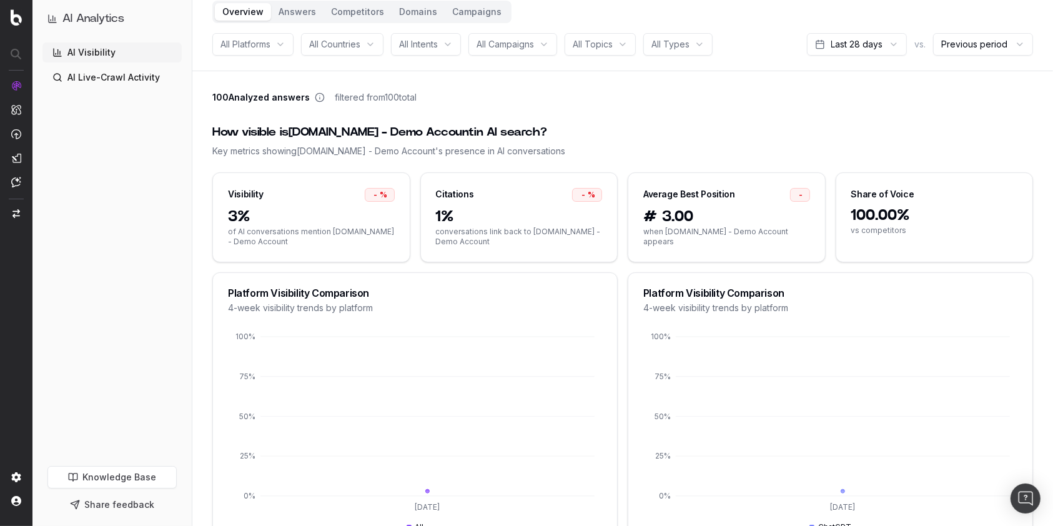
scroll to position [63, 0]
click at [884, 50] on html "AI Analytics AI Visibility AI Live-Crawl Activity Knowledge Base Share feedback…" at bounding box center [526, 200] width 1053 height 526
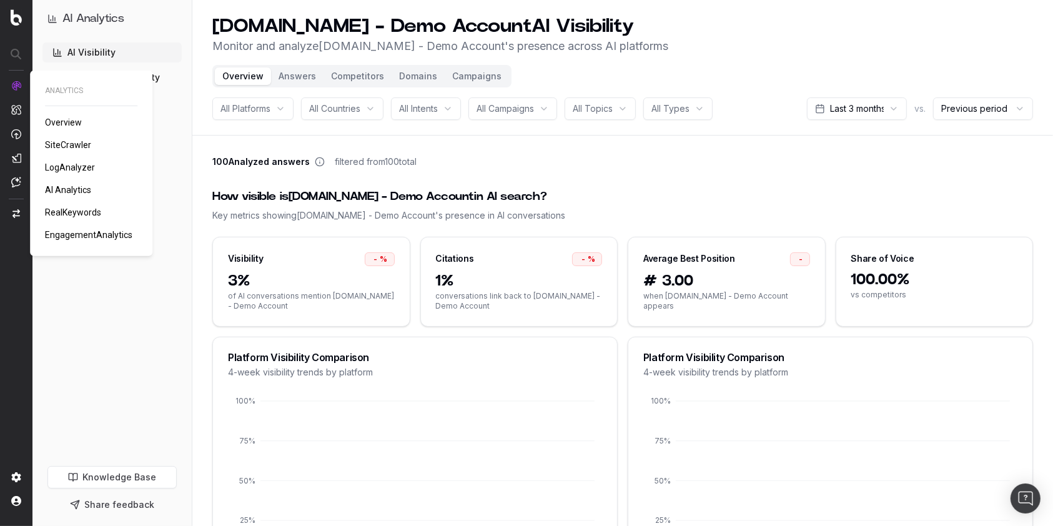
click at [85, 210] on span "RealKeywords" at bounding box center [73, 212] width 56 height 10
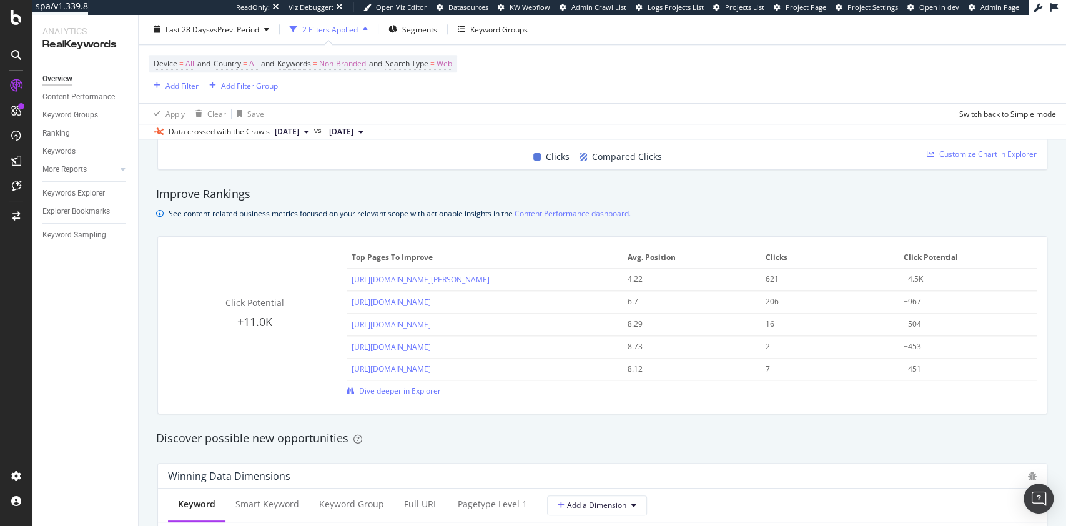
scroll to position [811, 0]
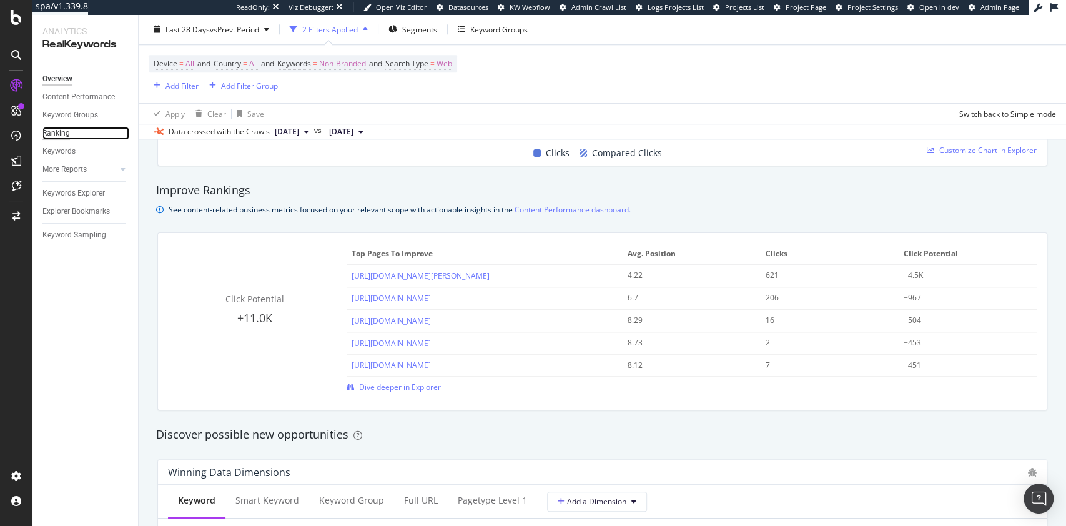
click at [64, 131] on div "Ranking" at bounding box center [55, 133] width 27 height 13
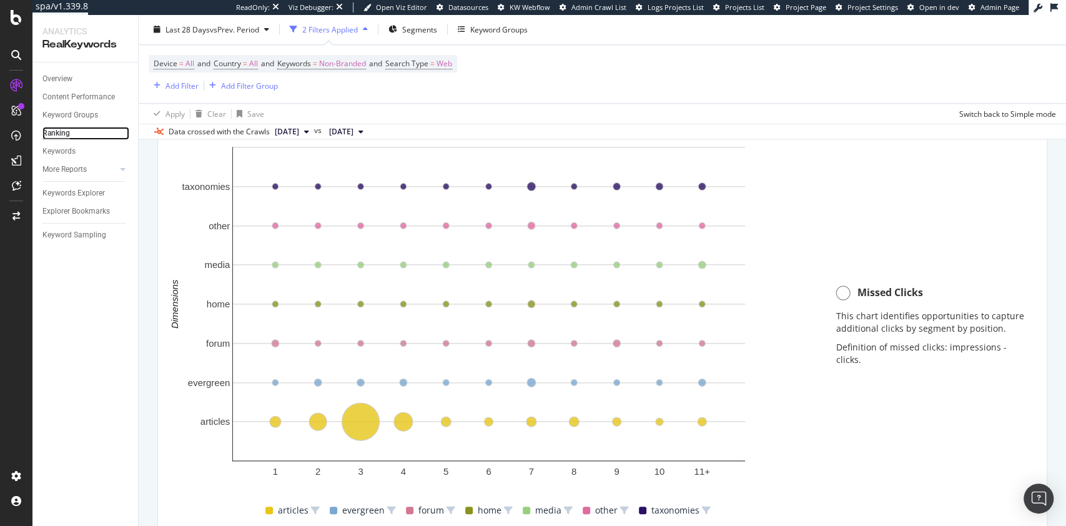
scroll to position [907, 0]
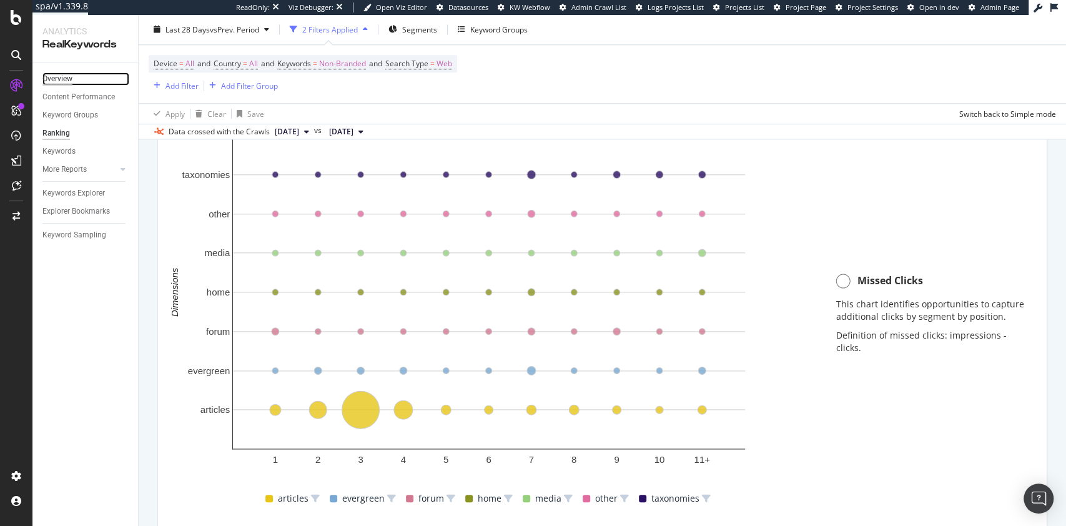
click at [61, 80] on div "Overview" at bounding box center [57, 78] width 30 height 13
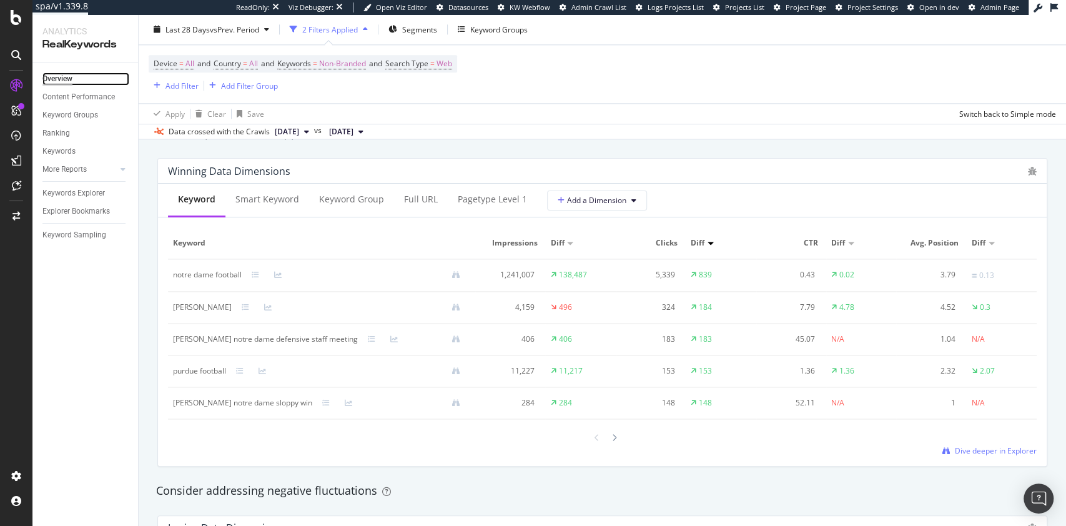
scroll to position [1112, 0]
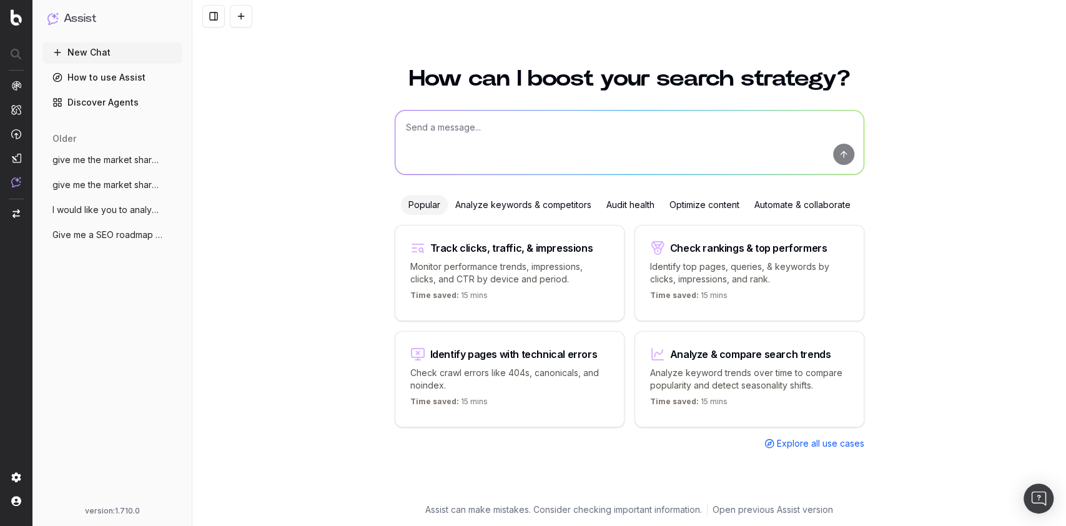
click at [110, 159] on span "give me the market share of voice on "bi" at bounding box center [107, 160] width 110 height 12
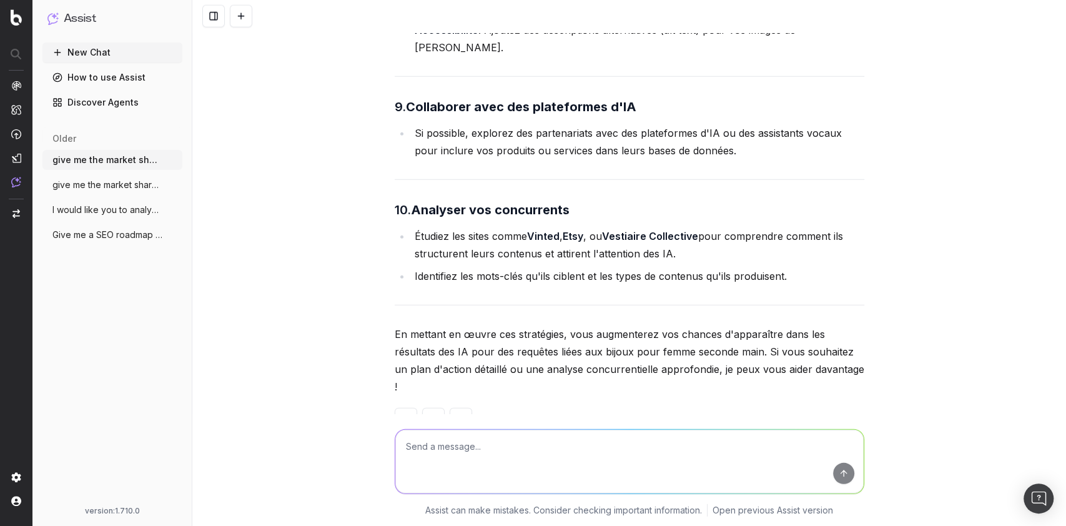
click at [104, 210] on span "I would like you to analyze the content" at bounding box center [107, 210] width 110 height 12
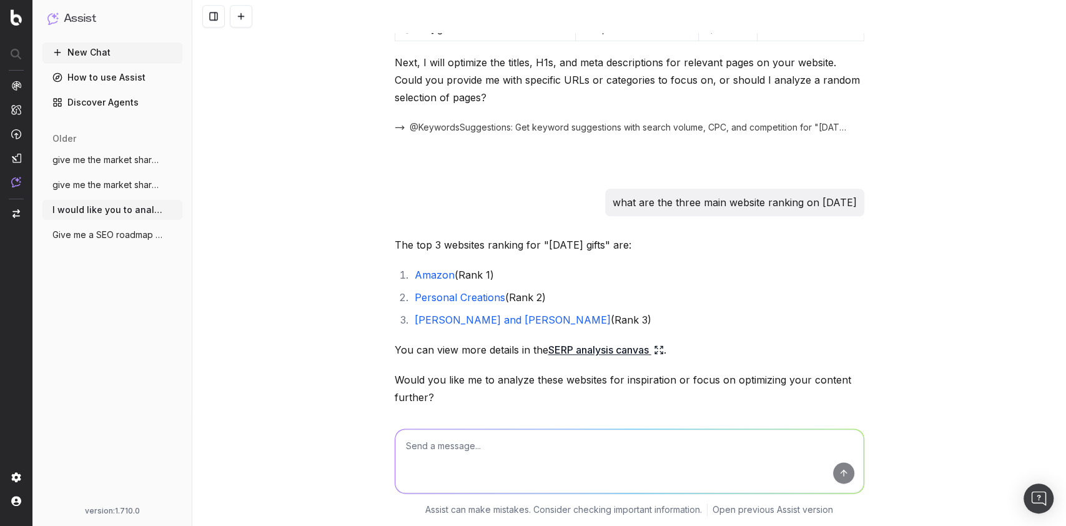
scroll to position [832, 0]
